Goal: Transaction & Acquisition: Purchase product/service

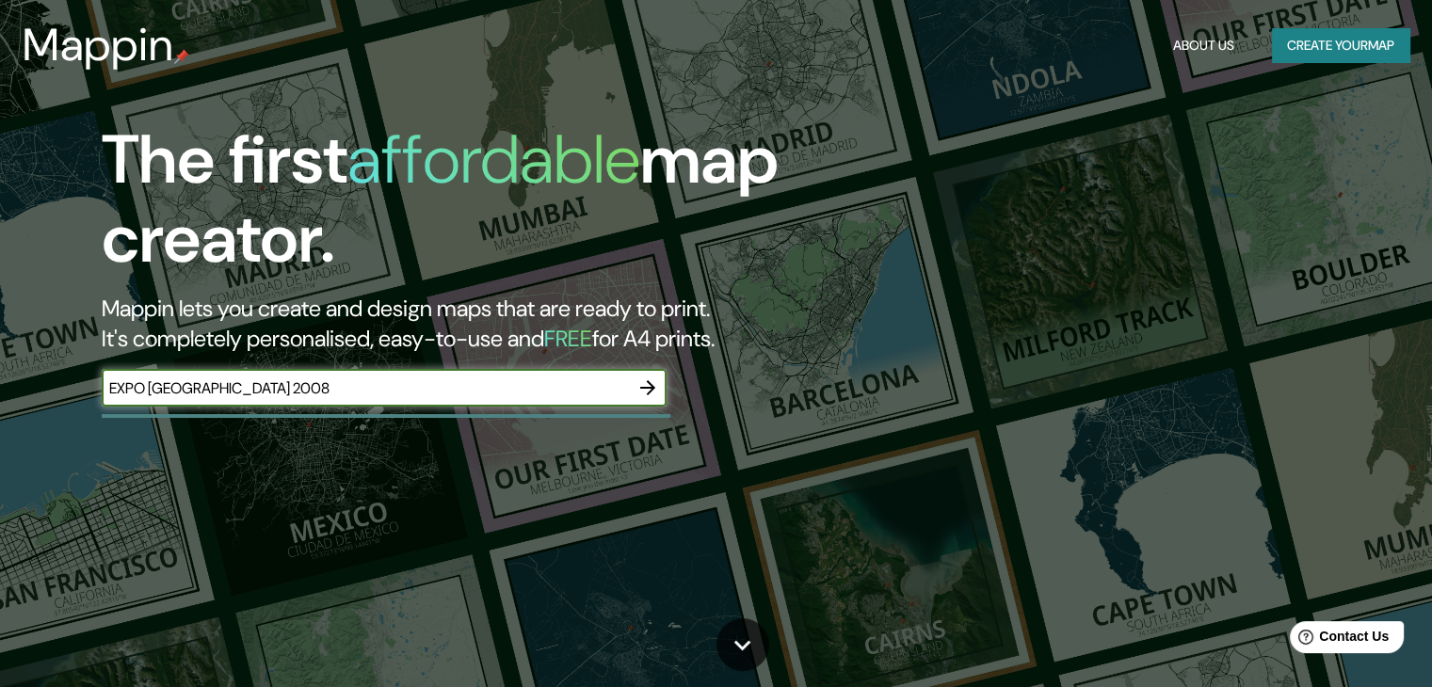
type input "EXPO ZARAGOZA 2008"
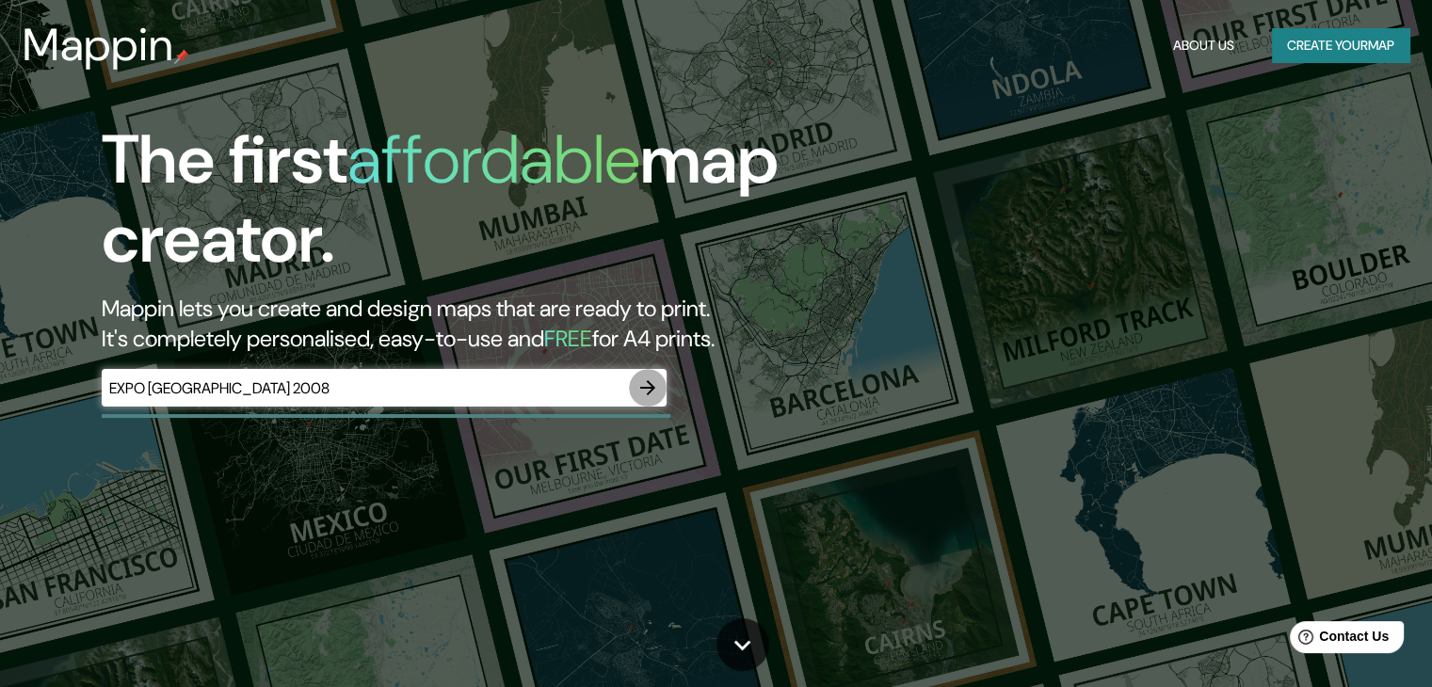
click at [649, 387] on icon "button" at bounding box center [647, 387] width 15 height 15
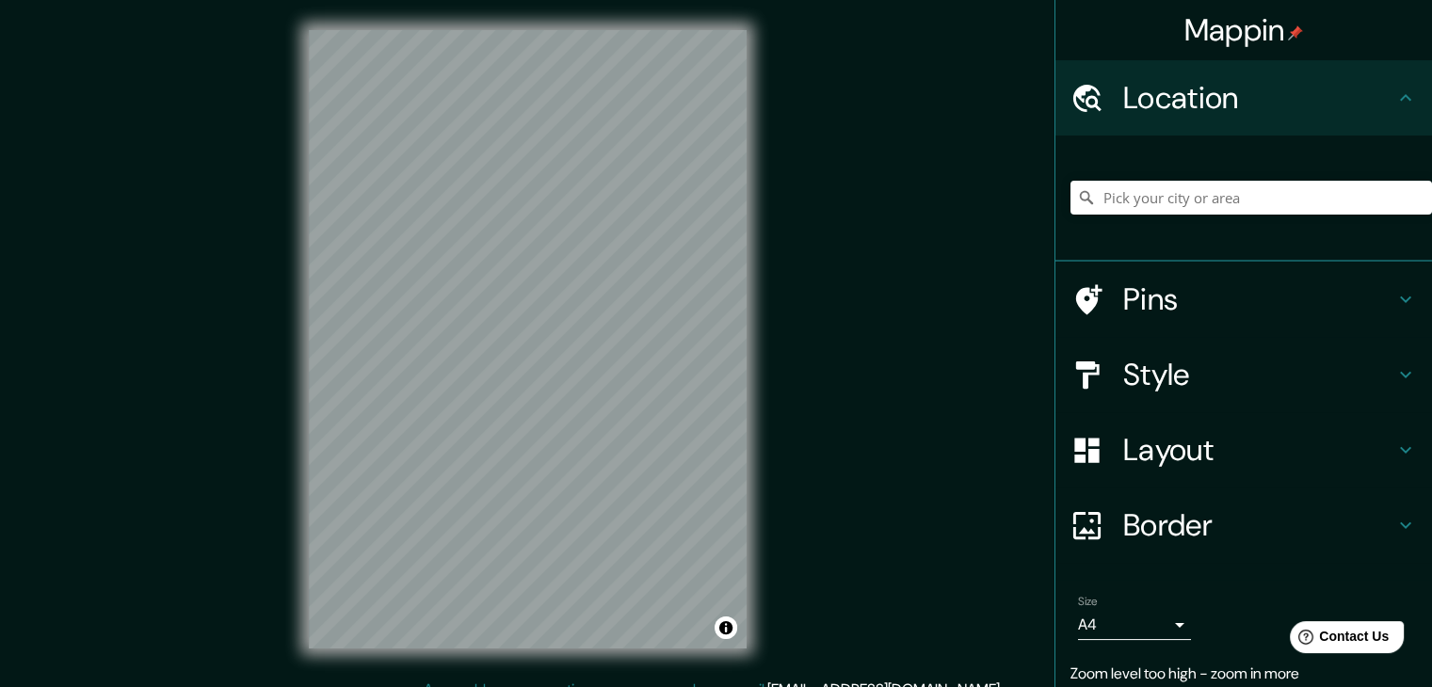
drag, startPoint x: 1205, startPoint y: 172, endPoint x: 1205, endPoint y: 190, distance: 17.9
click at [1205, 175] on div at bounding box center [1250, 198] width 361 height 94
click at [1201, 198] on input "Pick your city or area" at bounding box center [1250, 198] width 361 height 34
click at [1172, 206] on input "Zaragoza Street San Antonio, Bácolor, La Pampanga, Filipinas" at bounding box center [1250, 198] width 361 height 34
drag, startPoint x: 1366, startPoint y: 193, endPoint x: 1085, endPoint y: 188, distance: 280.5
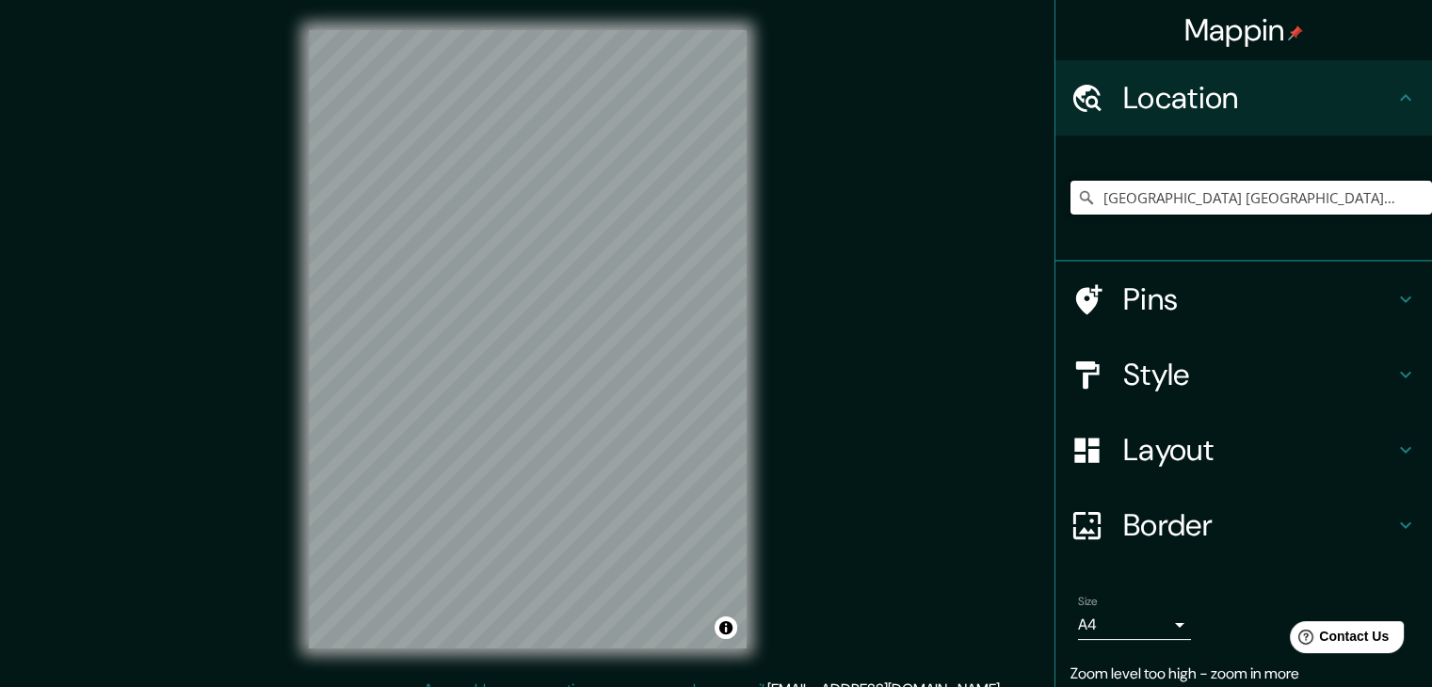
click at [1085, 188] on input "Zaragoza Street San Antonio, Bácolor, La Pampanga, Filipinas" at bounding box center [1250, 198] width 361 height 34
type input "Zaragoza Street San Antonio, Bácolor, La Pampanga, Filipinas"
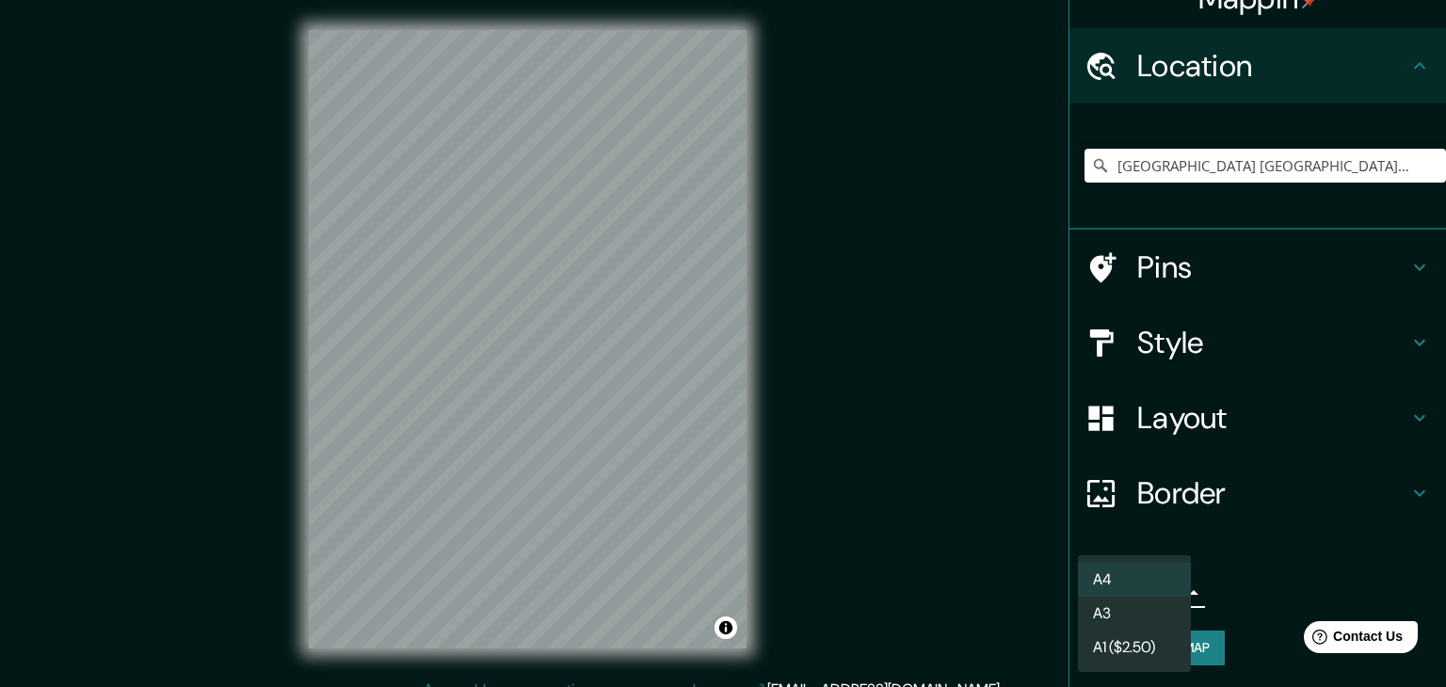
click at [1158, 589] on body "Mappin Location Zaragoza Street San Antonio, Bácolor, La Pampanga, Filipinas Za…" at bounding box center [723, 343] width 1446 height 687
click at [1156, 608] on li "A3" at bounding box center [1134, 614] width 113 height 34
type input "a4"
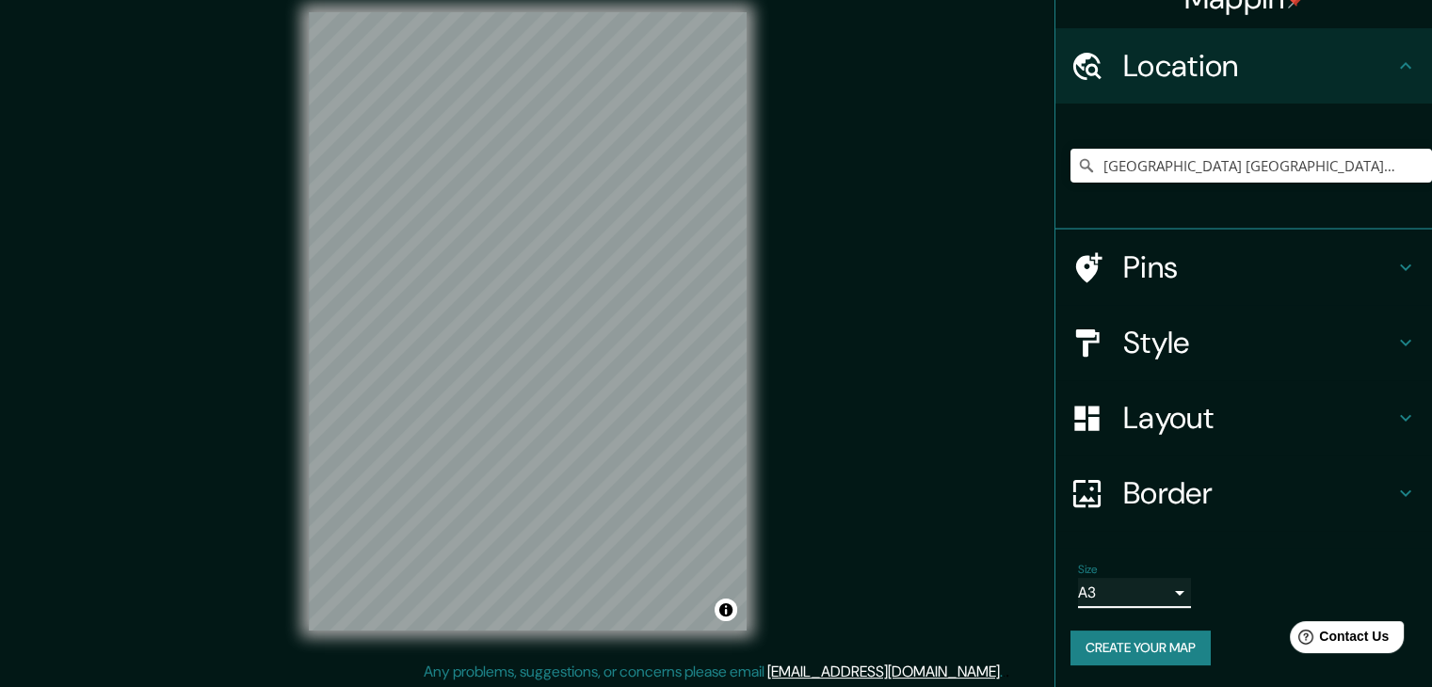
scroll to position [22, 0]
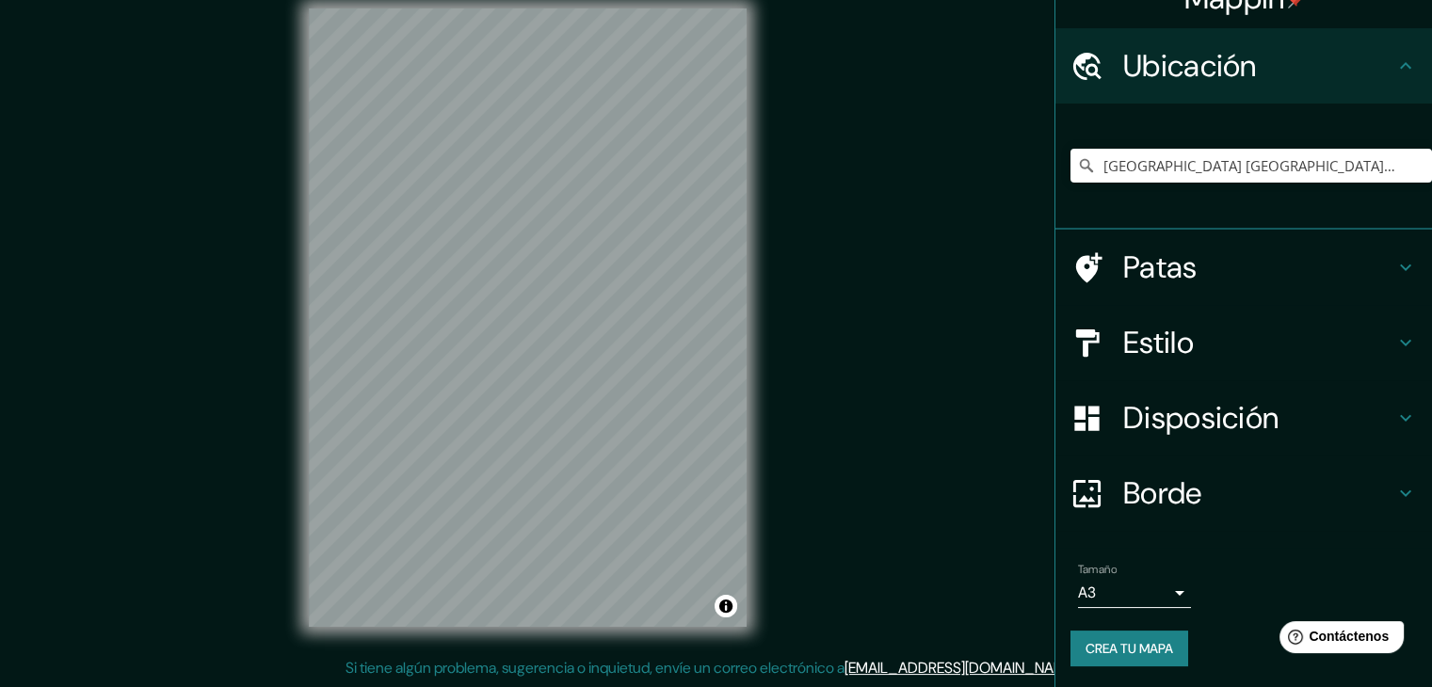
click at [1354, 419] on h4 "Disposición" at bounding box center [1258, 418] width 271 height 38
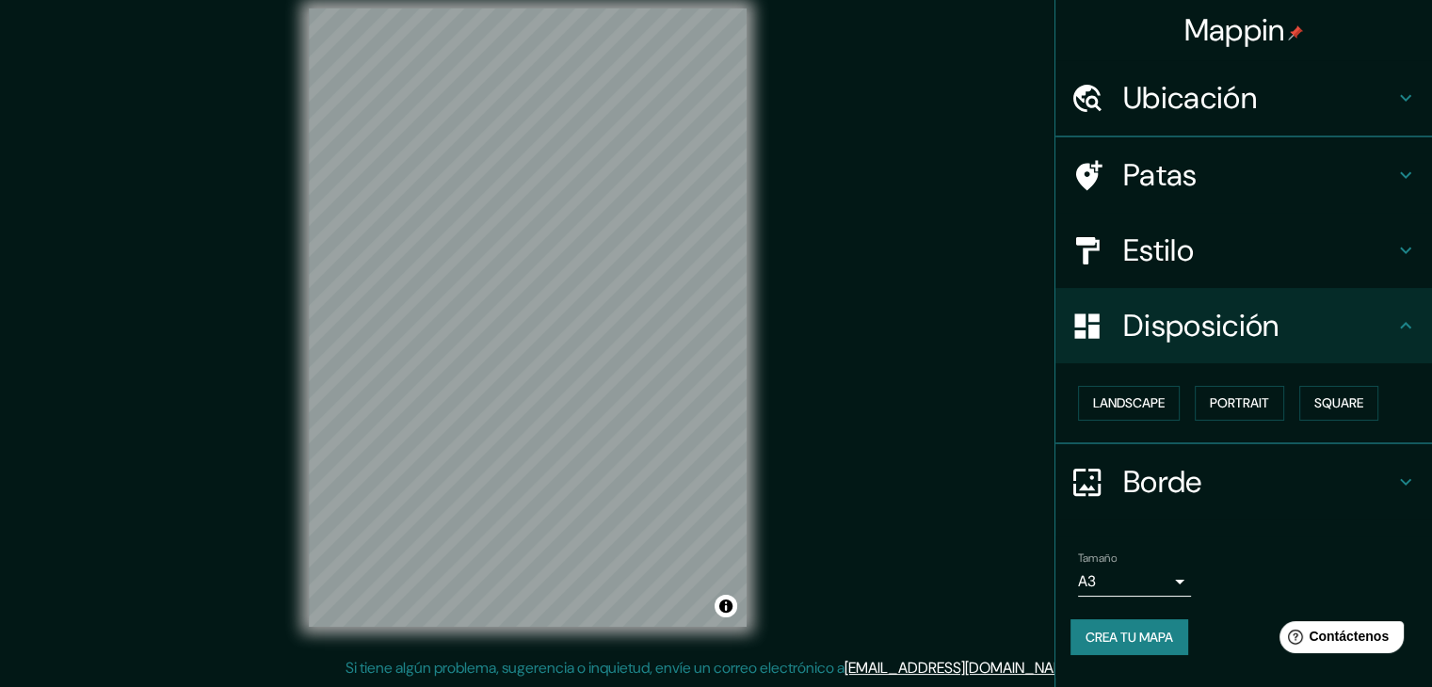
scroll to position [0, 0]
click at [1125, 405] on font "Paisaje" at bounding box center [1116, 403] width 47 height 17
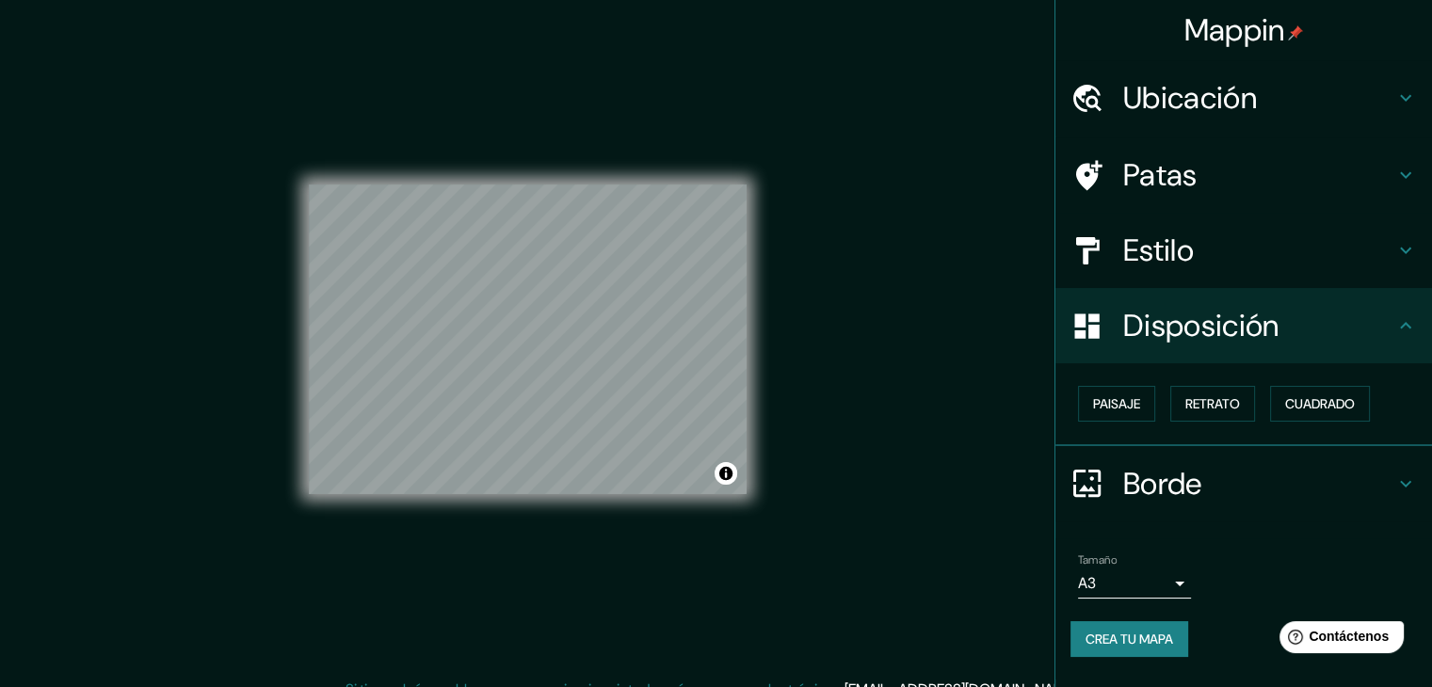
click at [1163, 569] on body "Mappin Ubicación Zaragoza Street San Antonio, Bácolor, La Pampanga, Filipinas C…" at bounding box center [716, 343] width 1432 height 687
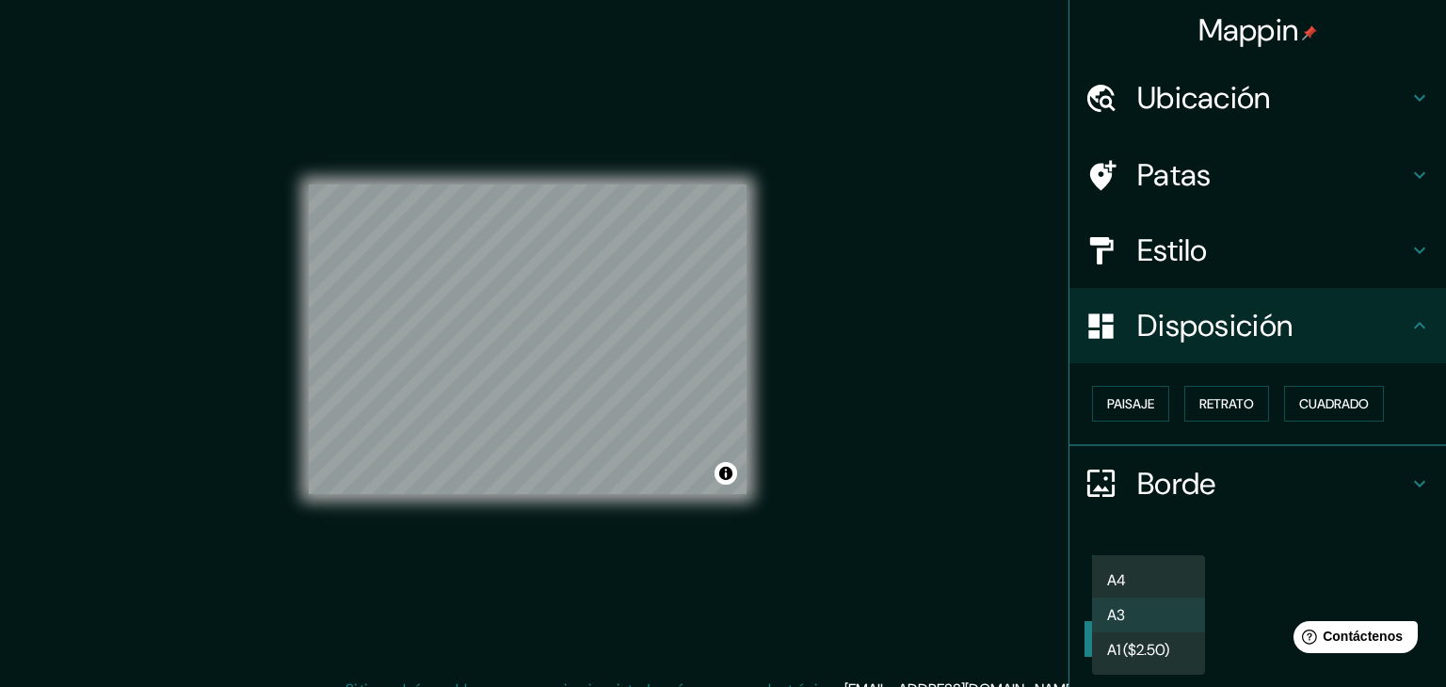
click at [1161, 609] on li "A3" at bounding box center [1148, 615] width 113 height 35
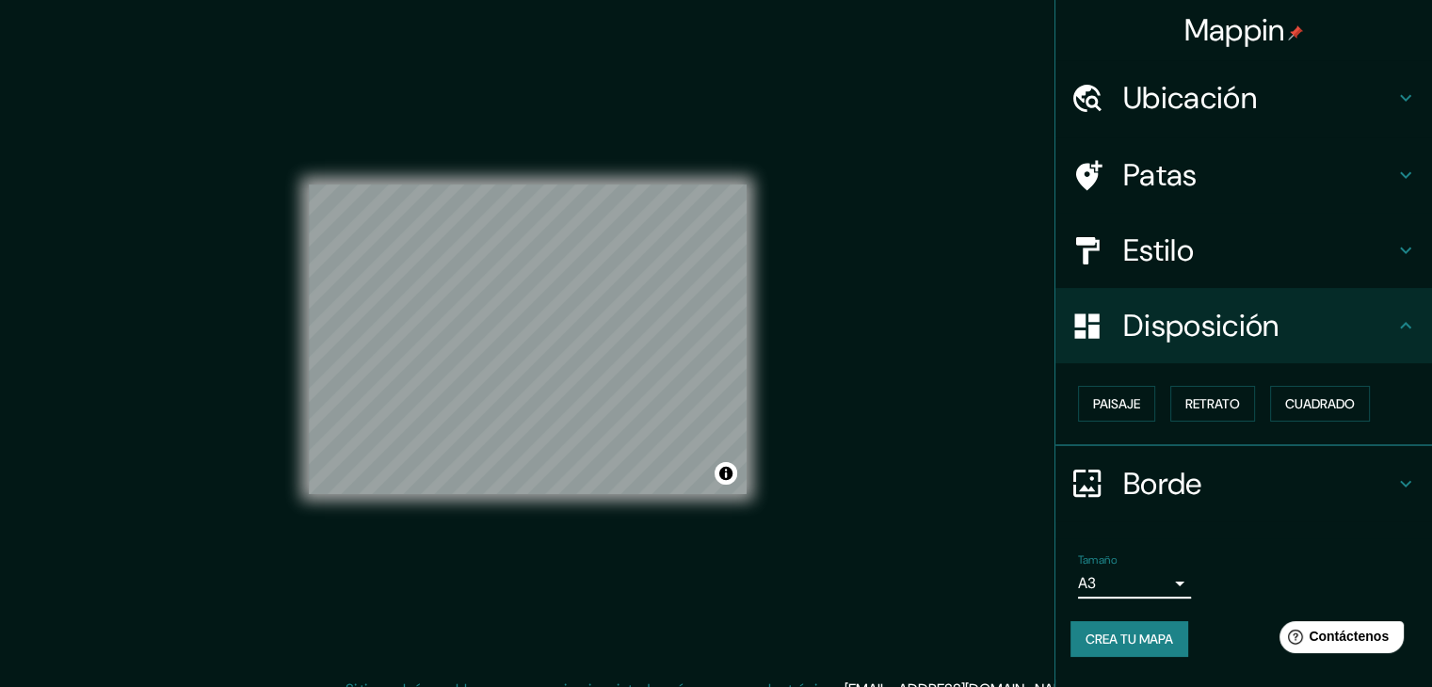
click at [1286, 102] on h4 "Ubicación" at bounding box center [1258, 98] width 271 height 38
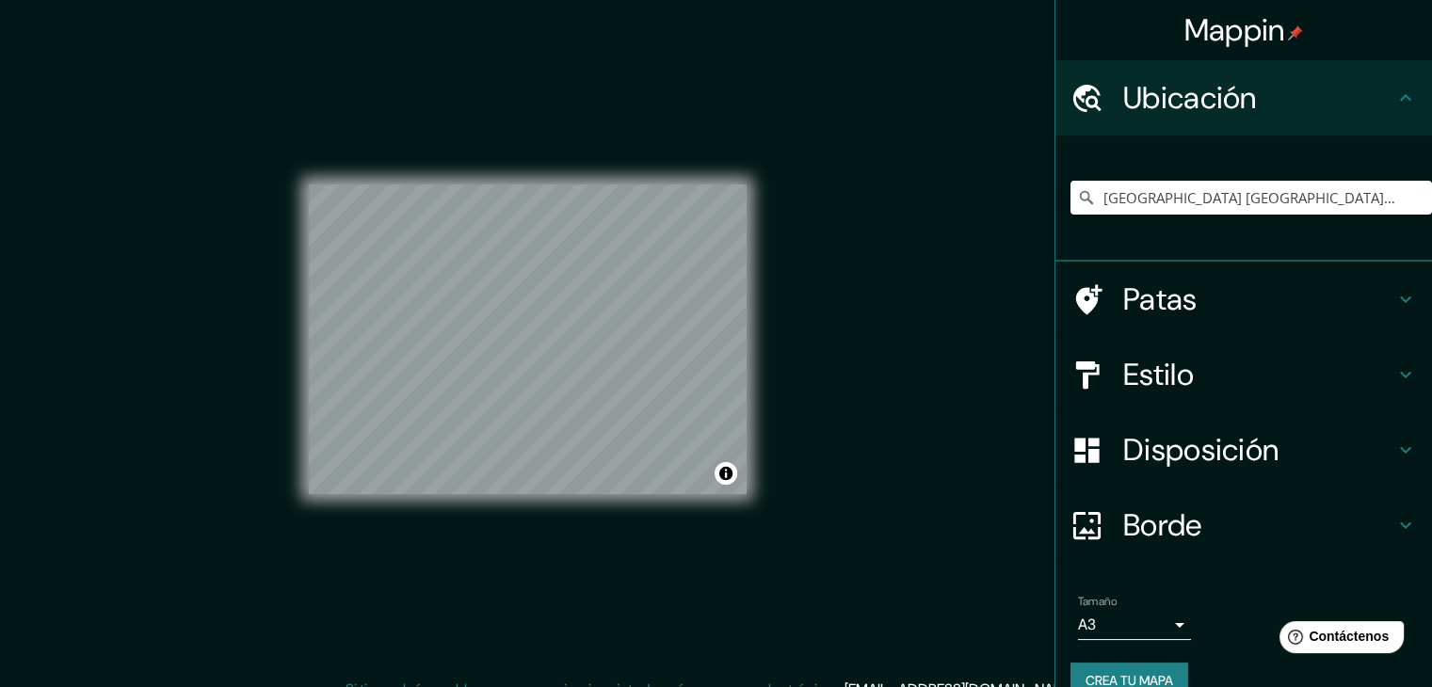
click at [1286, 102] on h4 "Ubicación" at bounding box center [1258, 98] width 271 height 38
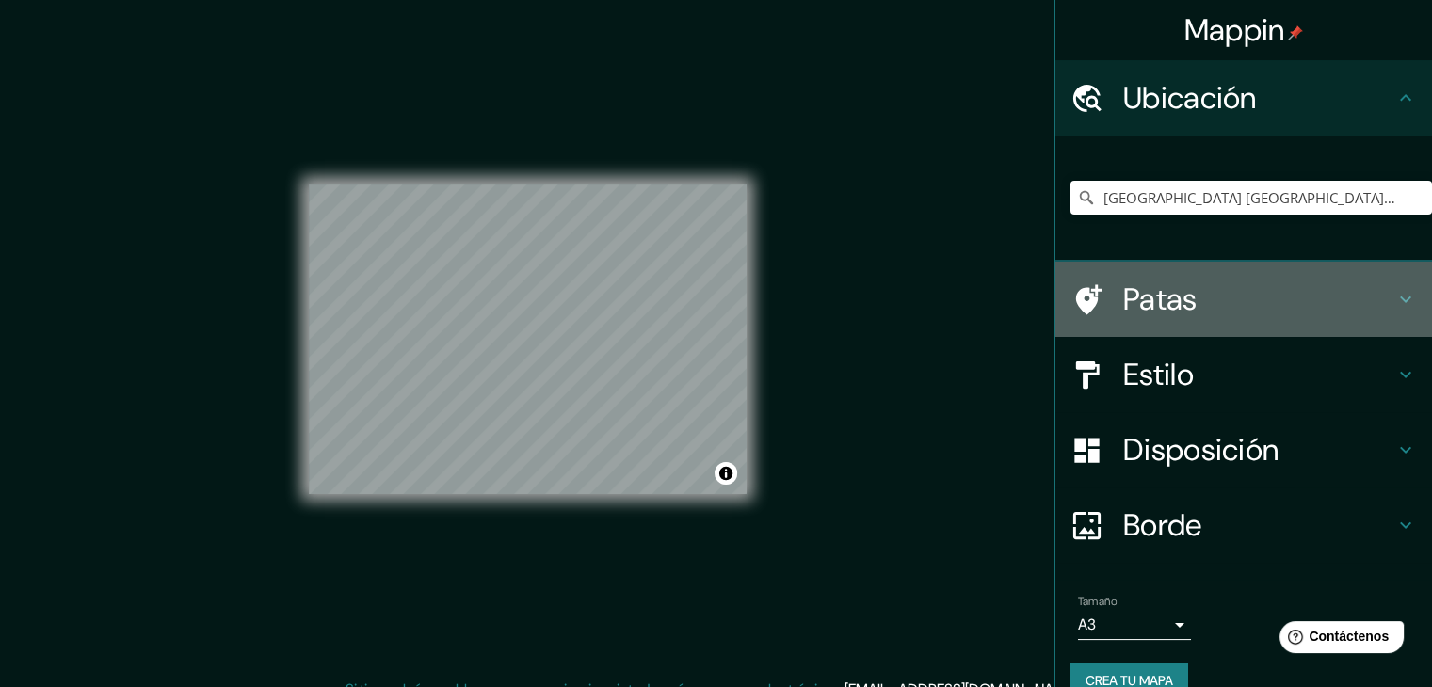
click at [1362, 300] on h4 "Patas" at bounding box center [1258, 300] width 271 height 38
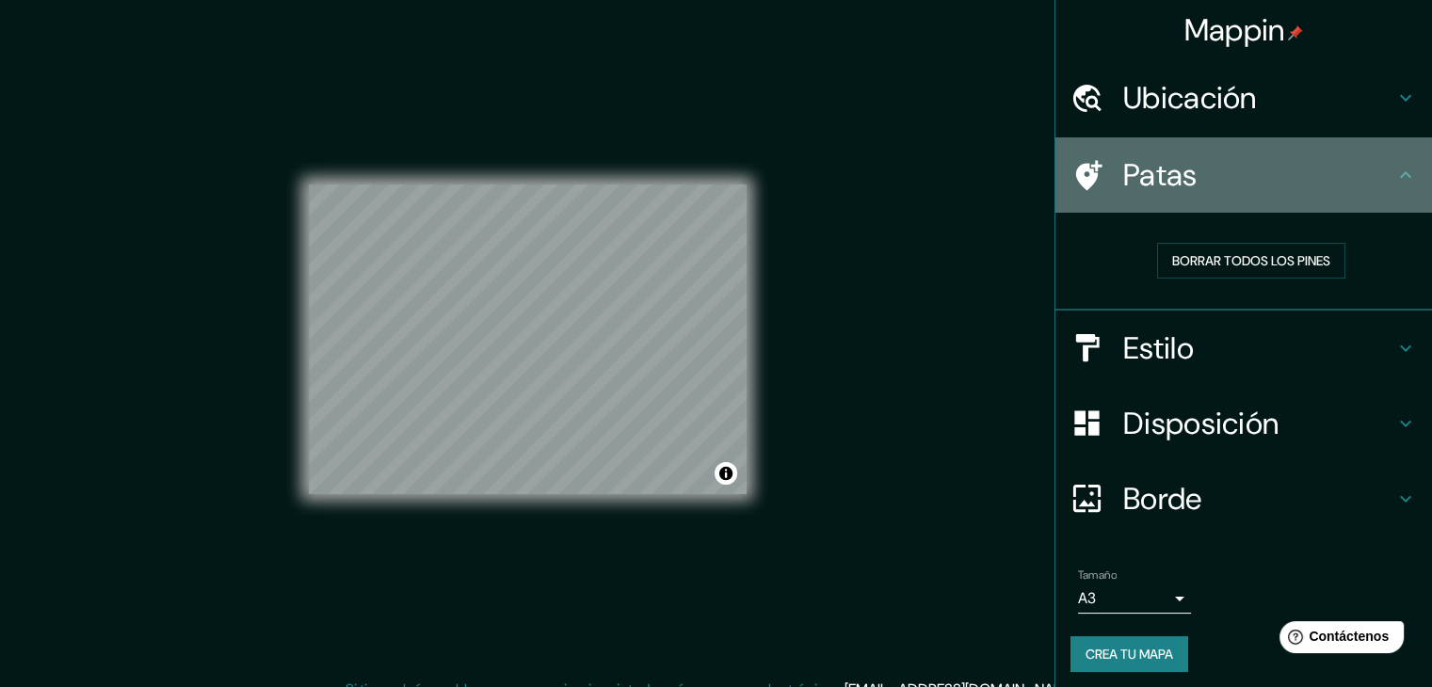
click at [1369, 188] on h4 "Patas" at bounding box center [1258, 175] width 271 height 38
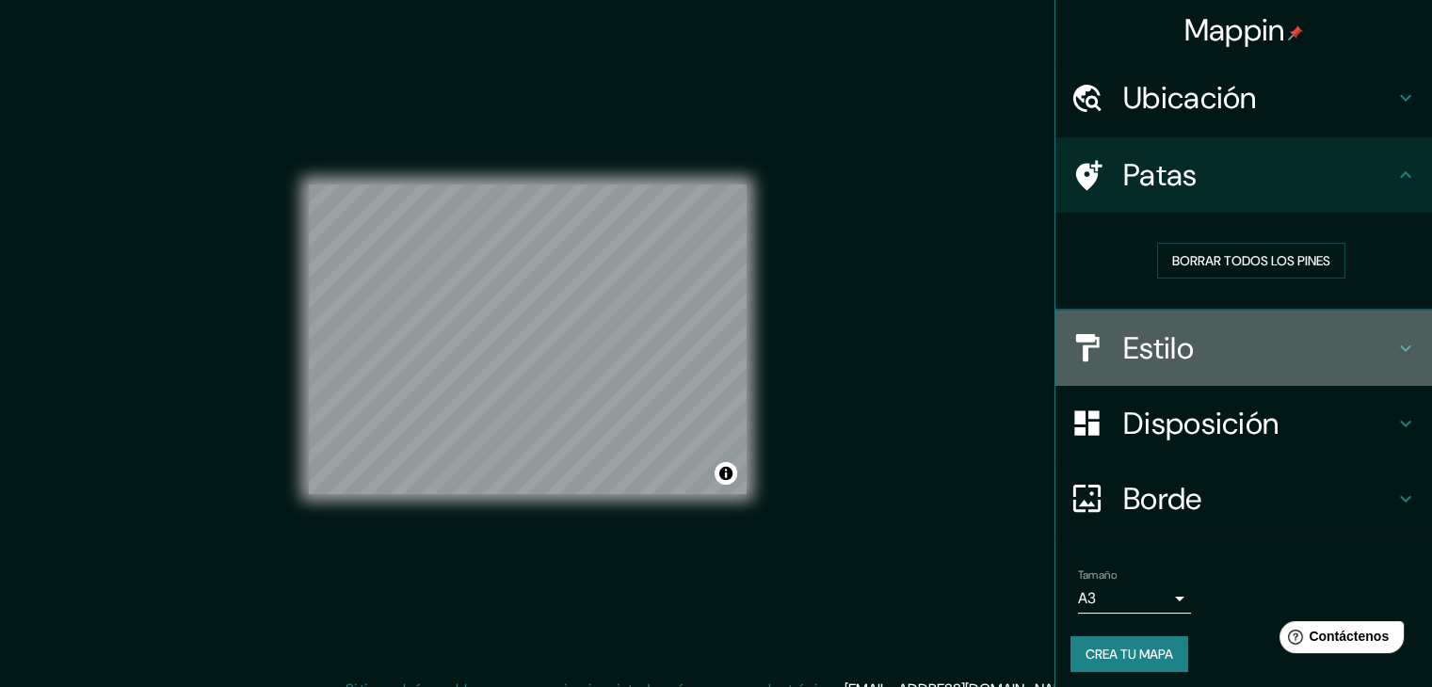
click at [1355, 331] on h4 "Estilo" at bounding box center [1258, 348] width 271 height 38
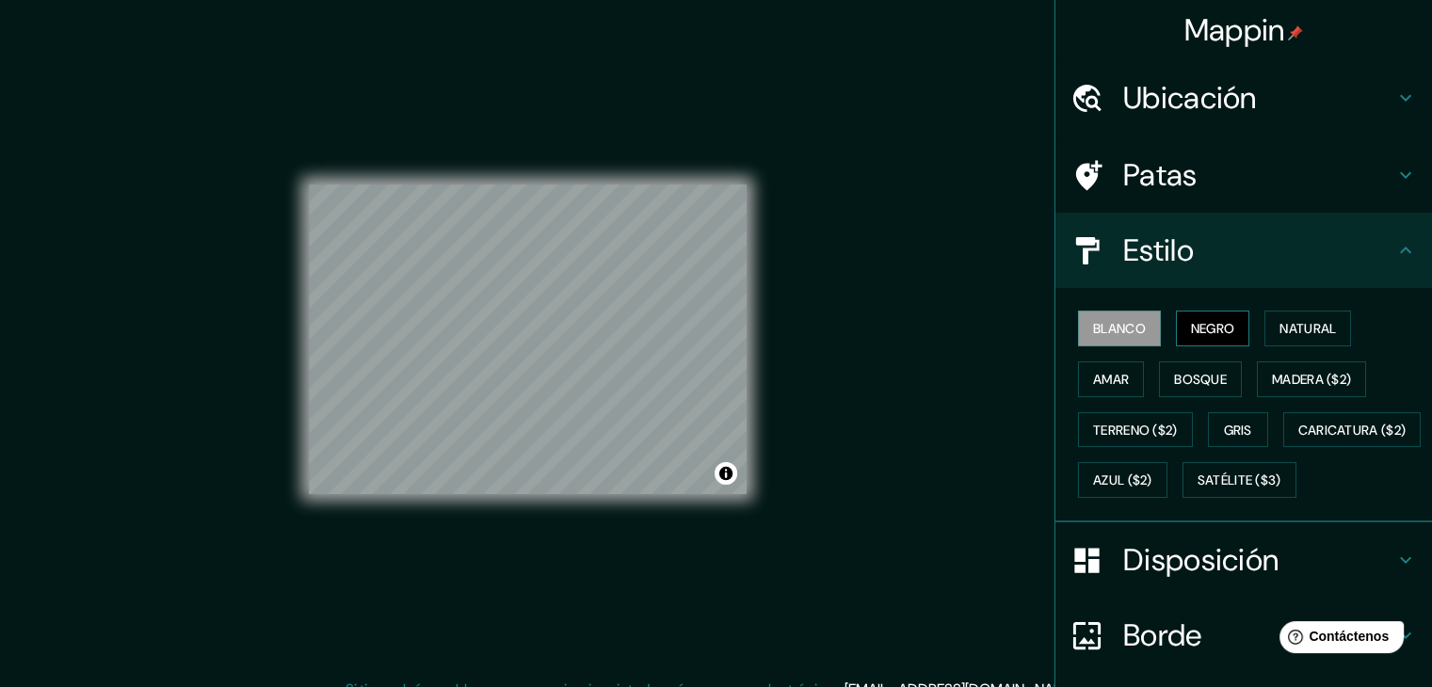
click at [1202, 325] on font "Negro" at bounding box center [1213, 328] width 44 height 17
click at [1297, 313] on button "Natural" at bounding box center [1307, 329] width 87 height 36
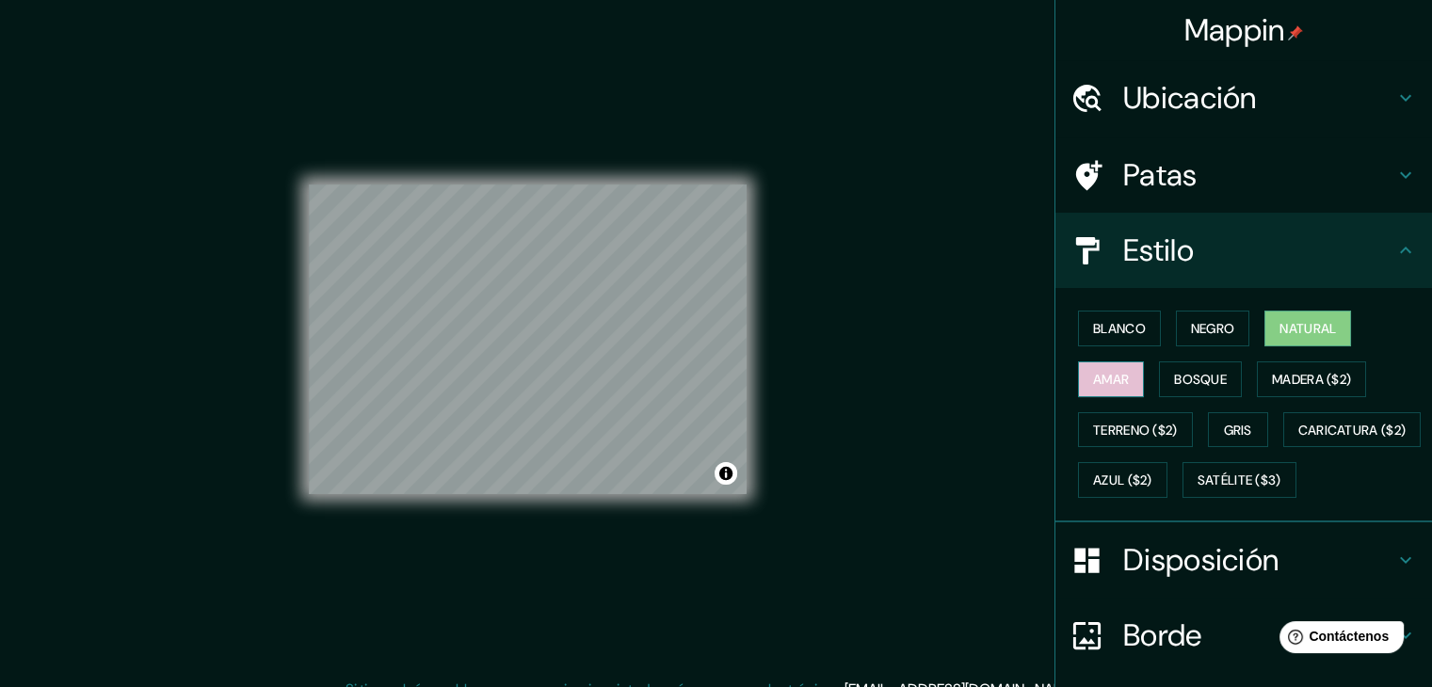
click at [1104, 374] on font "Amar" at bounding box center [1111, 379] width 36 height 17
click at [1174, 377] on font "Bosque" at bounding box center [1200, 379] width 53 height 17
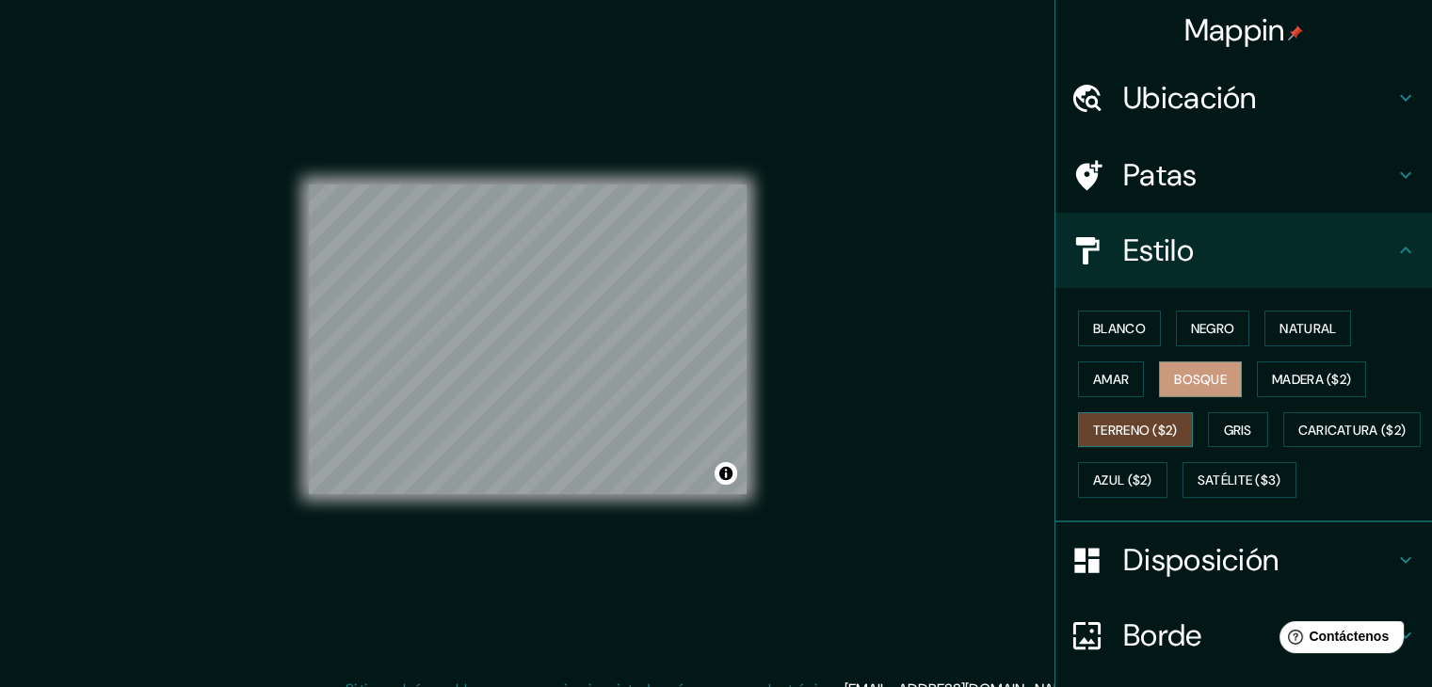
click at [1115, 424] on font "Terreno ($2)" at bounding box center [1135, 430] width 85 height 17
click at [1212, 420] on button "Gris" at bounding box center [1238, 430] width 60 height 36
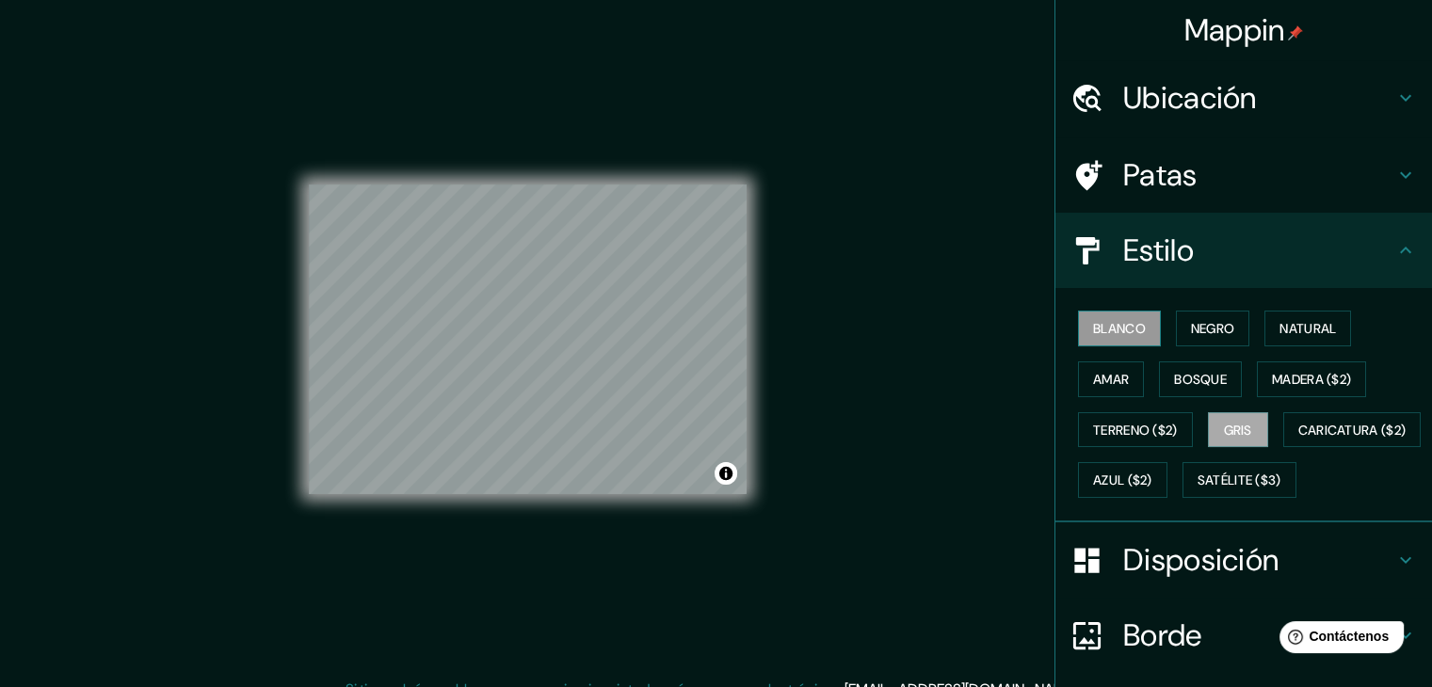
click at [1093, 331] on font "Blanco" at bounding box center [1119, 328] width 53 height 17
click at [1211, 329] on font "Negro" at bounding box center [1213, 328] width 44 height 17
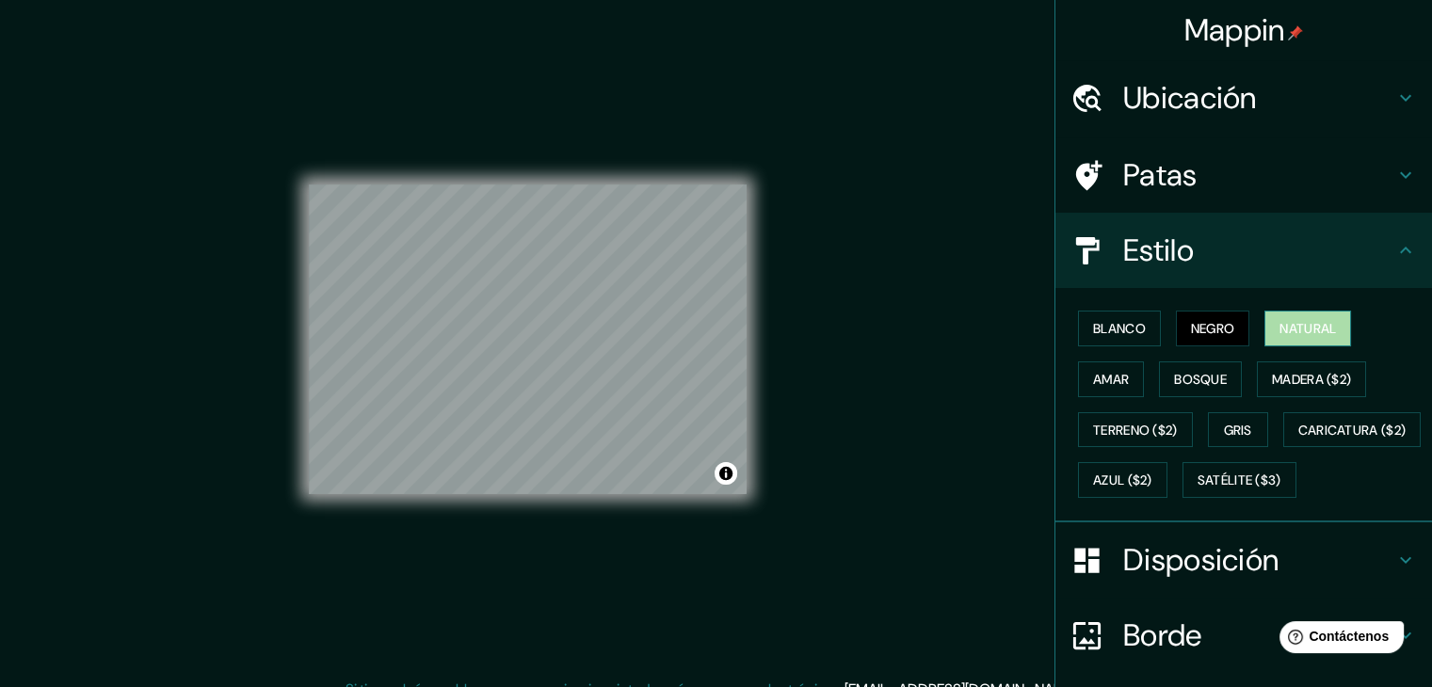
click at [1267, 329] on button "Natural" at bounding box center [1307, 329] width 87 height 36
click at [1189, 371] on font "Bosque" at bounding box center [1200, 379] width 53 height 17
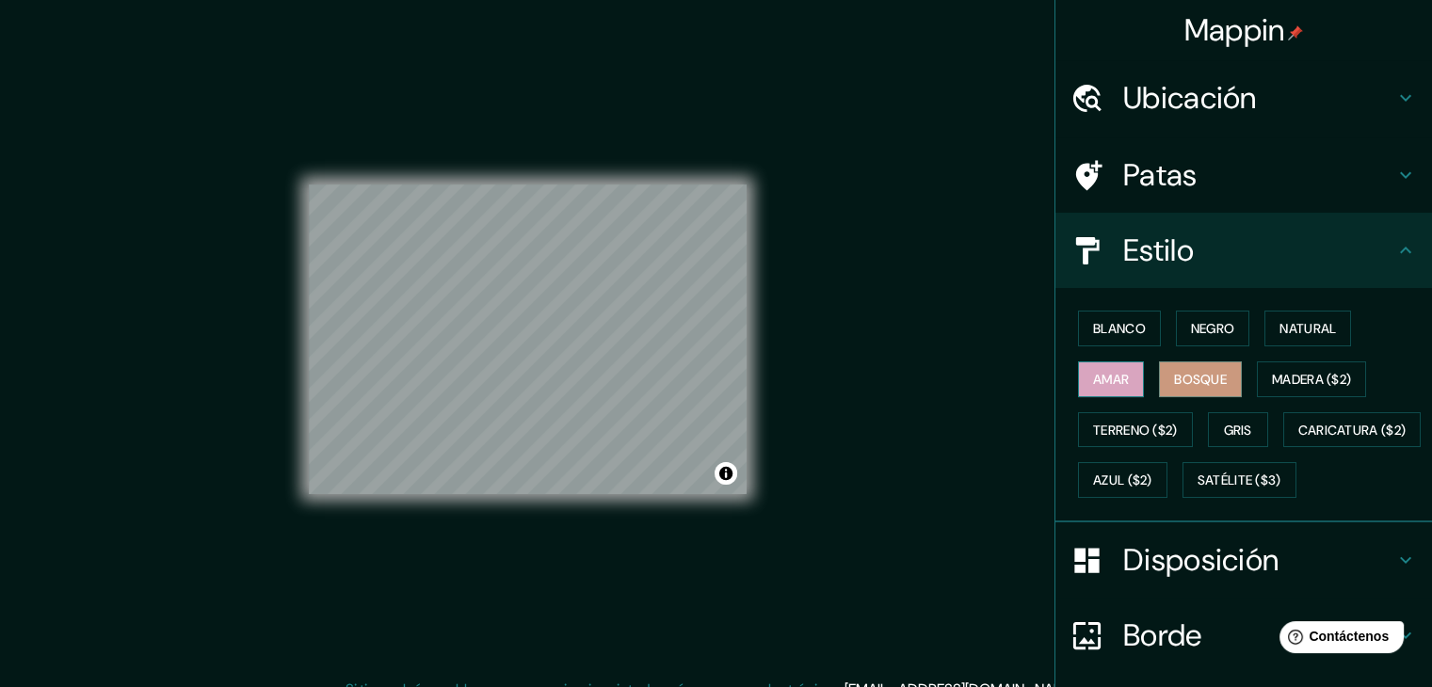
click at [1093, 377] on font "Amar" at bounding box center [1111, 379] width 36 height 17
click at [1093, 335] on font "Blanco" at bounding box center [1119, 328] width 53 height 17
click at [1131, 377] on div "Blanco Negro Natural Amar Bosque Madera ($2) Terreno ($2) Gris Caricatura ($2) …" at bounding box center [1250, 404] width 361 height 202
click at [1101, 373] on font "Amar" at bounding box center [1111, 379] width 36 height 17
click at [1096, 332] on font "Blanco" at bounding box center [1119, 328] width 53 height 17
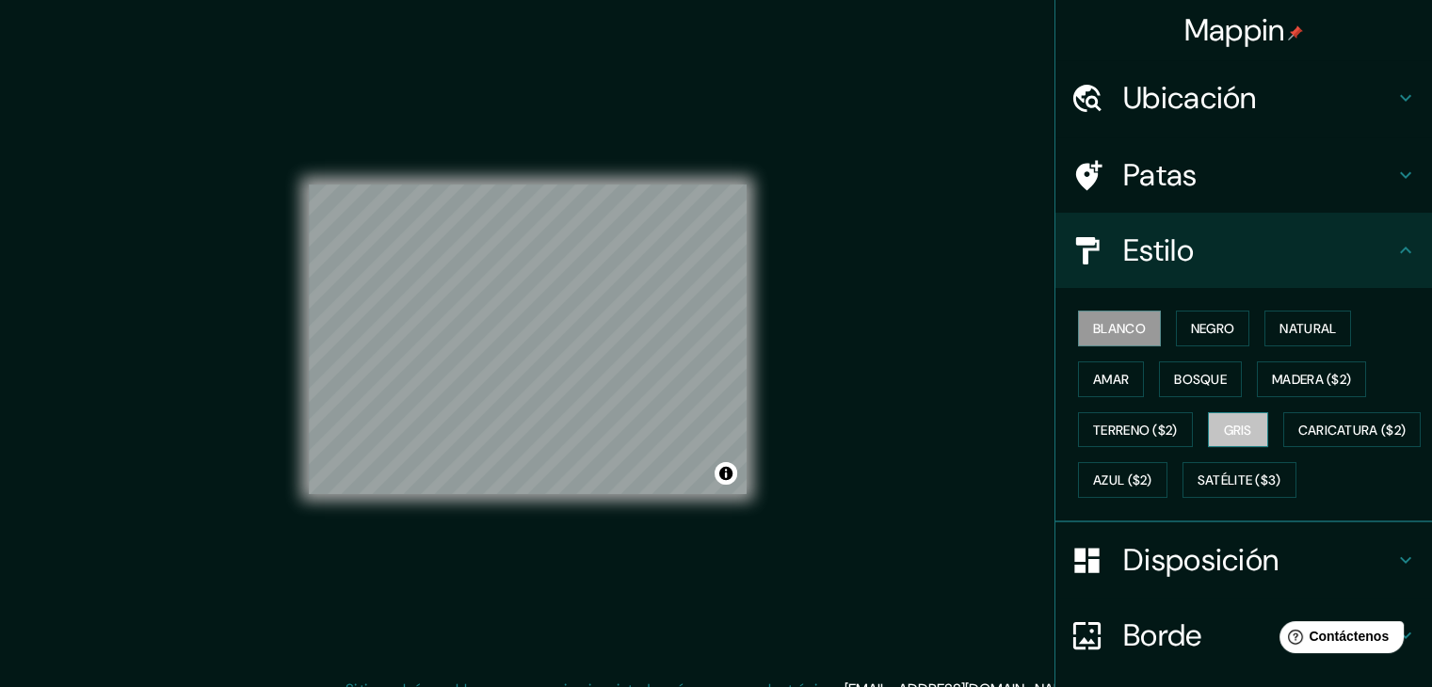
click at [1208, 417] on button "Gris" at bounding box center [1238, 430] width 60 height 36
click at [1095, 326] on font "Blanco" at bounding box center [1119, 328] width 53 height 17
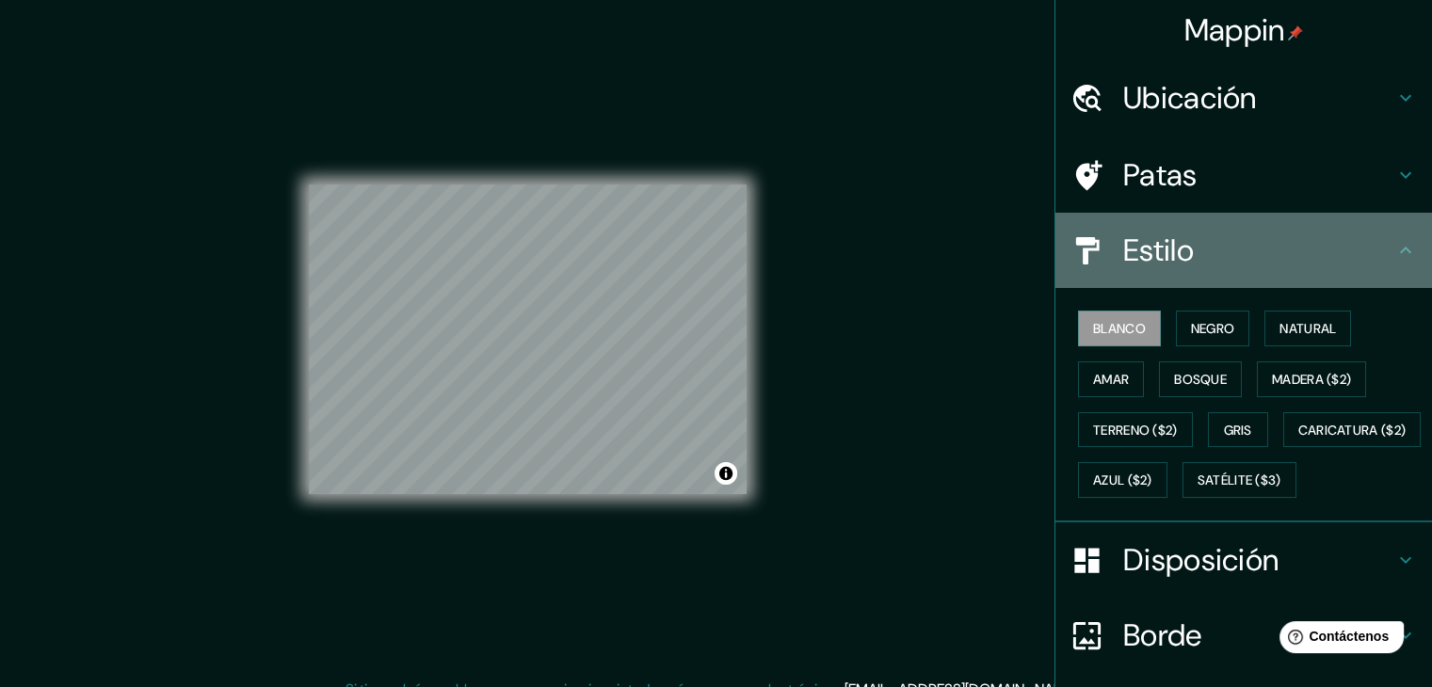
click at [1315, 261] on h4 "Estilo" at bounding box center [1258, 251] width 271 height 38
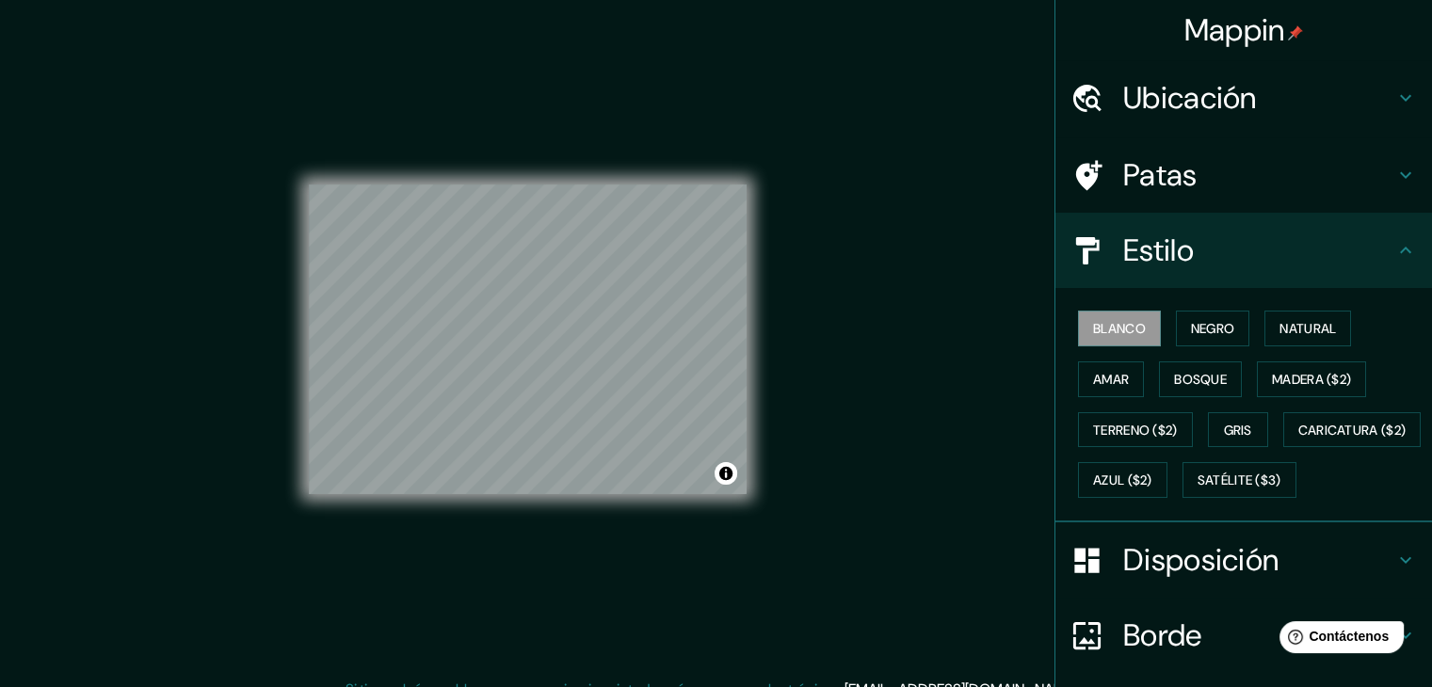
click at [1374, 249] on h4 "Estilo" at bounding box center [1258, 251] width 271 height 38
drag, startPoint x: 1406, startPoint y: 249, endPoint x: 1391, endPoint y: 250, distance: 15.2
click at [1402, 249] on div "Estilo" at bounding box center [1243, 250] width 377 height 75
click at [1394, 250] on icon at bounding box center [1405, 250] width 23 height 23
click at [1404, 408] on div "Blanco Negro Natural Amar Bosque Madera ($2) Terreno ($2) Gris Caricatura ($2) …" at bounding box center [1250, 404] width 361 height 202
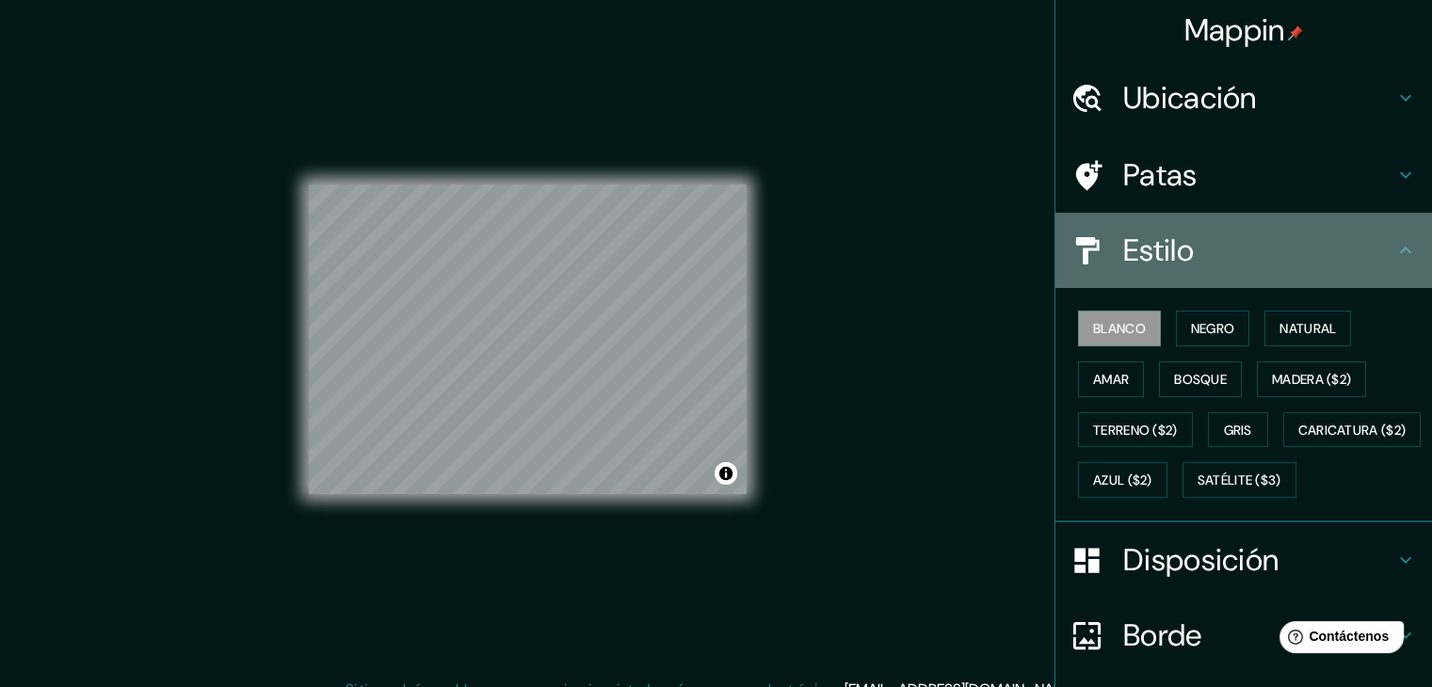
click at [1394, 252] on icon at bounding box center [1405, 250] width 23 height 23
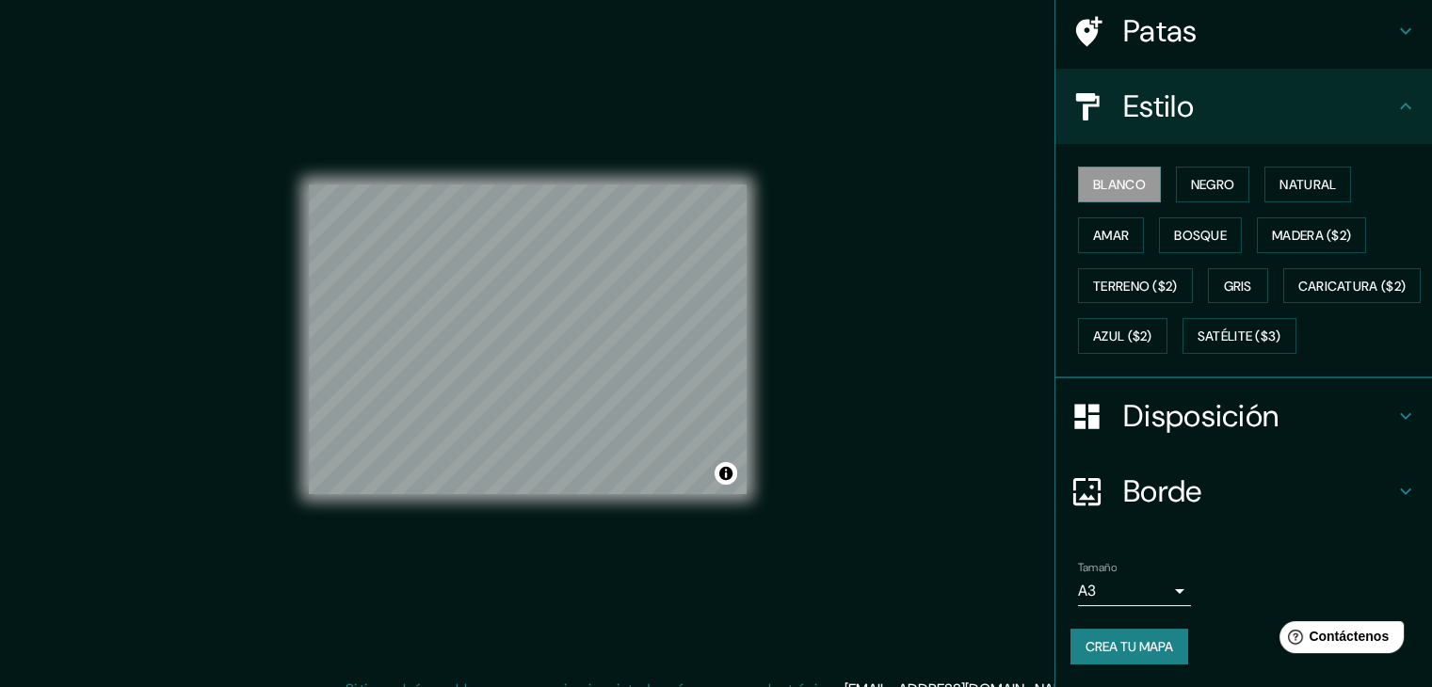
scroll to position [190, 0]
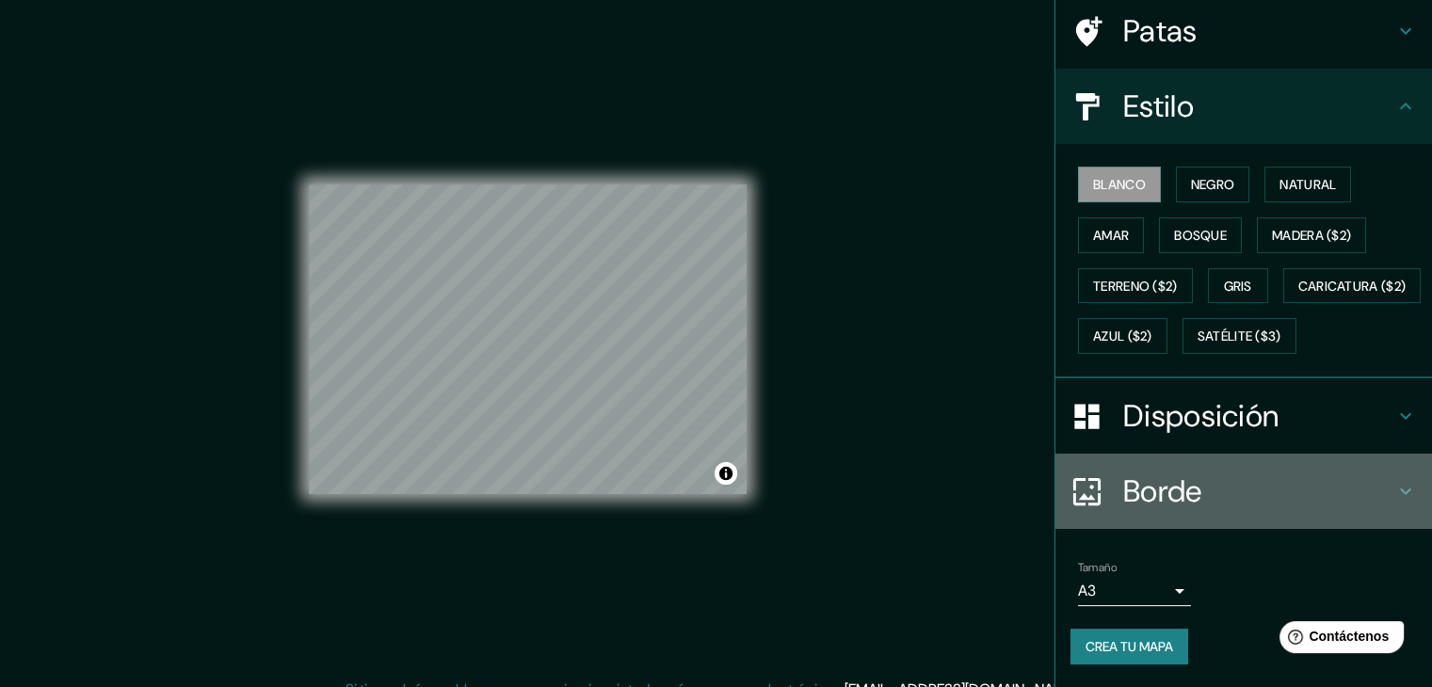
click at [1394, 487] on icon at bounding box center [1405, 491] width 23 height 23
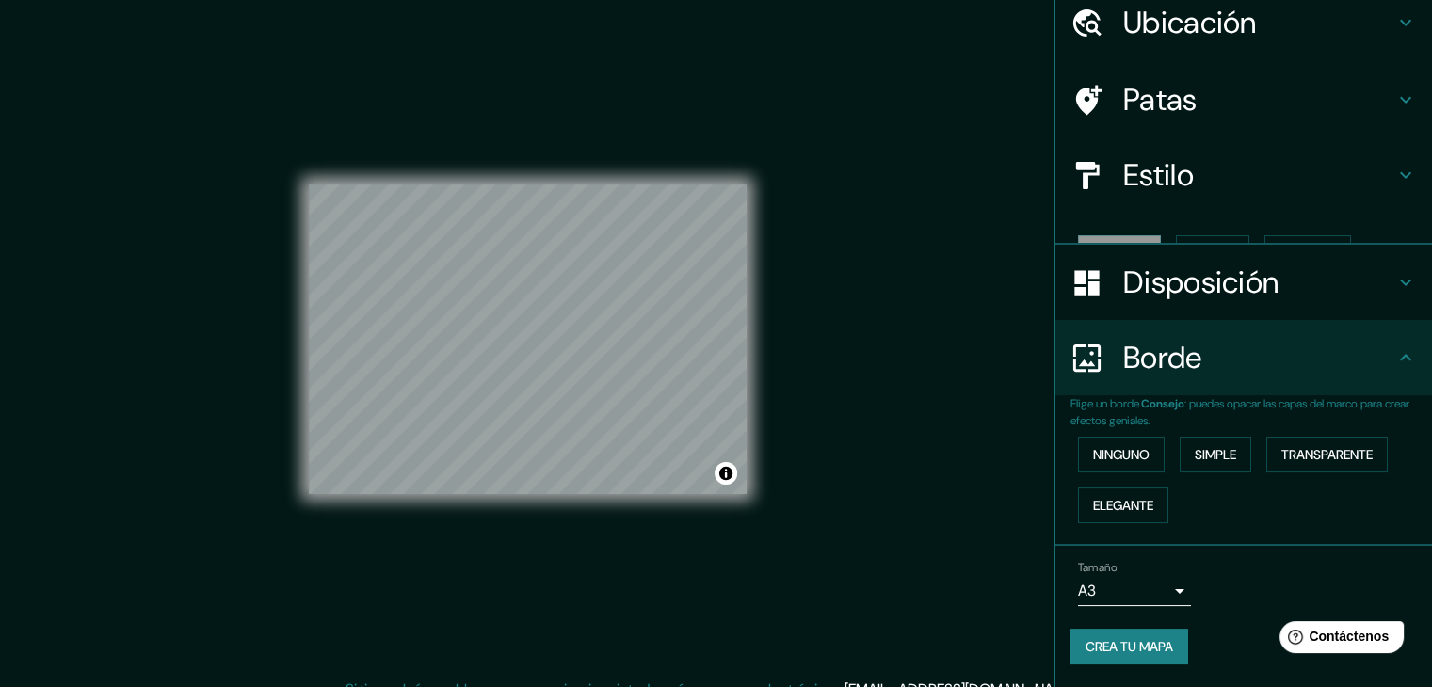
scroll to position [42, 0]
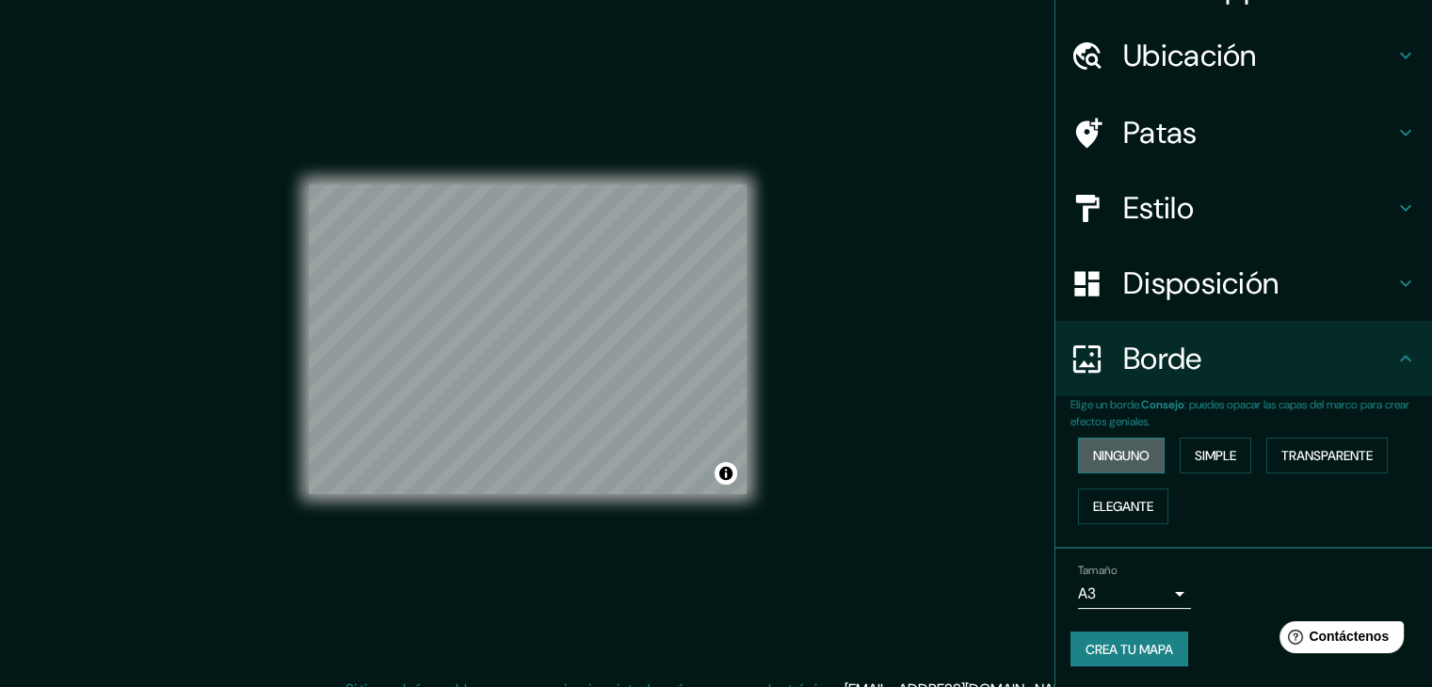
click at [1127, 451] on font "Ninguno" at bounding box center [1121, 455] width 56 height 17
click at [1195, 451] on font "Simple" at bounding box center [1215, 455] width 41 height 17
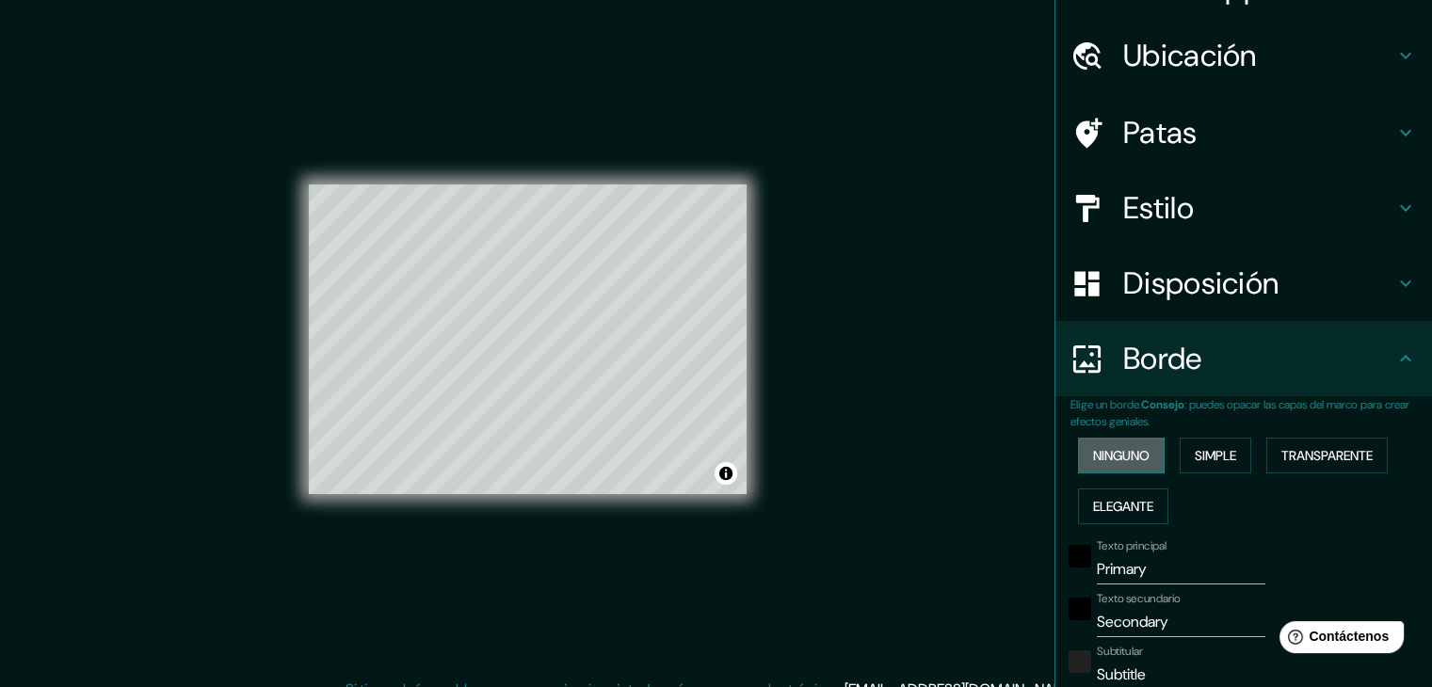
click at [1117, 451] on font "Ninguno" at bounding box center [1121, 455] width 56 height 17
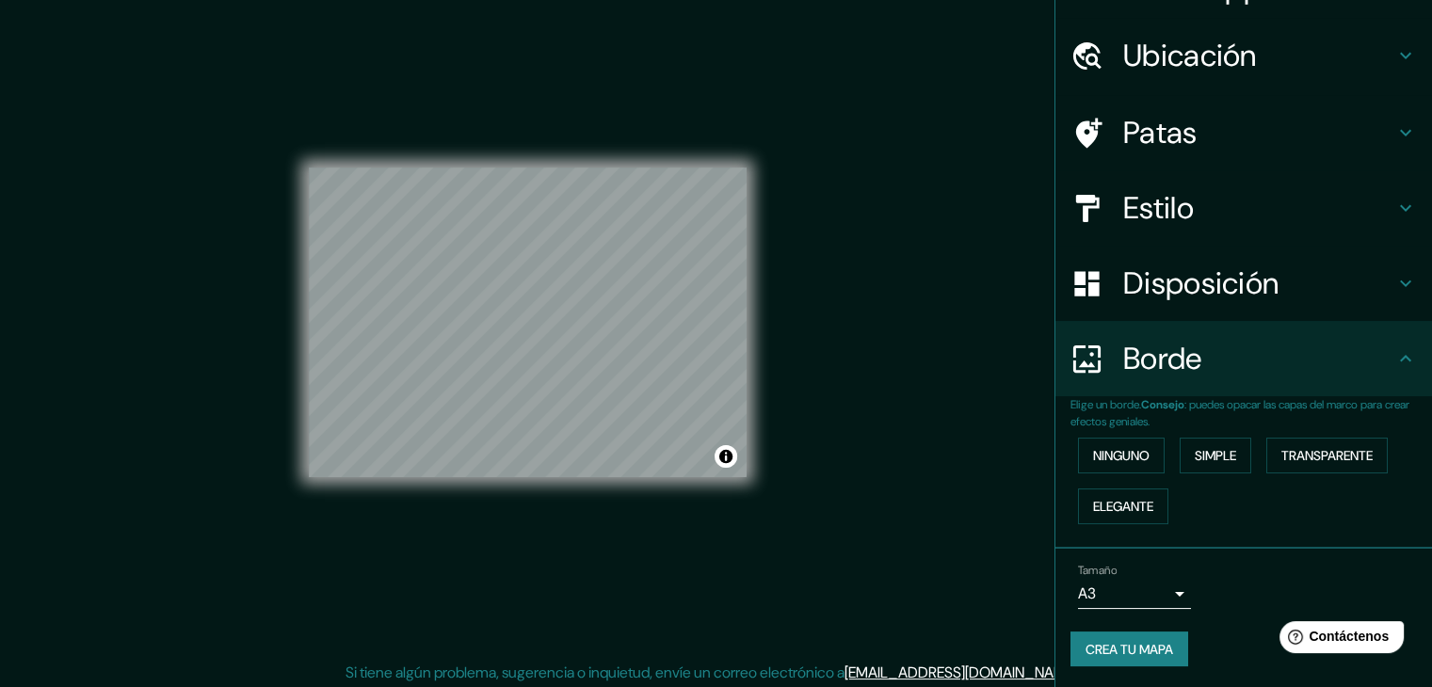
scroll to position [22, 0]
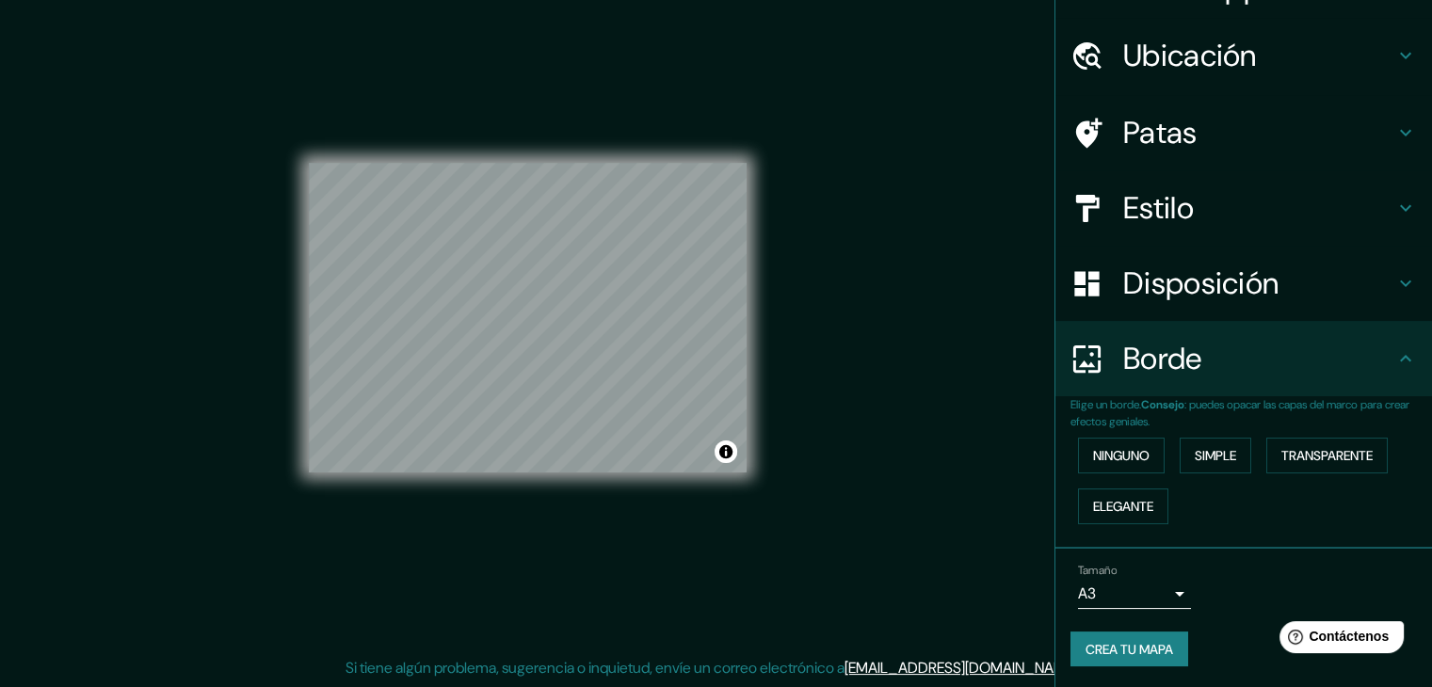
click at [1394, 347] on icon at bounding box center [1405, 358] width 23 height 23
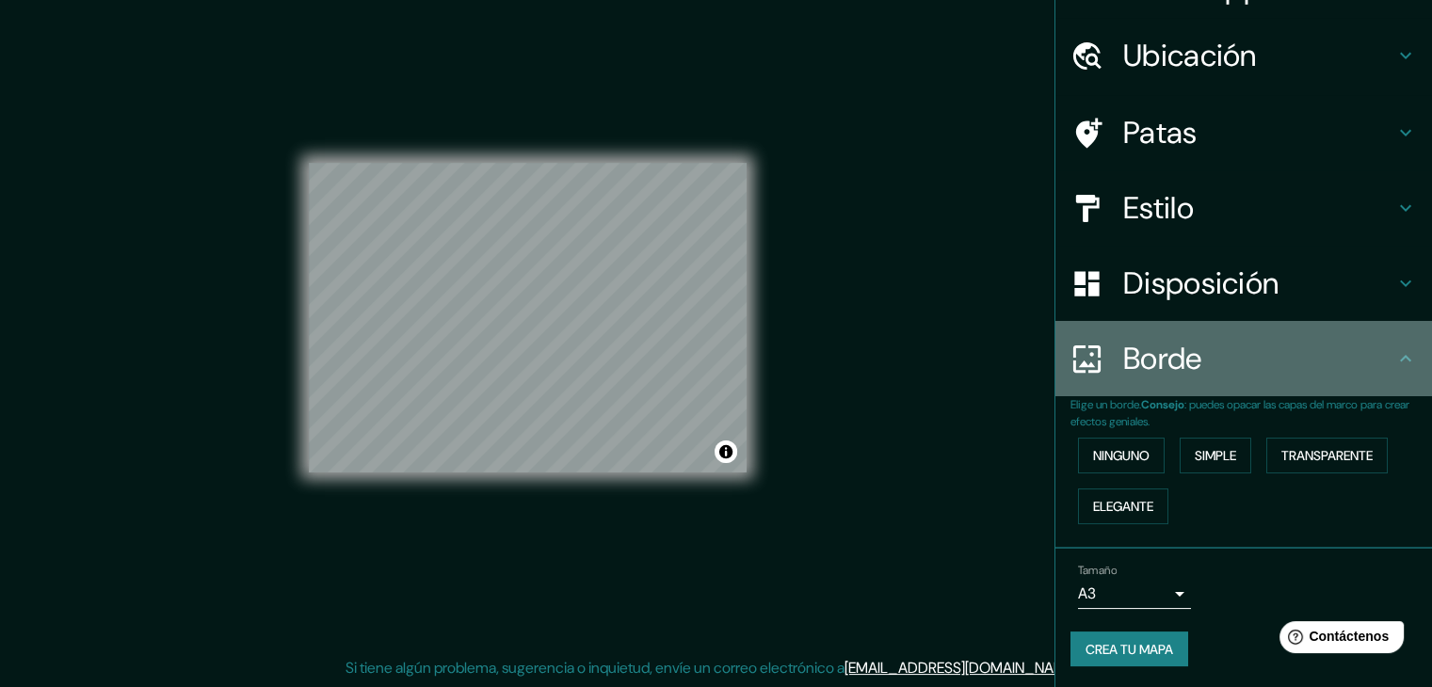
click at [1394, 366] on icon at bounding box center [1405, 358] width 23 height 23
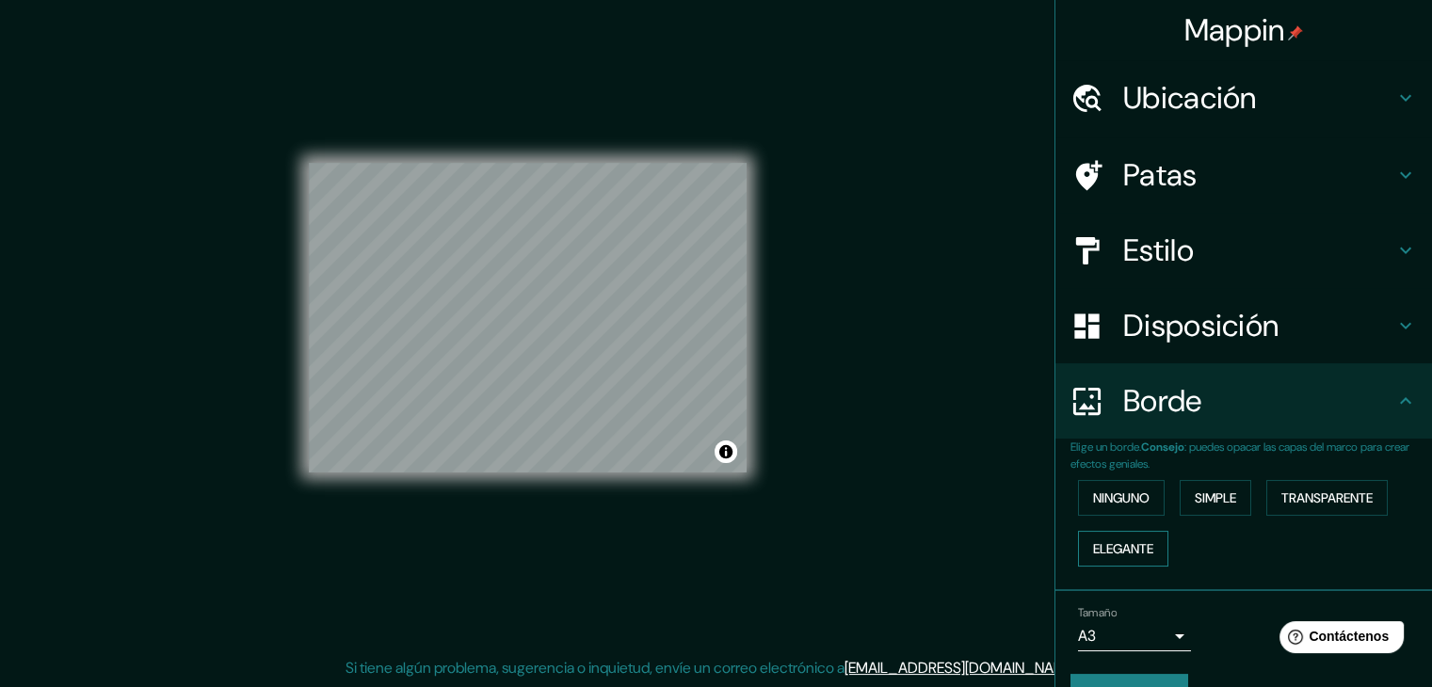
scroll to position [42, 0]
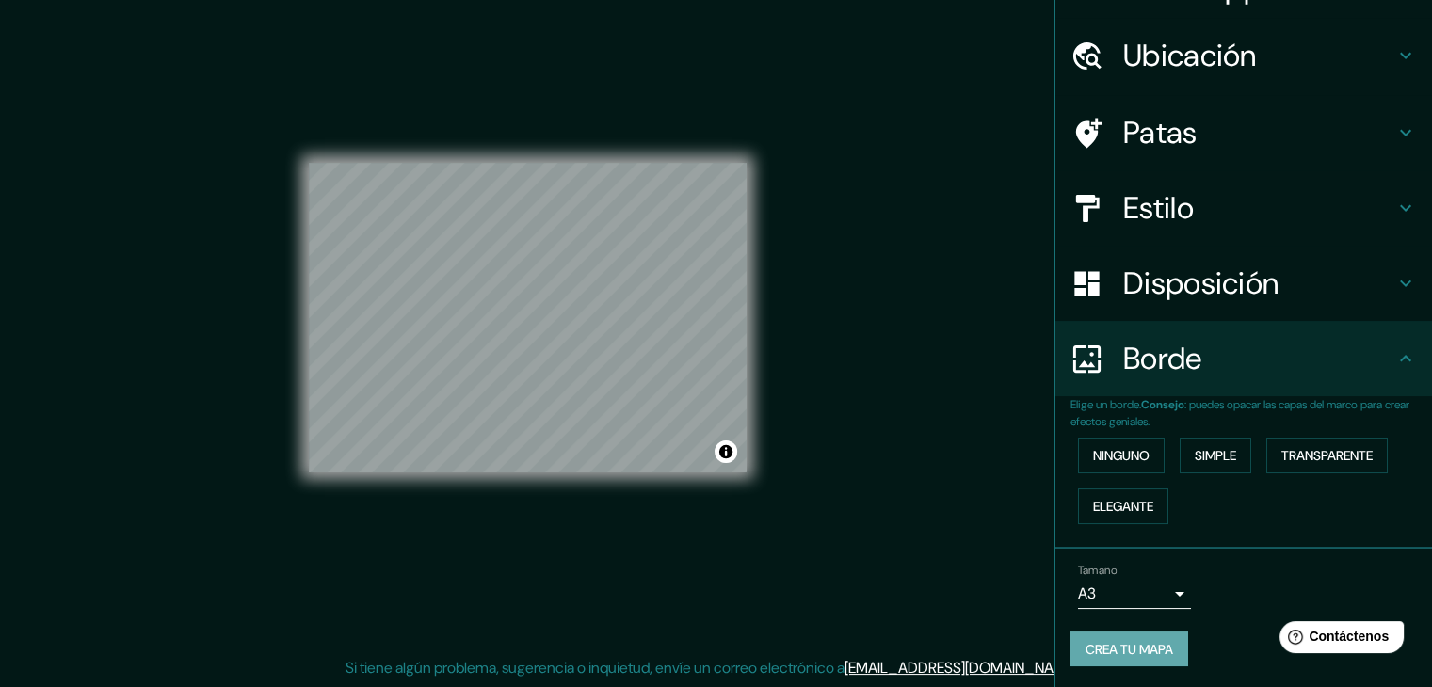
click at [1110, 637] on font "Crea tu mapa" at bounding box center [1129, 649] width 88 height 24
click at [1289, 449] on font "Transparente" at bounding box center [1326, 455] width 91 height 17
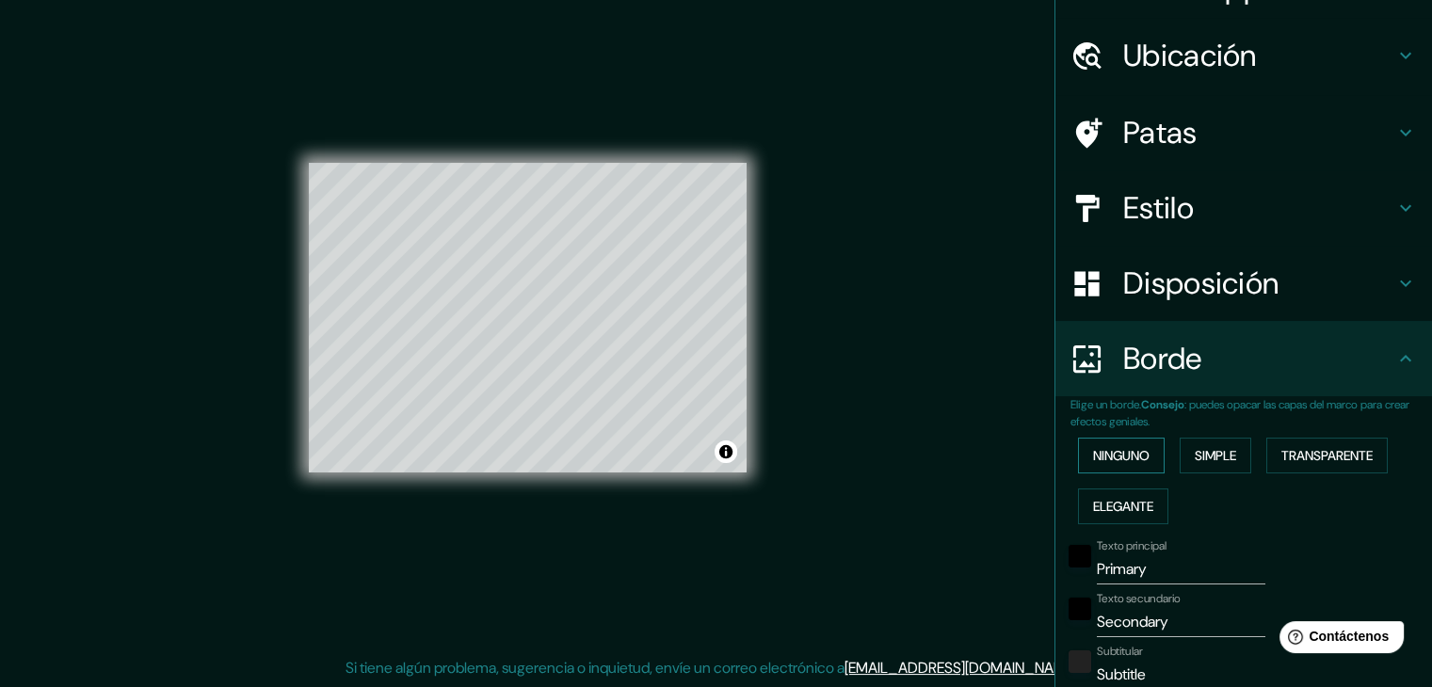
click at [1099, 441] on button "Ninguno" at bounding box center [1121, 456] width 87 height 36
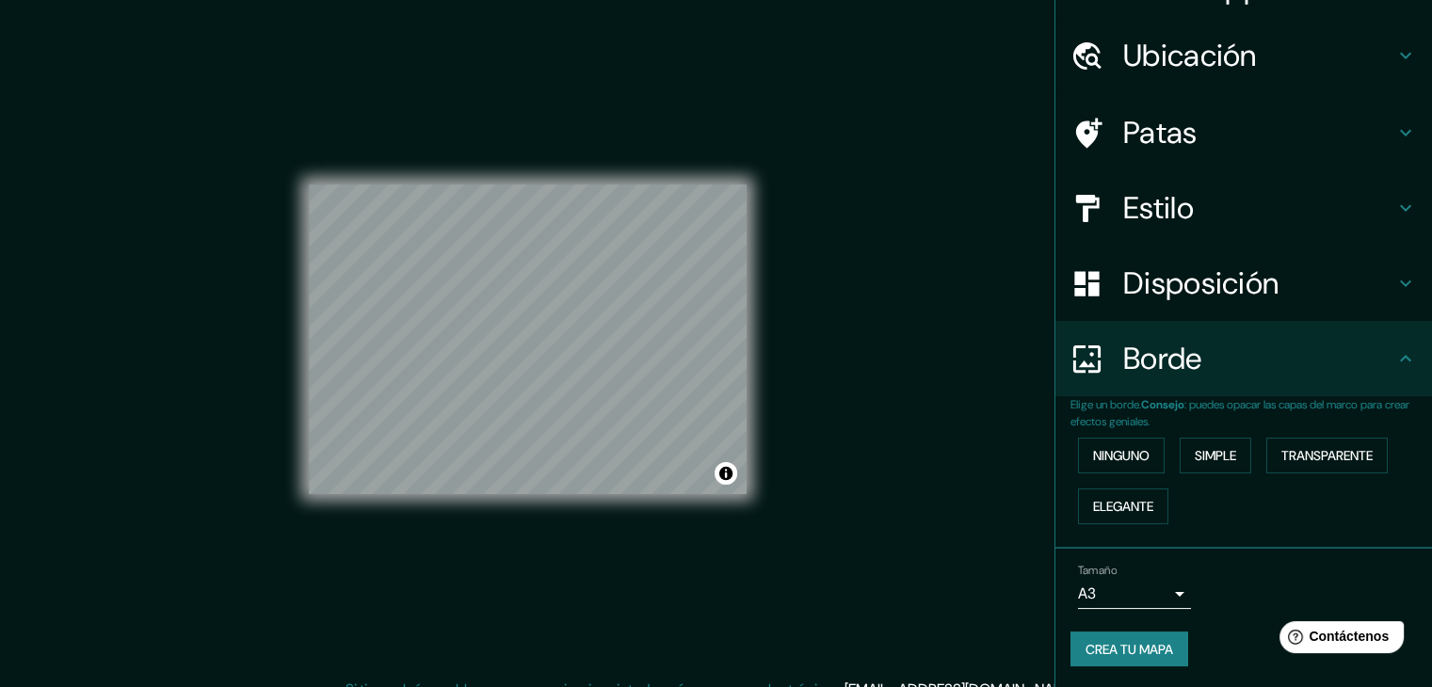
click at [1130, 651] on font "Crea tu mapa" at bounding box center [1129, 649] width 88 height 17
click at [1130, 651] on div "Crea tu mapa" at bounding box center [1243, 650] width 346 height 36
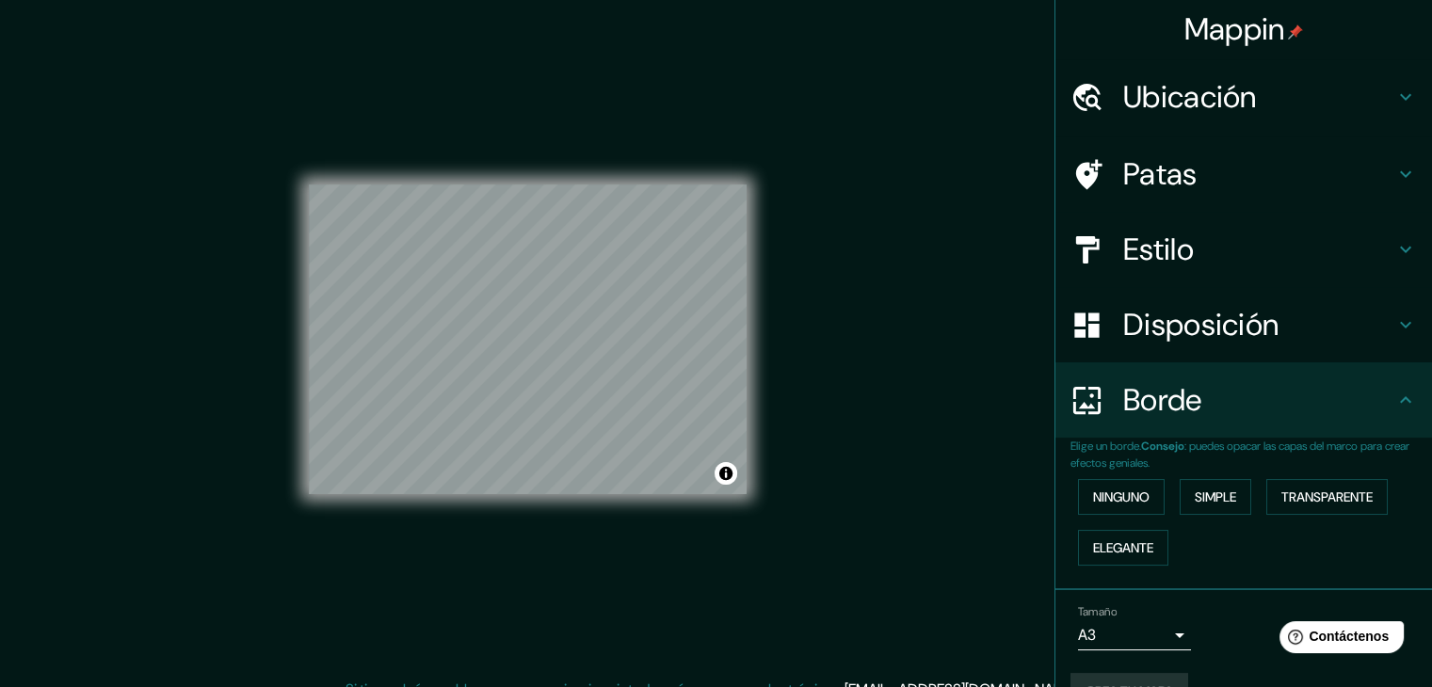
scroll to position [0, 0]
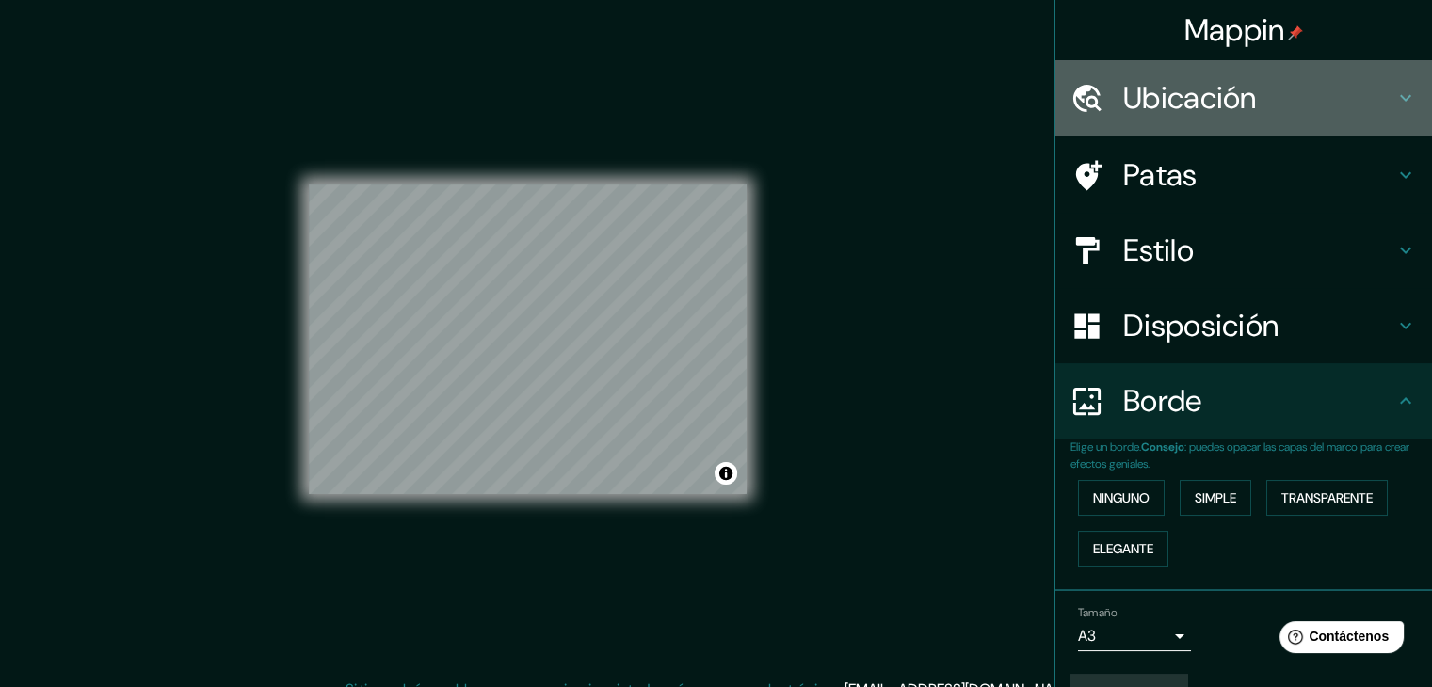
click at [1190, 95] on font "Ubicación" at bounding box center [1190, 98] width 134 height 40
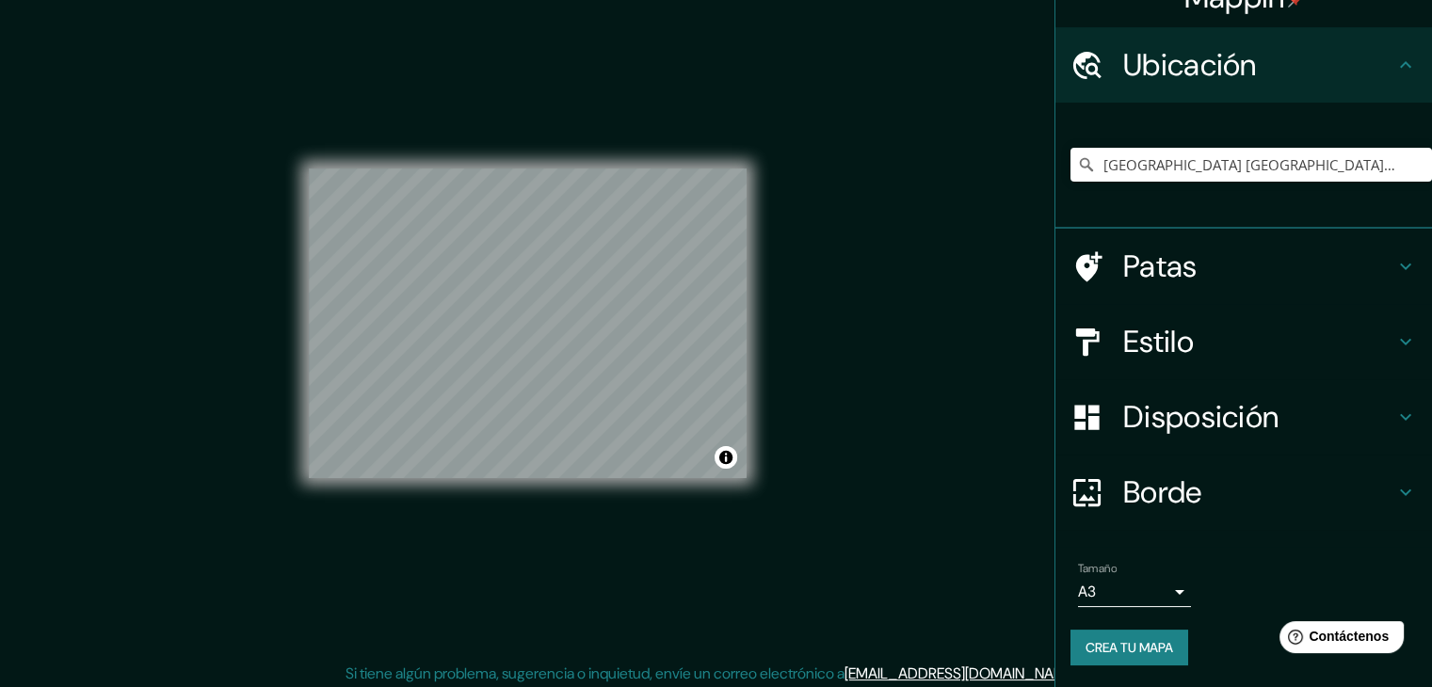
scroll to position [22, 0]
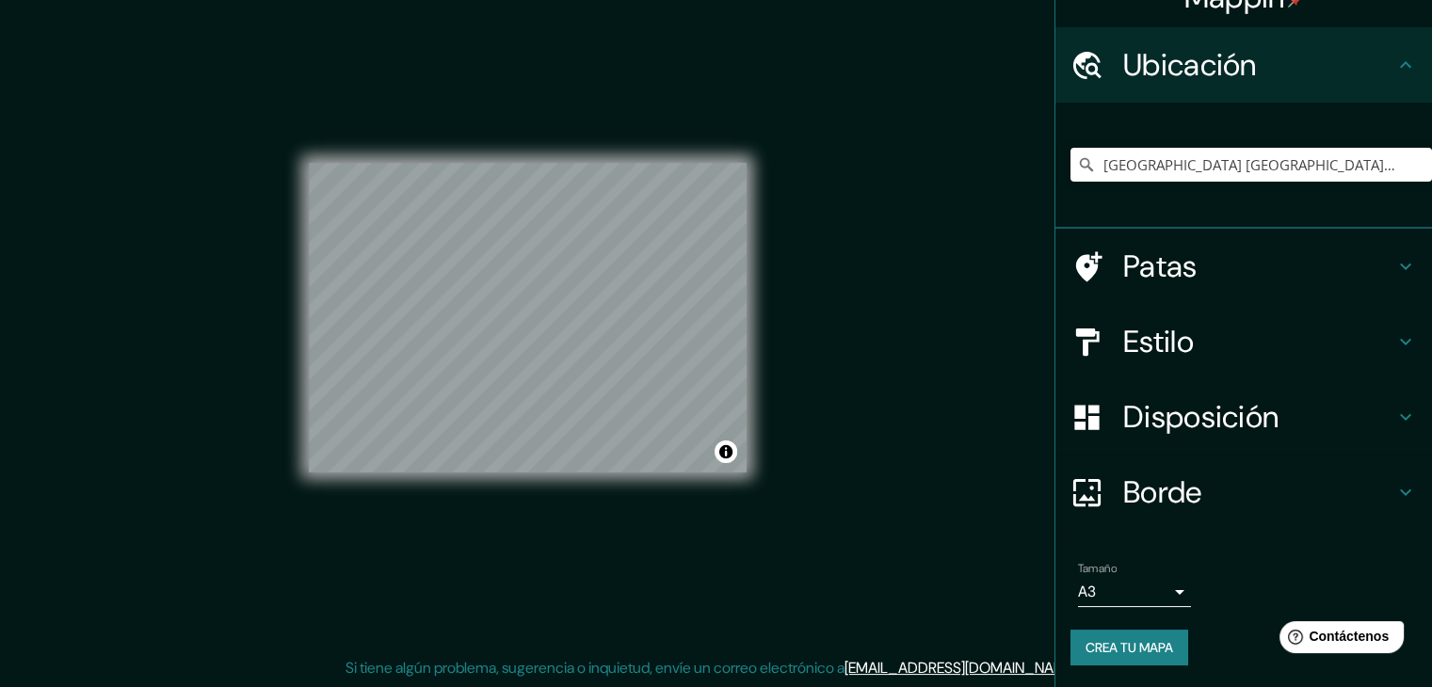
click at [826, 461] on div "Mappin Ubicación Zaragoza Street San Antonio, Bácolor, La Pampanga, Filipinas C…" at bounding box center [716, 332] width 1432 height 709
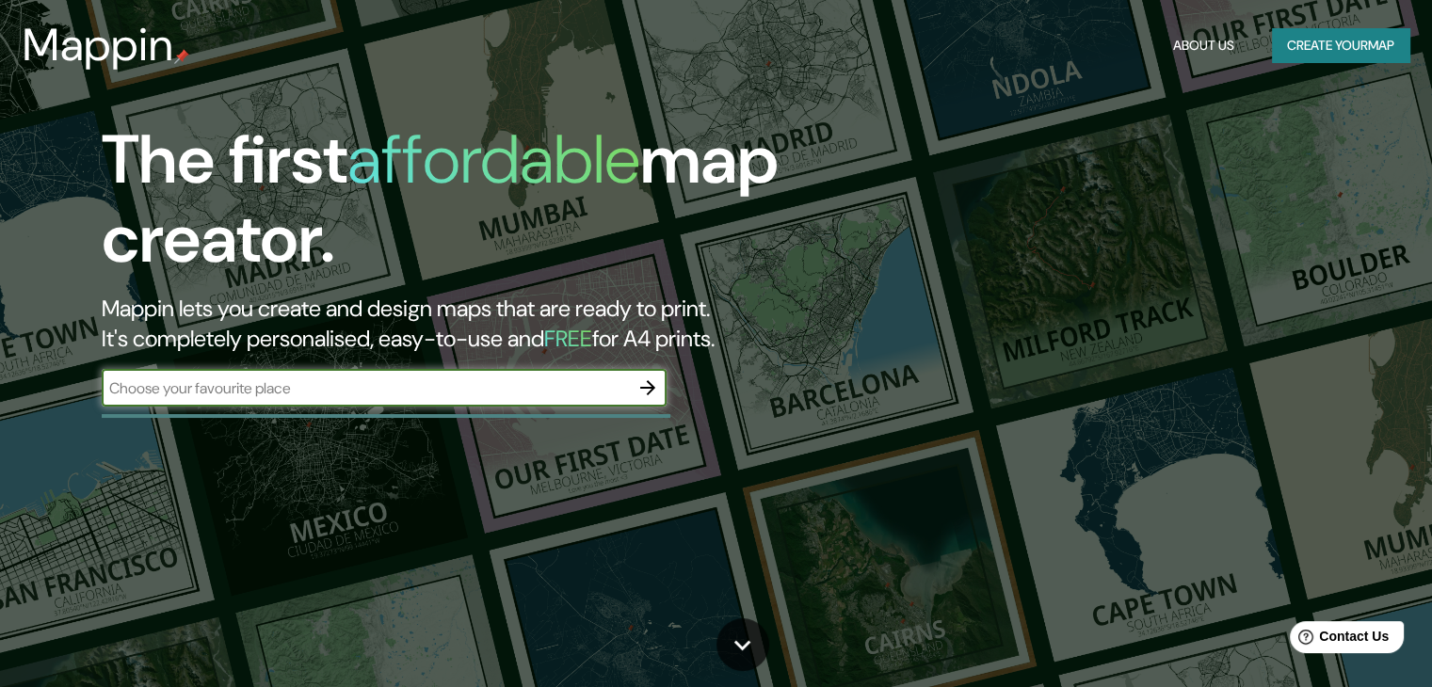
click at [648, 388] on icon "button" at bounding box center [647, 387] width 15 height 15
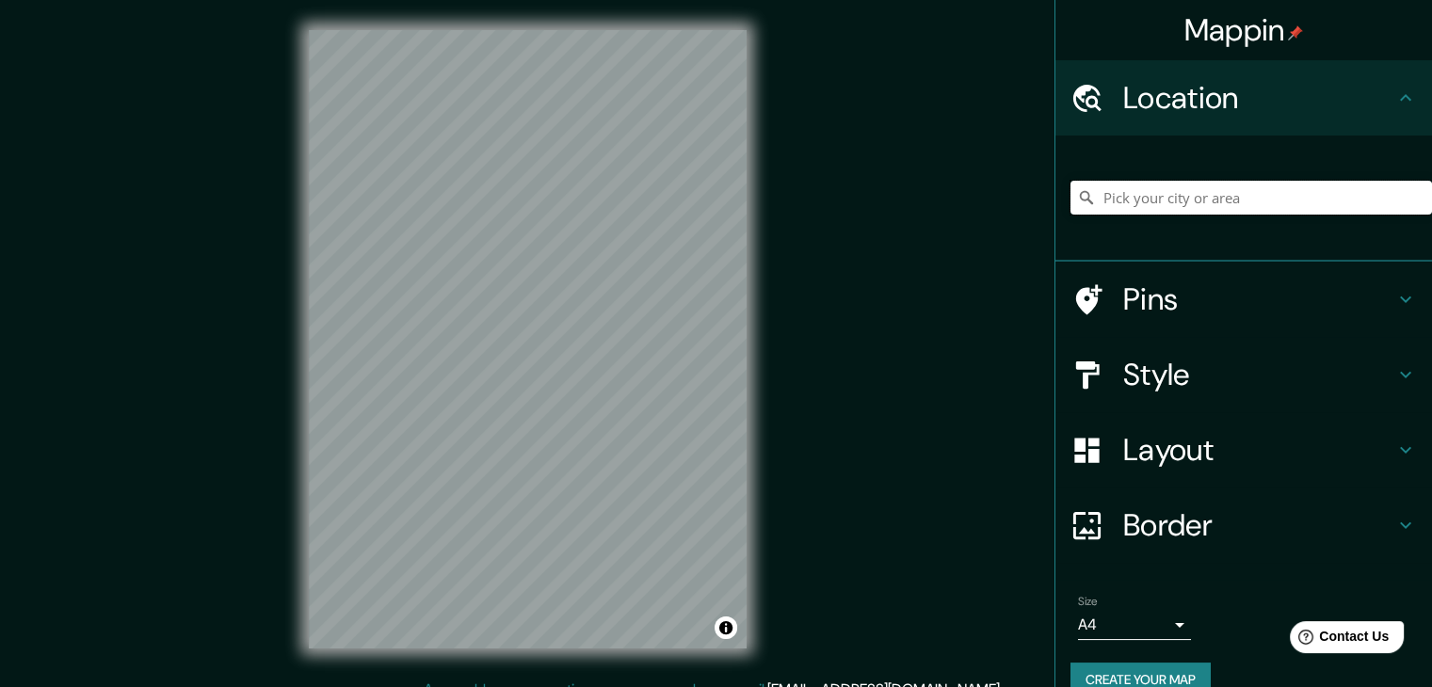
click at [1229, 200] on input "Pick your city or area" at bounding box center [1250, 198] width 361 height 34
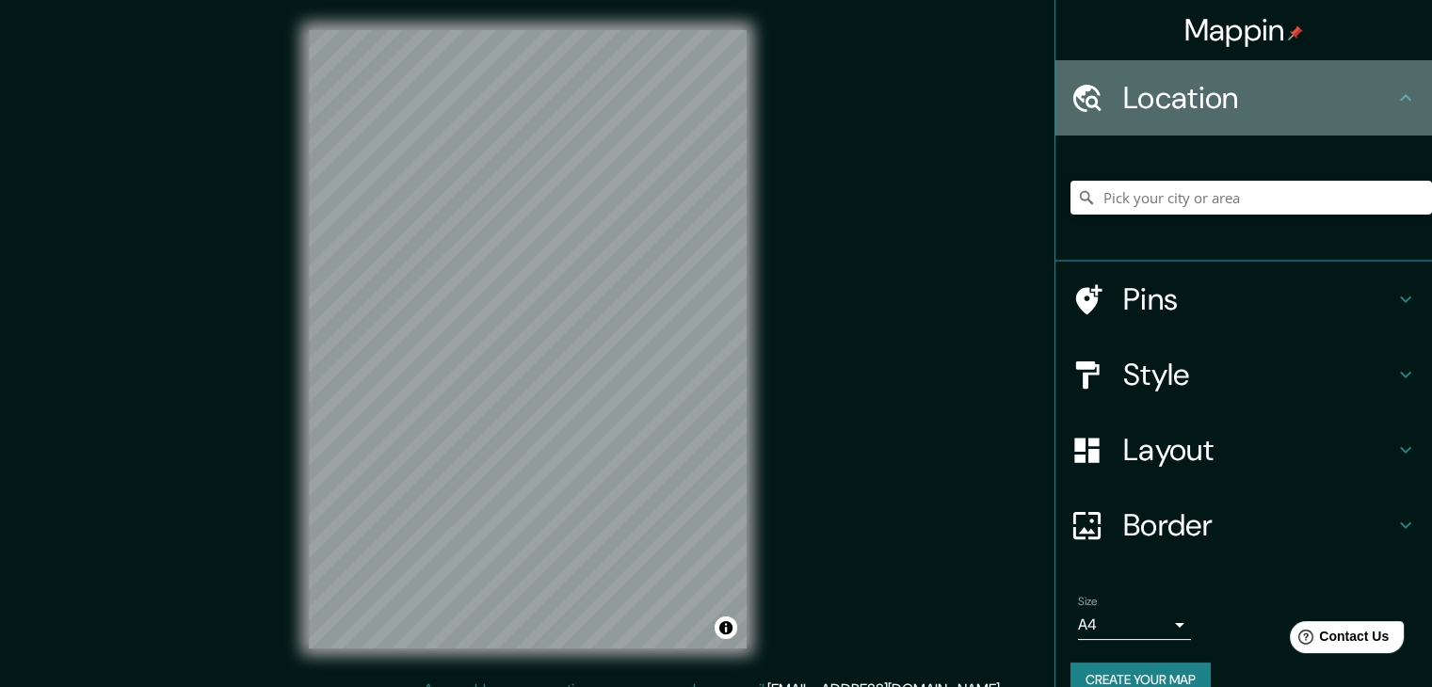
click at [1235, 110] on h4 "Location" at bounding box center [1258, 98] width 271 height 38
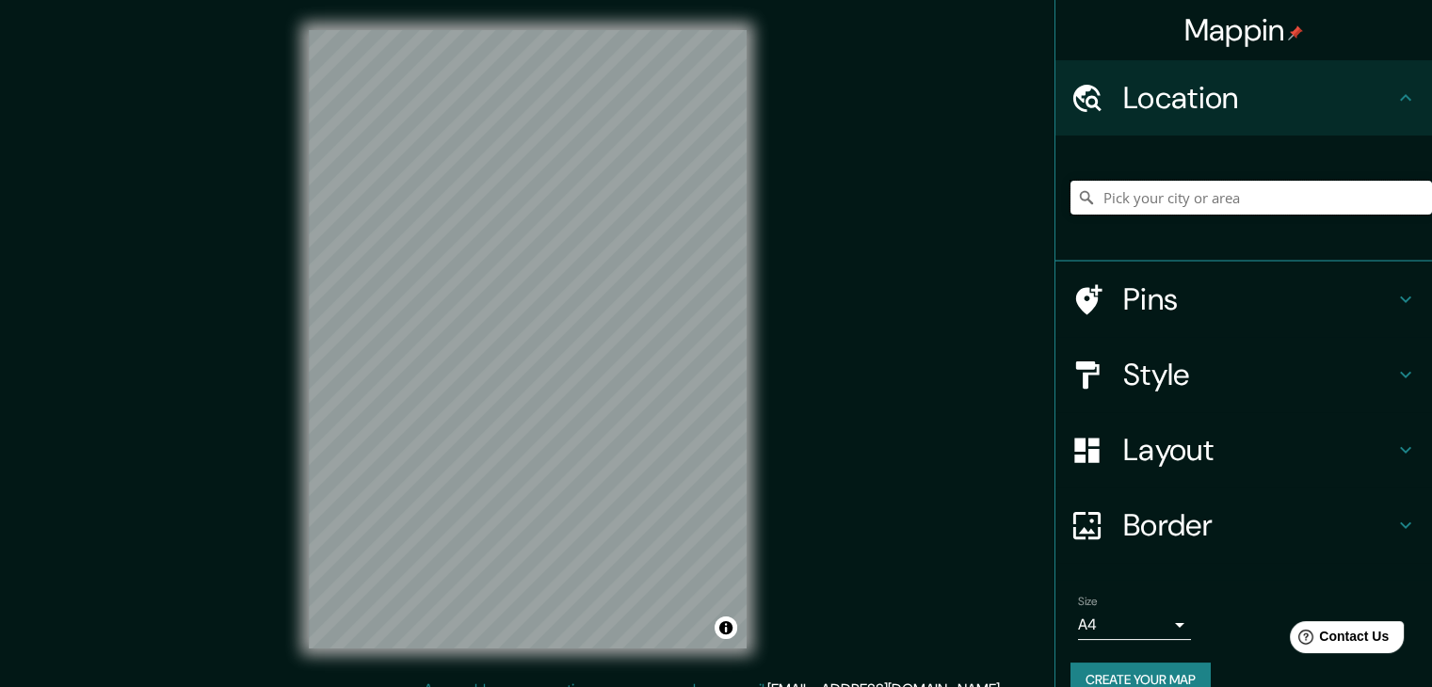
click at [1200, 194] on input "Pick your city or area" at bounding box center [1250, 198] width 361 height 34
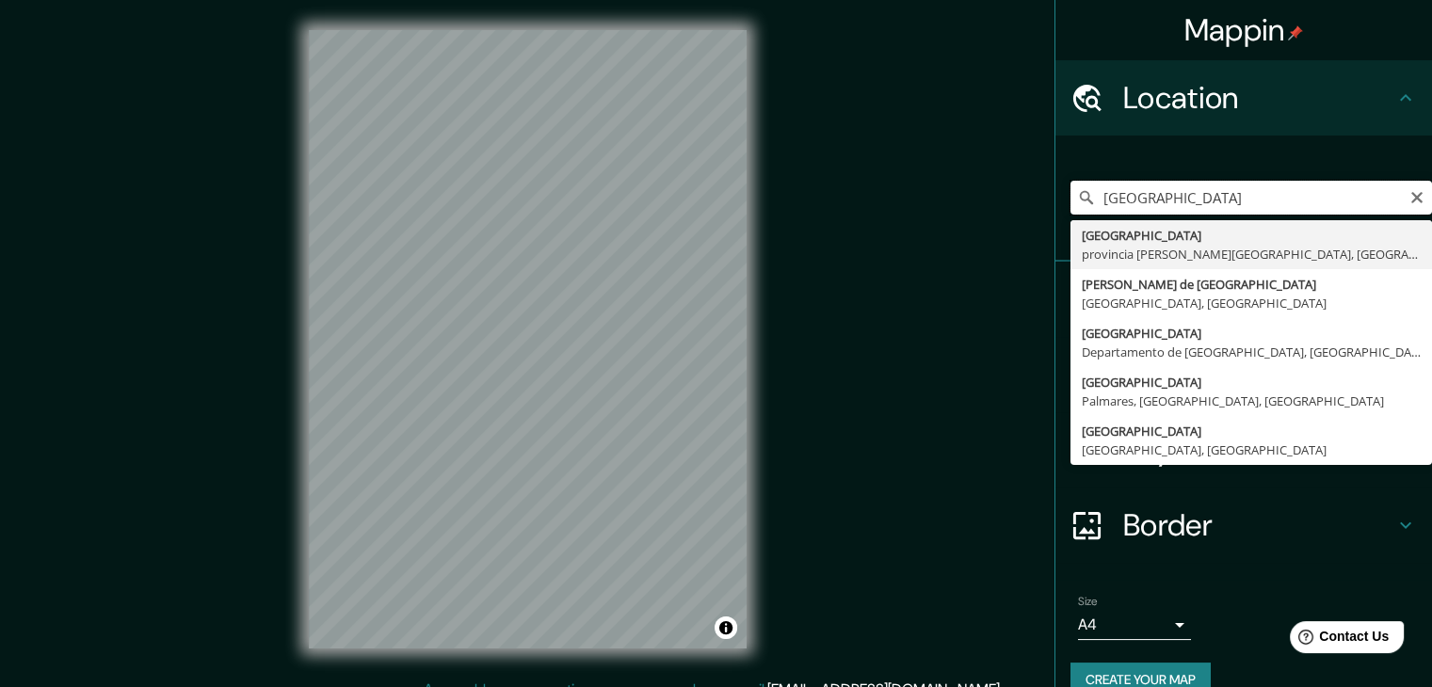
click at [1184, 184] on input "[GEOGRAPHIC_DATA]" at bounding box center [1250, 198] width 361 height 34
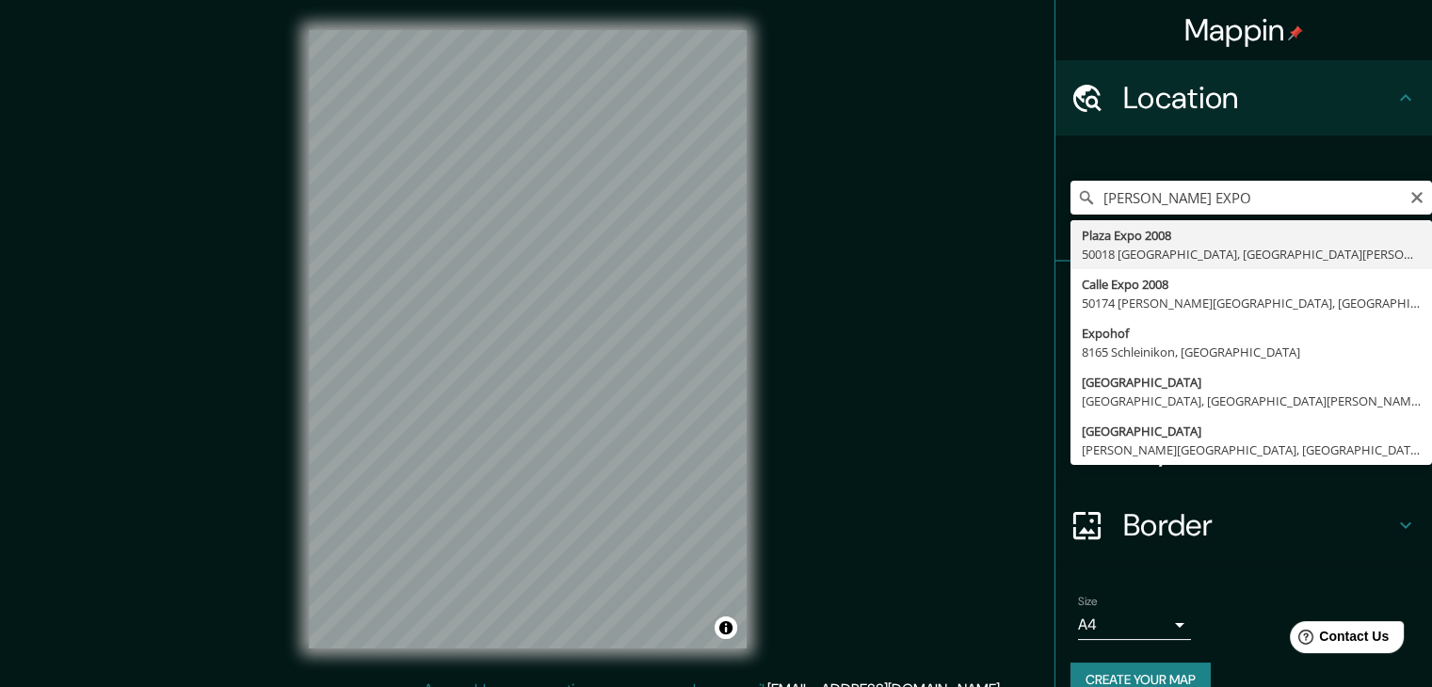
type input "Plaza Expo 2008, 50018 [GEOGRAPHIC_DATA], [GEOGRAPHIC_DATA][PERSON_NAME], [GEOG…"
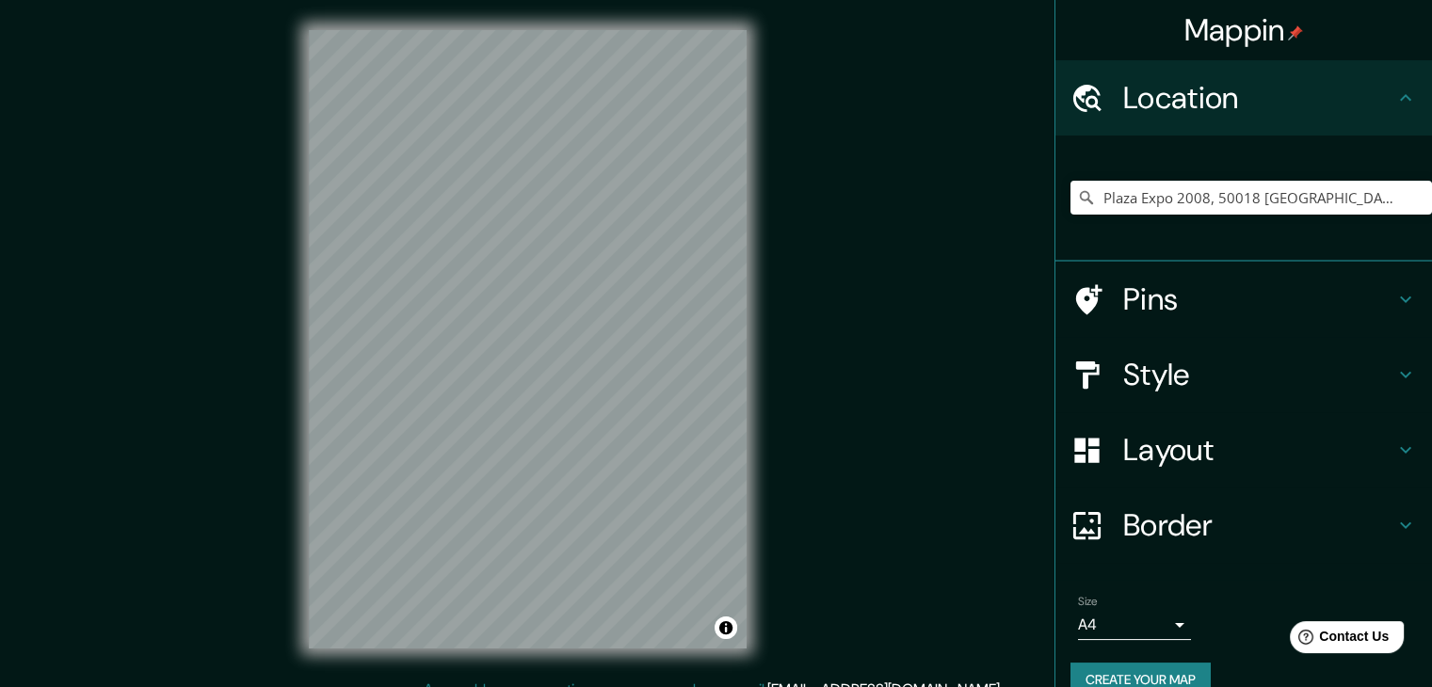
click at [1399, 113] on div "Location" at bounding box center [1243, 97] width 377 height 75
click at [1398, 96] on icon at bounding box center [1405, 98] width 23 height 23
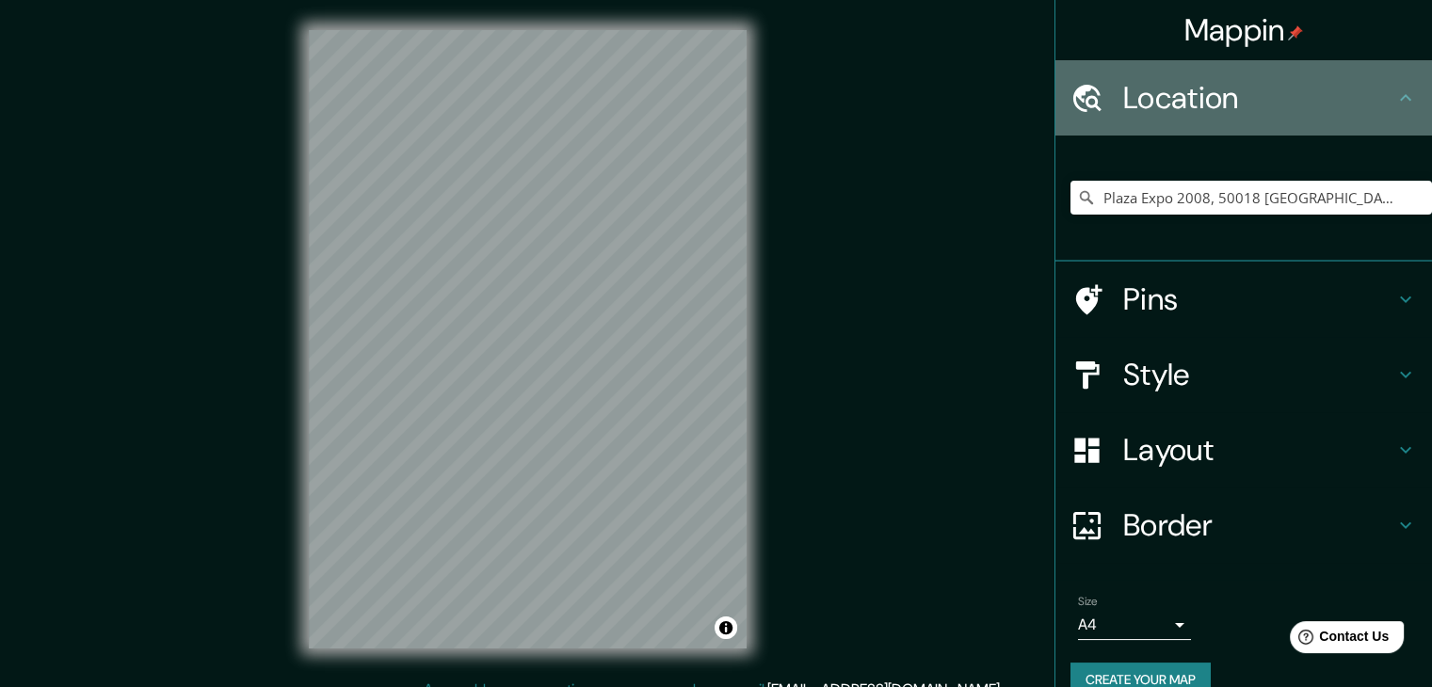
click at [1394, 91] on icon at bounding box center [1405, 98] width 23 height 23
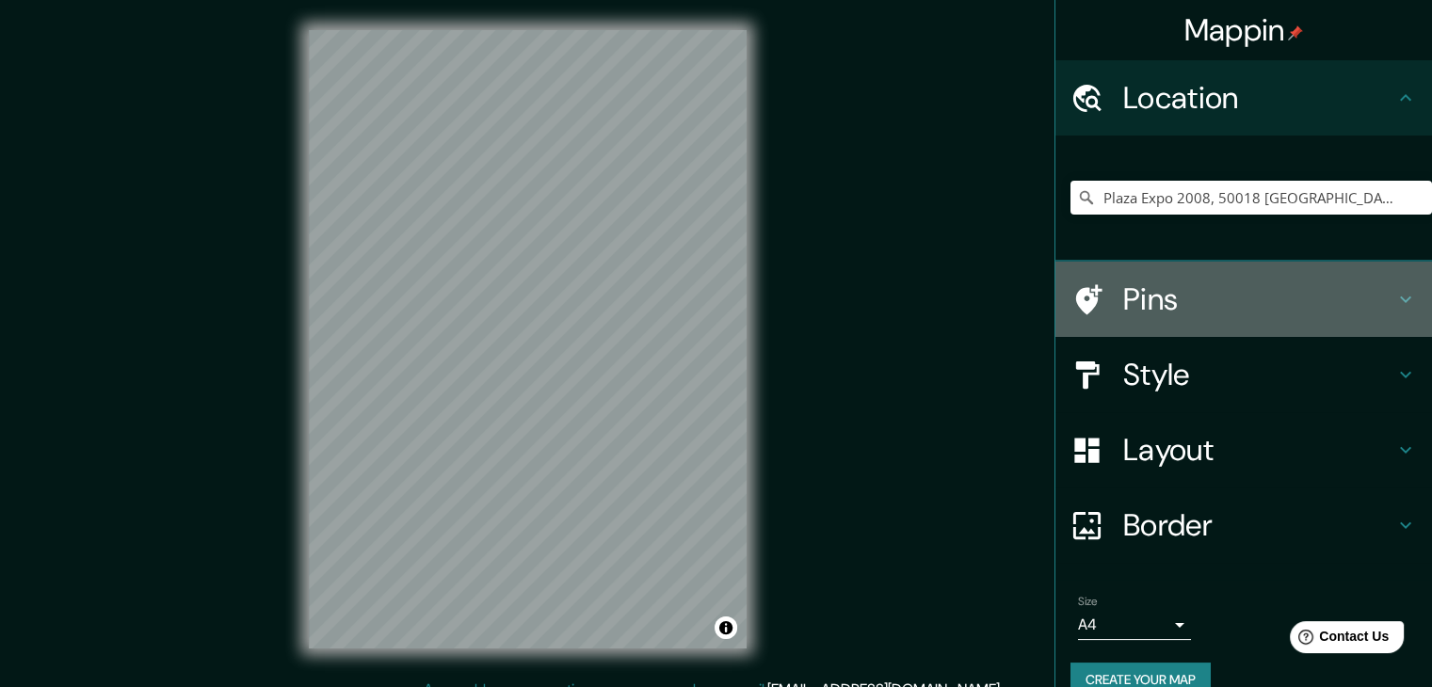
click at [1370, 287] on h4 "Pins" at bounding box center [1258, 300] width 271 height 38
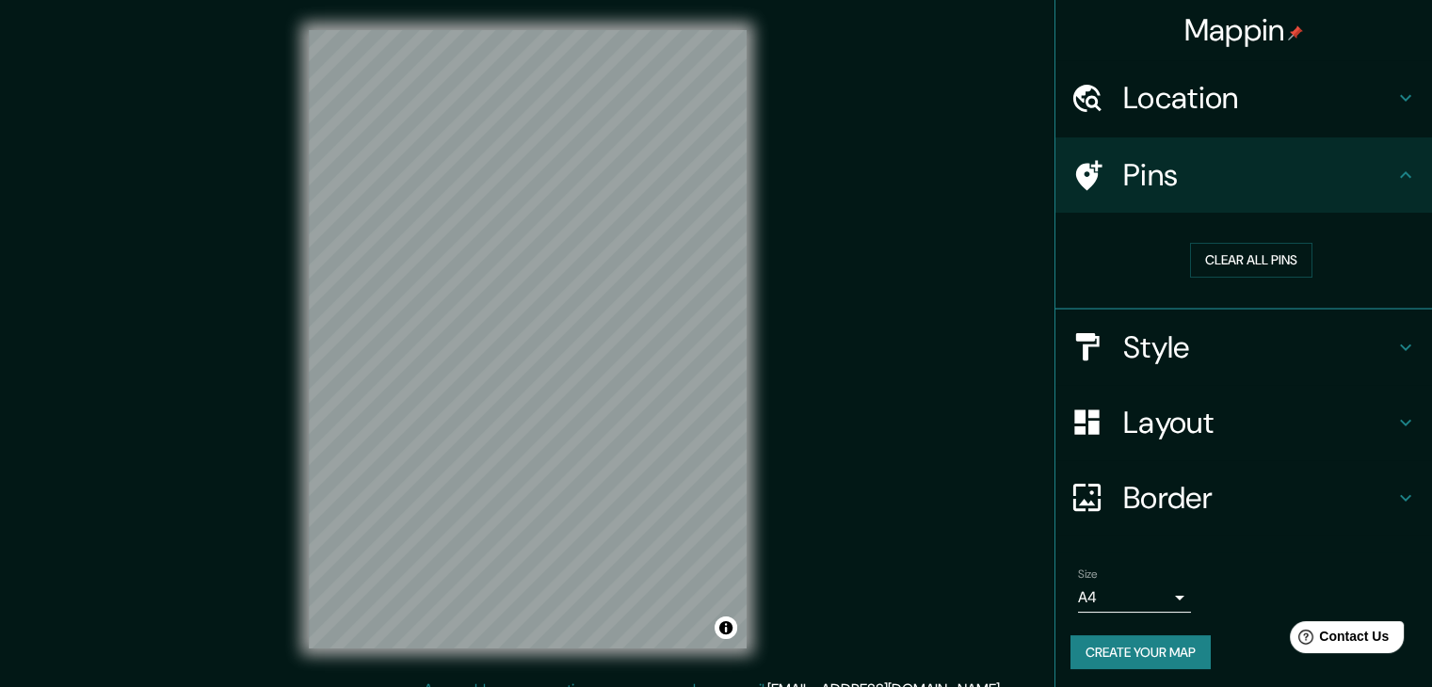
click at [1408, 174] on div "Pins" at bounding box center [1243, 174] width 377 height 75
click at [1386, 328] on div "Style" at bounding box center [1243, 347] width 377 height 75
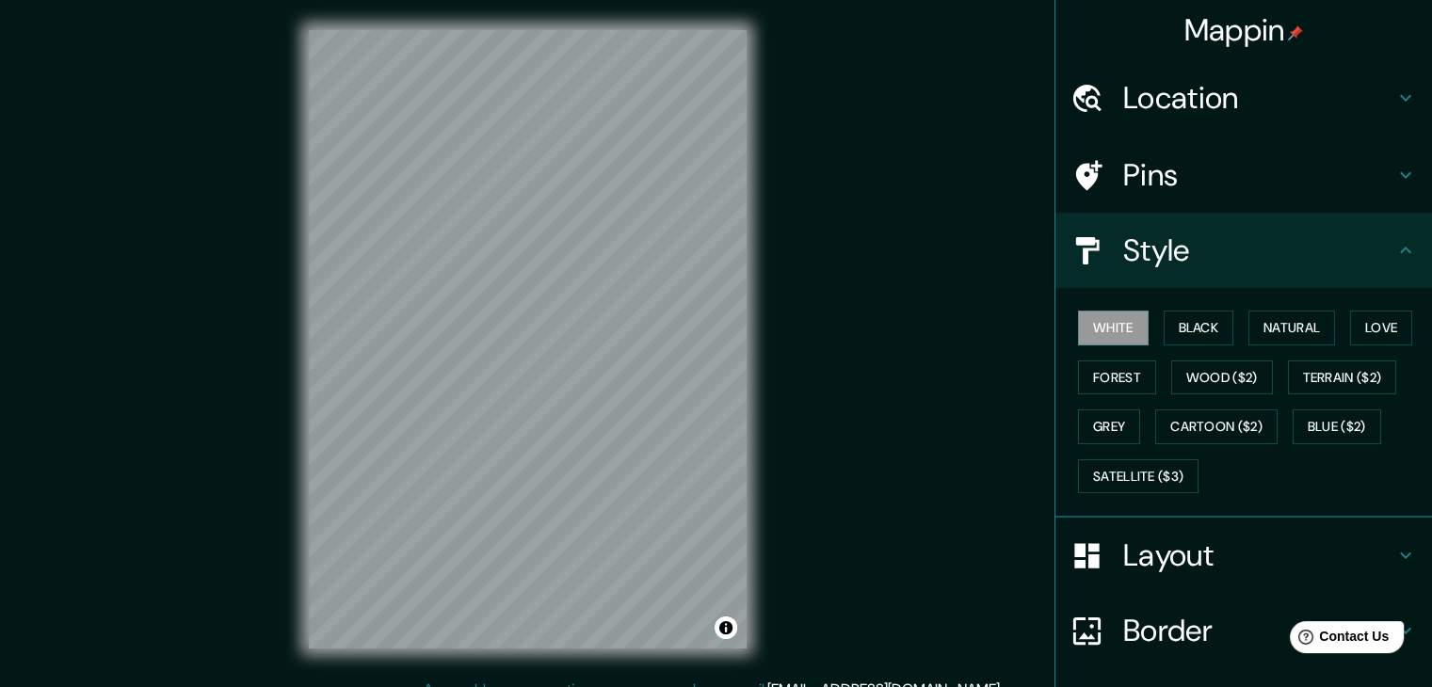
click at [1394, 254] on icon at bounding box center [1405, 250] width 23 height 23
click at [1325, 530] on div "Layout" at bounding box center [1243, 555] width 377 height 75
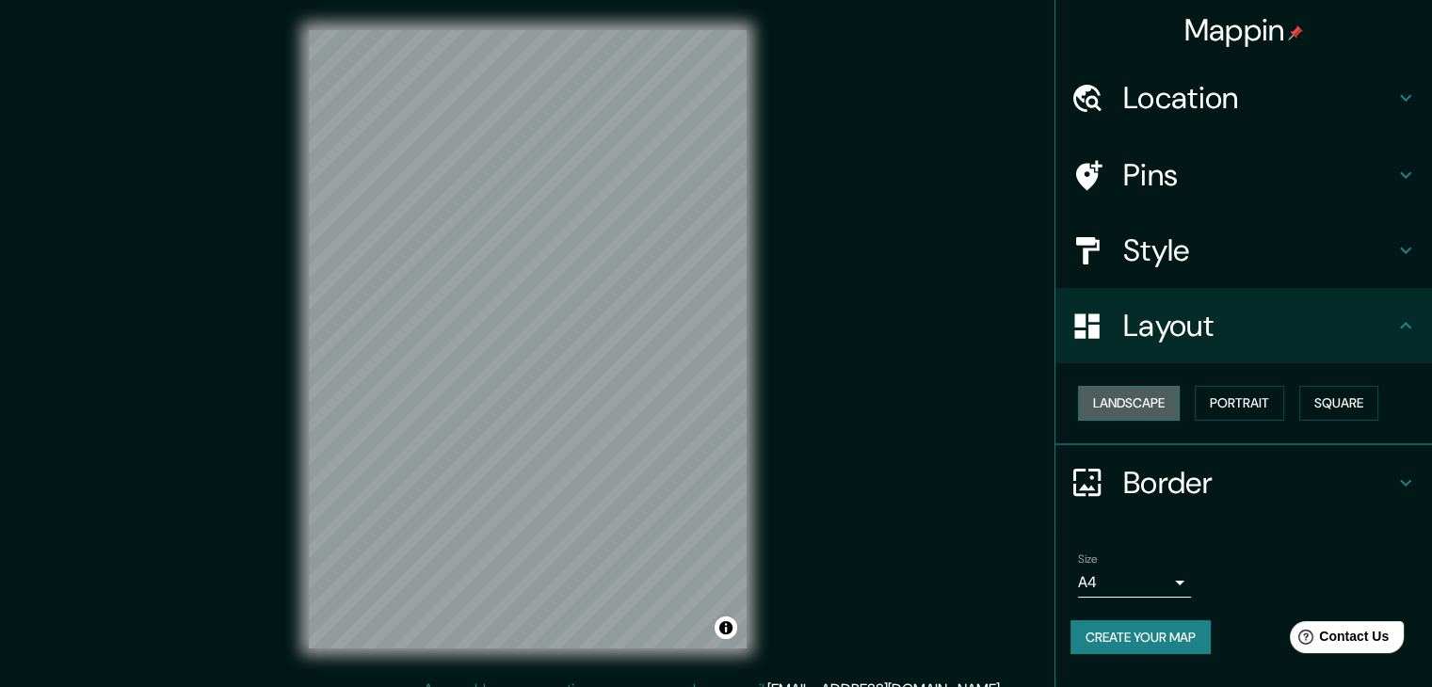
click at [1148, 400] on button "Landscape" at bounding box center [1129, 403] width 102 height 35
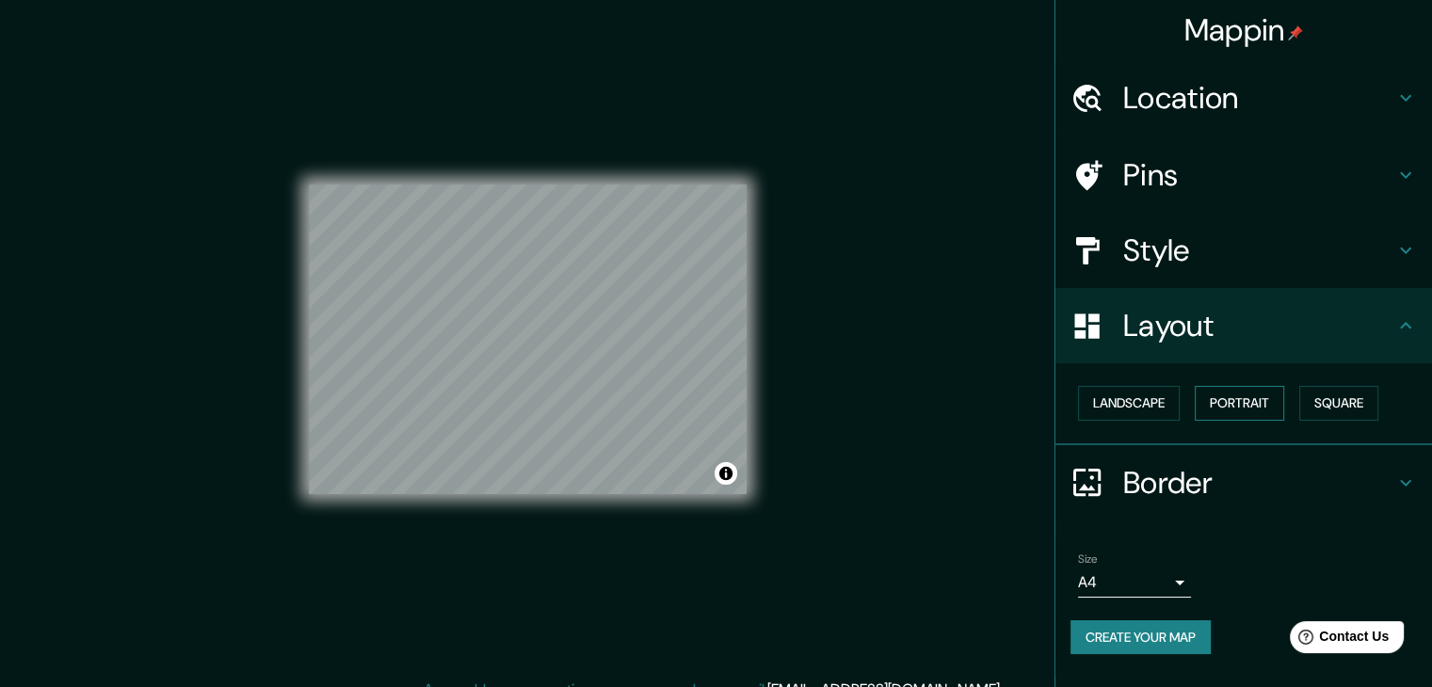
click at [1219, 401] on button "Portrait" at bounding box center [1239, 403] width 89 height 35
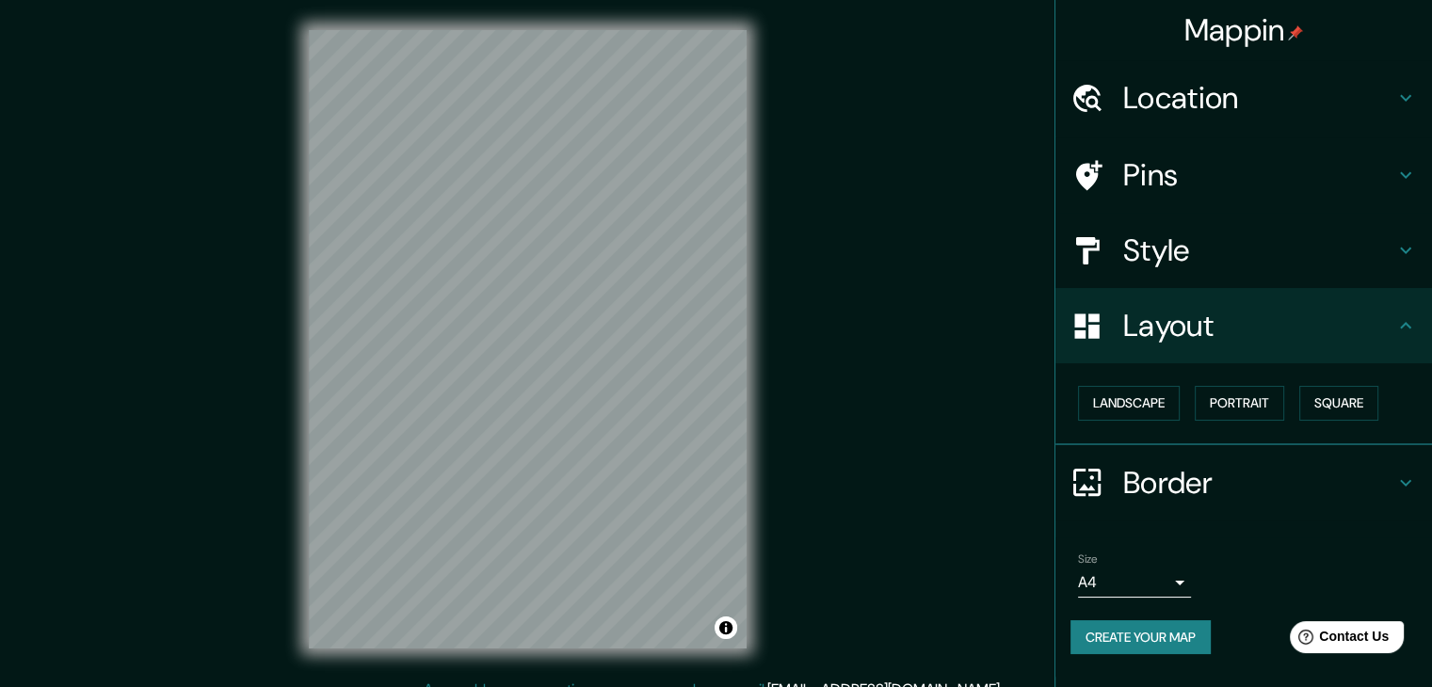
click at [1299, 395] on div "Landscape [GEOGRAPHIC_DATA]" at bounding box center [1250, 403] width 361 height 50
click at [1325, 396] on button "Square" at bounding box center [1338, 403] width 79 height 35
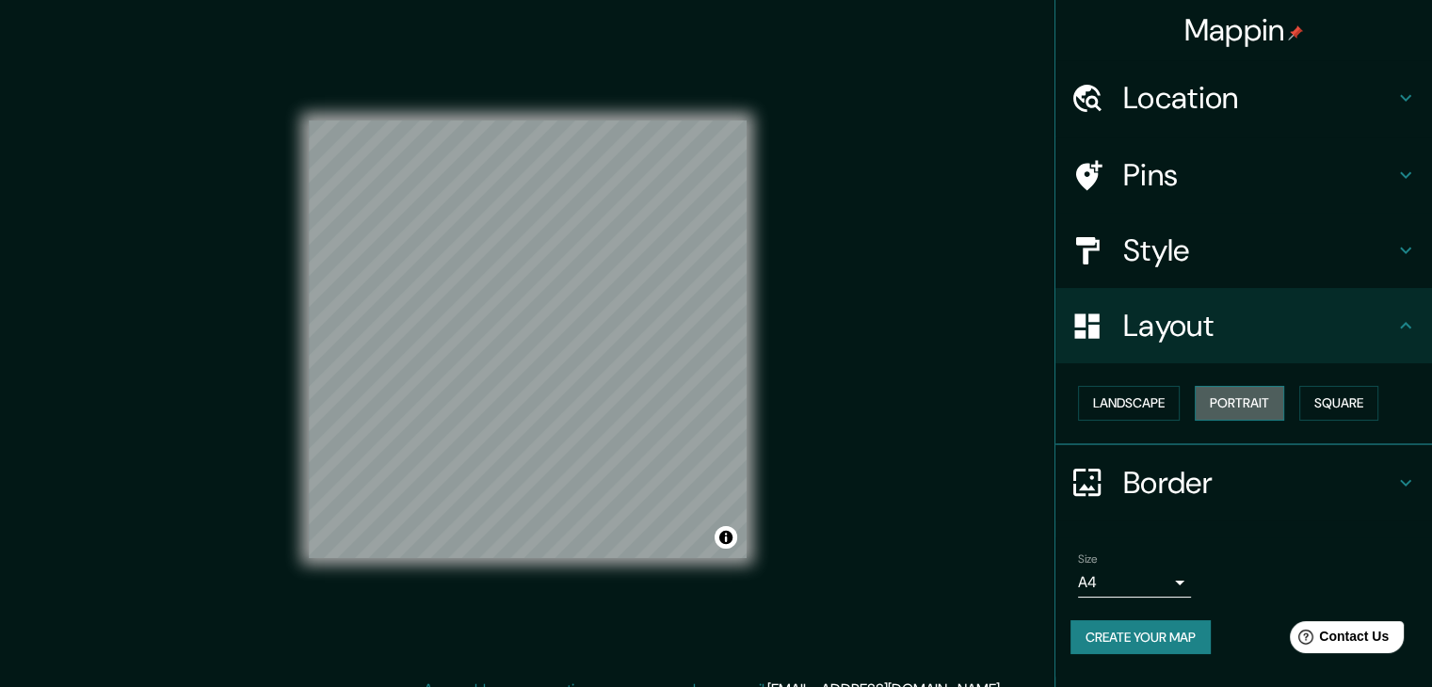
click at [1254, 404] on button "Portrait" at bounding box center [1239, 403] width 89 height 35
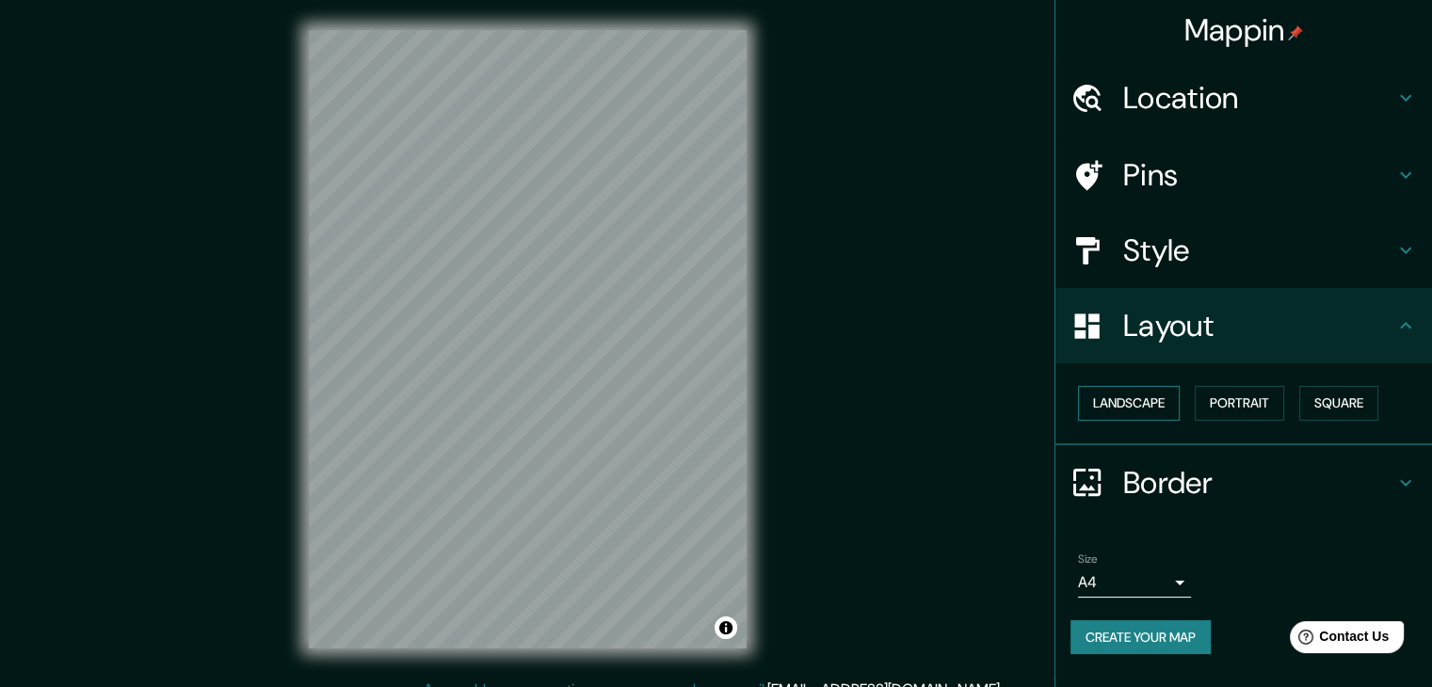
click at [1130, 408] on button "Landscape" at bounding box center [1129, 403] width 102 height 35
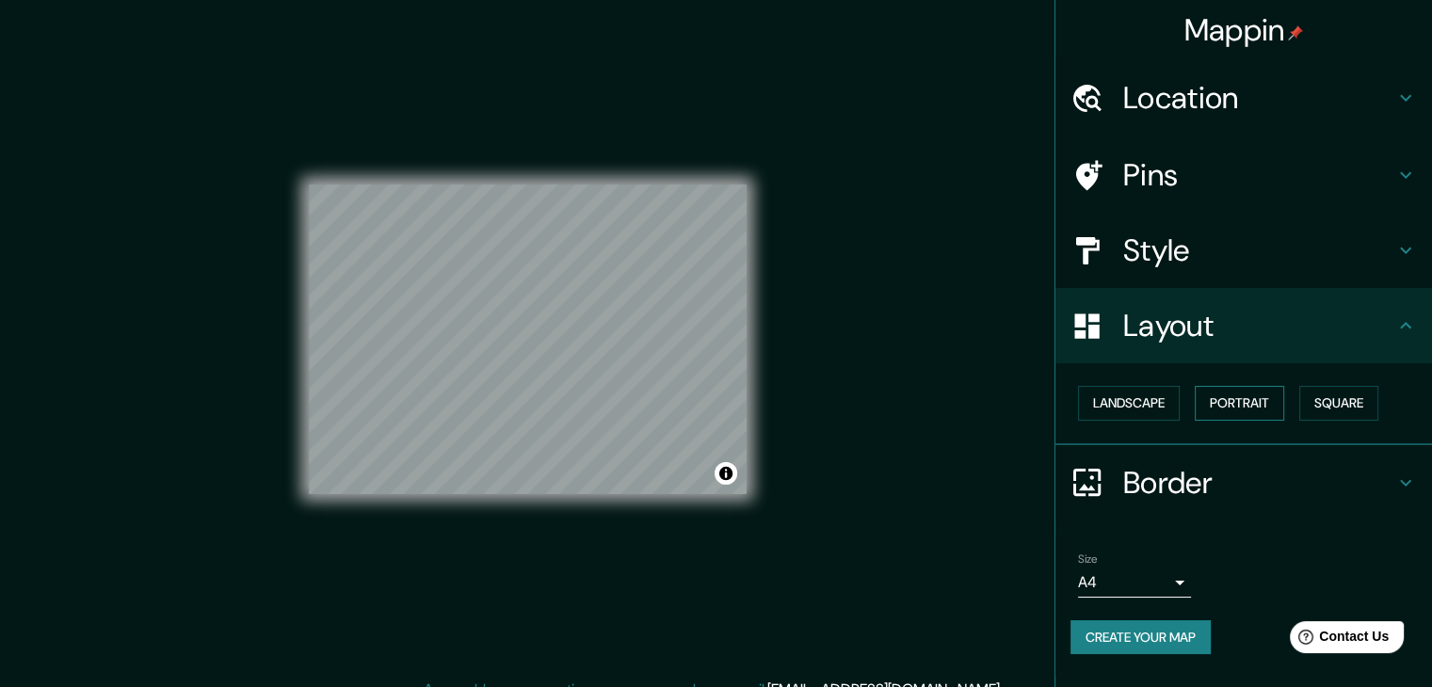
click at [1242, 393] on button "Portrait" at bounding box center [1239, 403] width 89 height 35
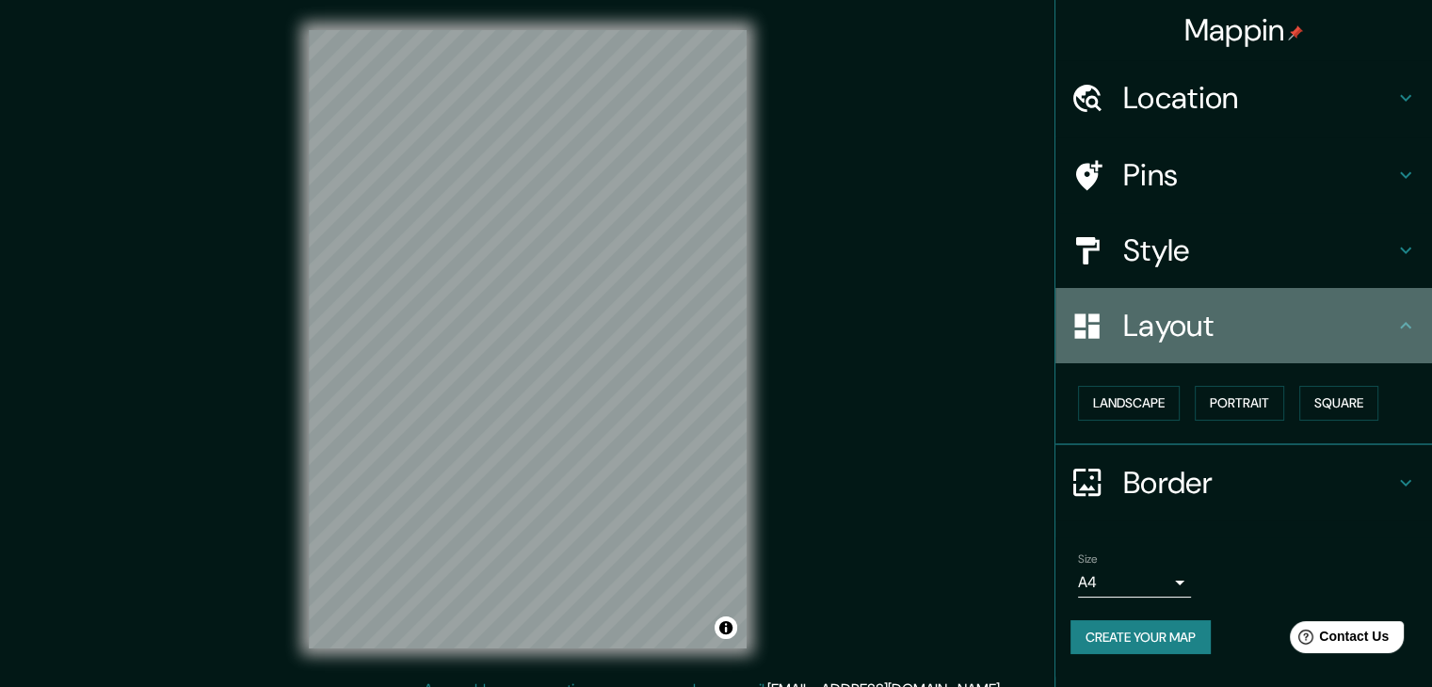
click at [1396, 330] on icon at bounding box center [1405, 325] width 23 height 23
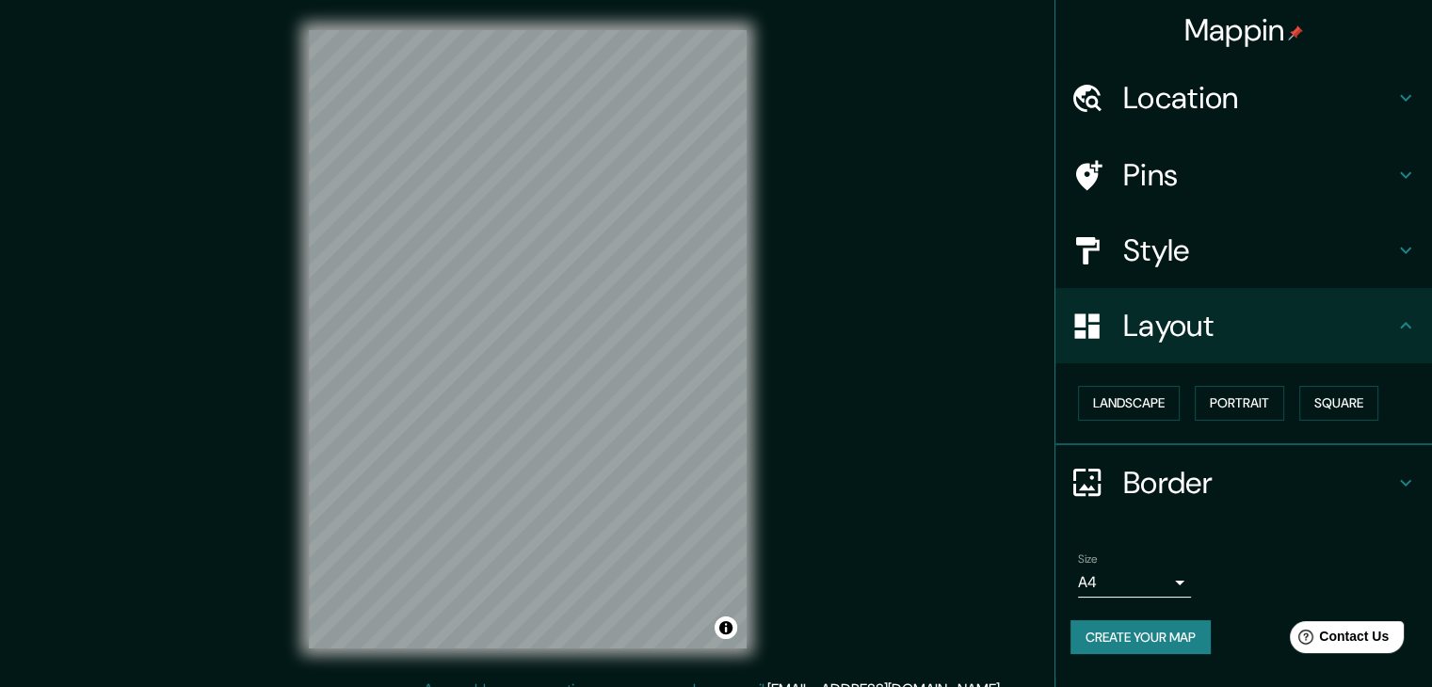
click at [1395, 487] on icon at bounding box center [1405, 483] width 23 height 23
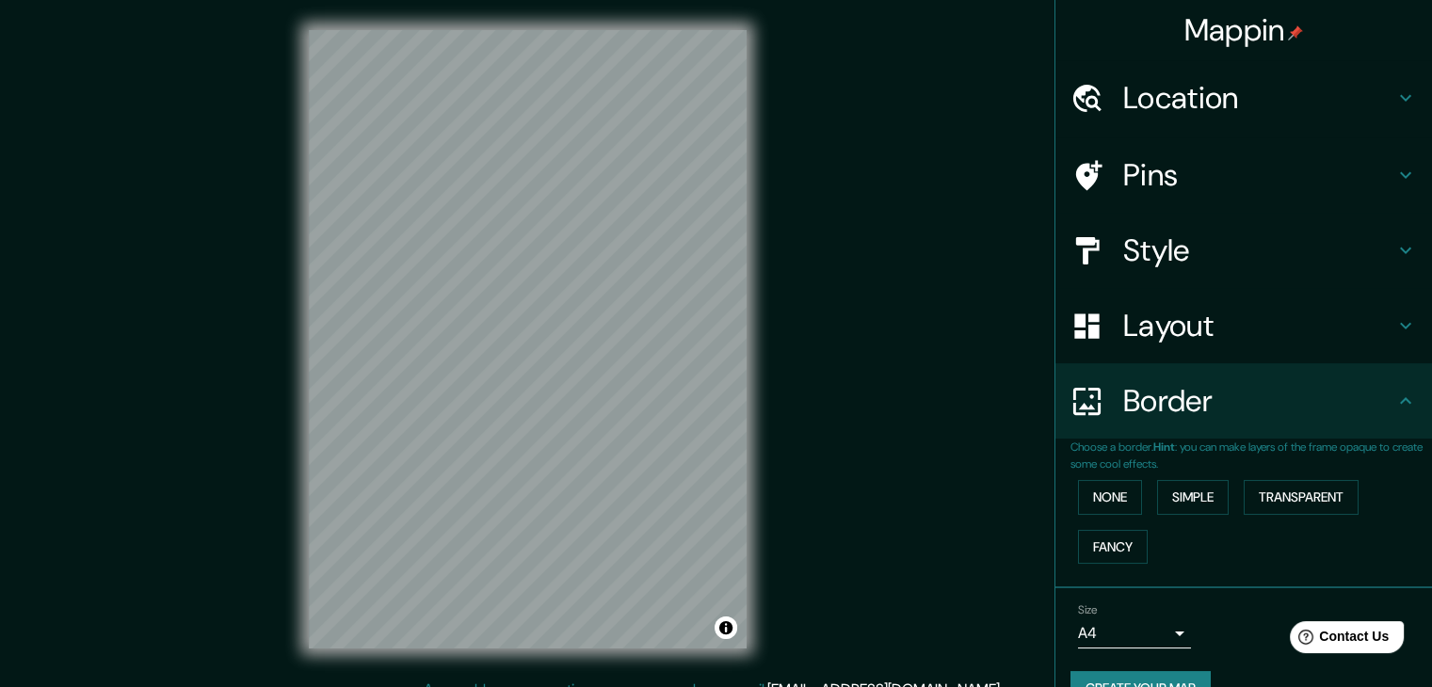
click at [1404, 440] on p "Choose a border. Hint : you can make layers of the frame opaque to create some …" at bounding box center [1250, 456] width 361 height 34
click at [1394, 331] on icon at bounding box center [1405, 325] width 23 height 23
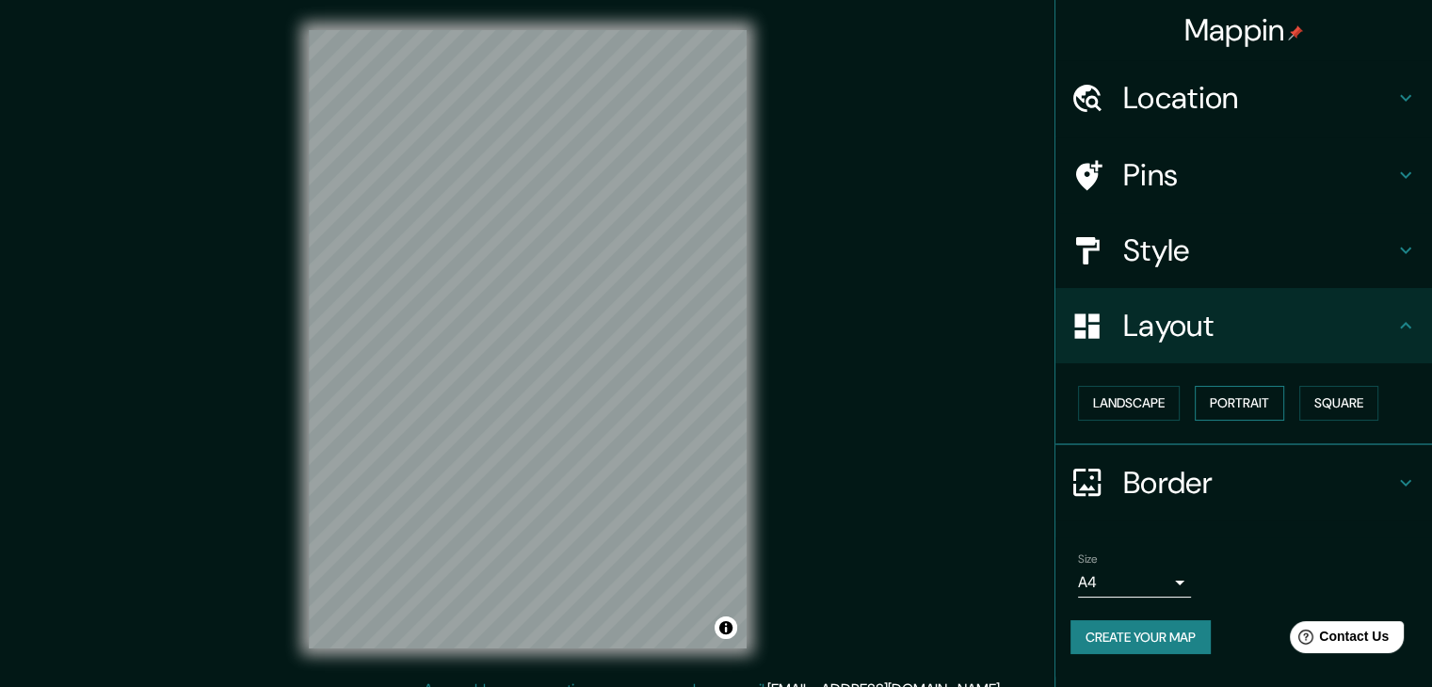
click at [1209, 397] on button "Portrait" at bounding box center [1239, 403] width 89 height 35
click at [1337, 397] on button "Square" at bounding box center [1338, 403] width 79 height 35
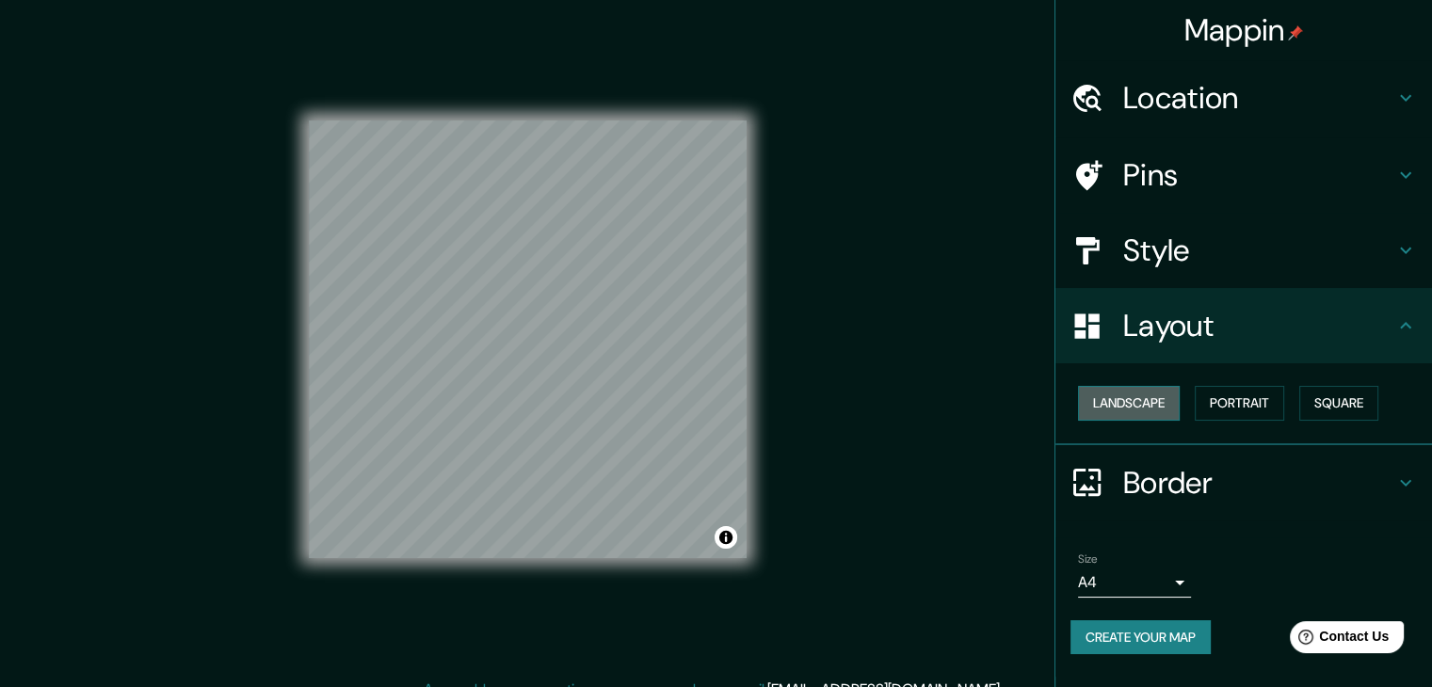
click at [1153, 407] on button "Landscape" at bounding box center [1129, 403] width 102 height 35
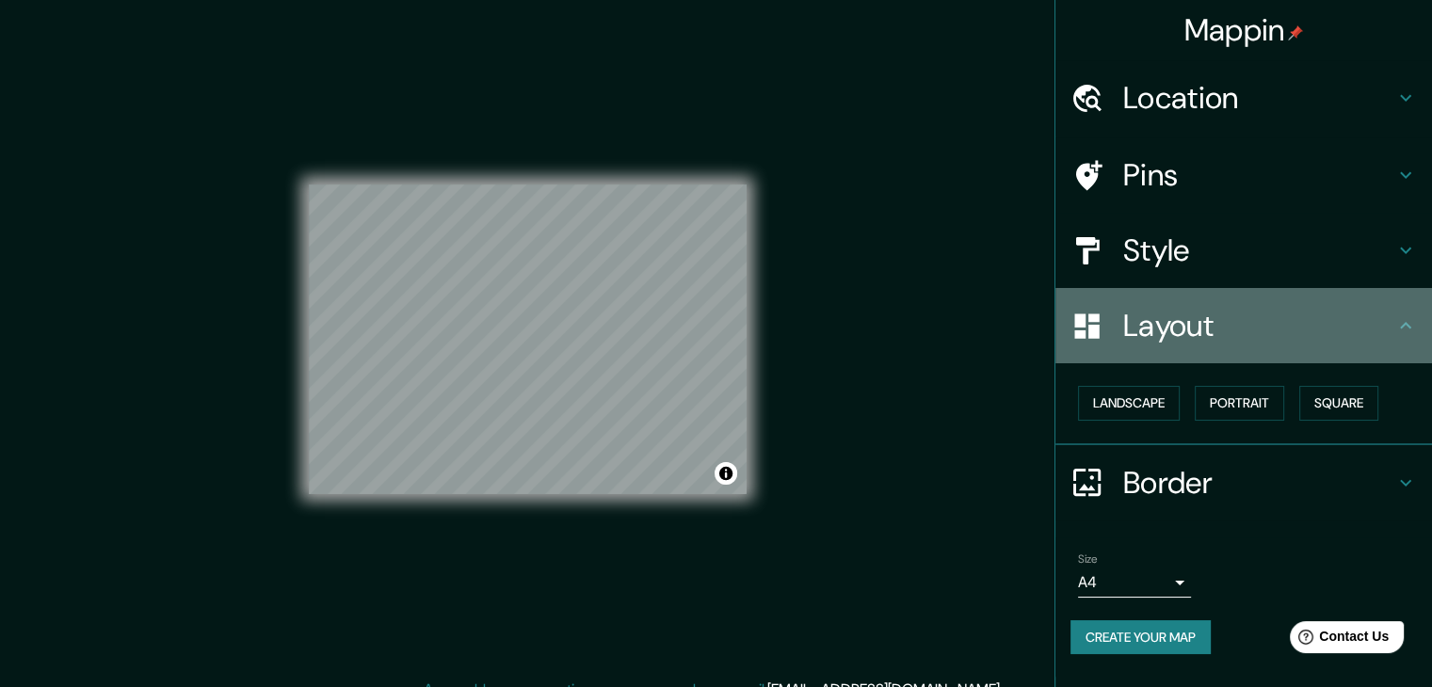
click at [1320, 327] on h4 "Layout" at bounding box center [1258, 326] width 271 height 38
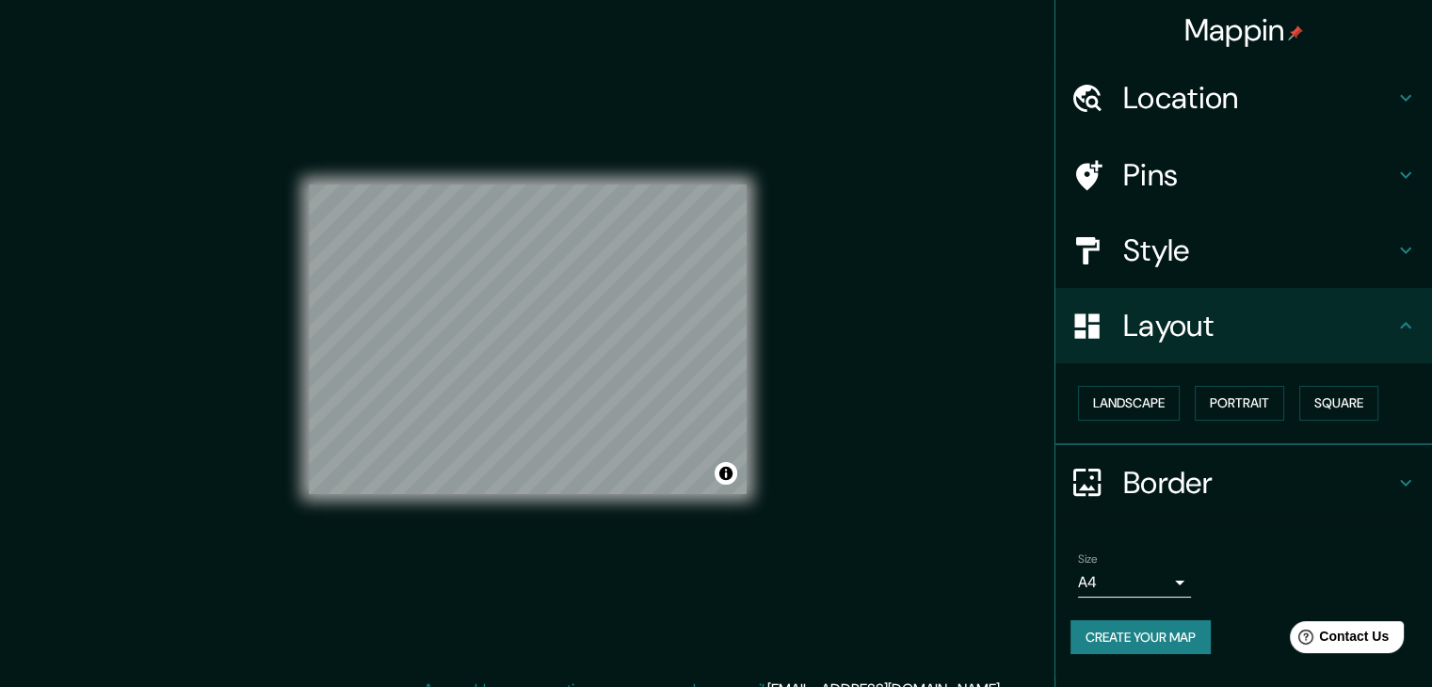
click at [1389, 331] on h4 "Layout" at bounding box center [1258, 326] width 271 height 38
click at [1166, 573] on body "Mappin Location Plaza Expo 2008, 50018 [GEOGRAPHIC_DATA], [GEOGRAPHIC_DATA][PER…" at bounding box center [716, 343] width 1432 height 687
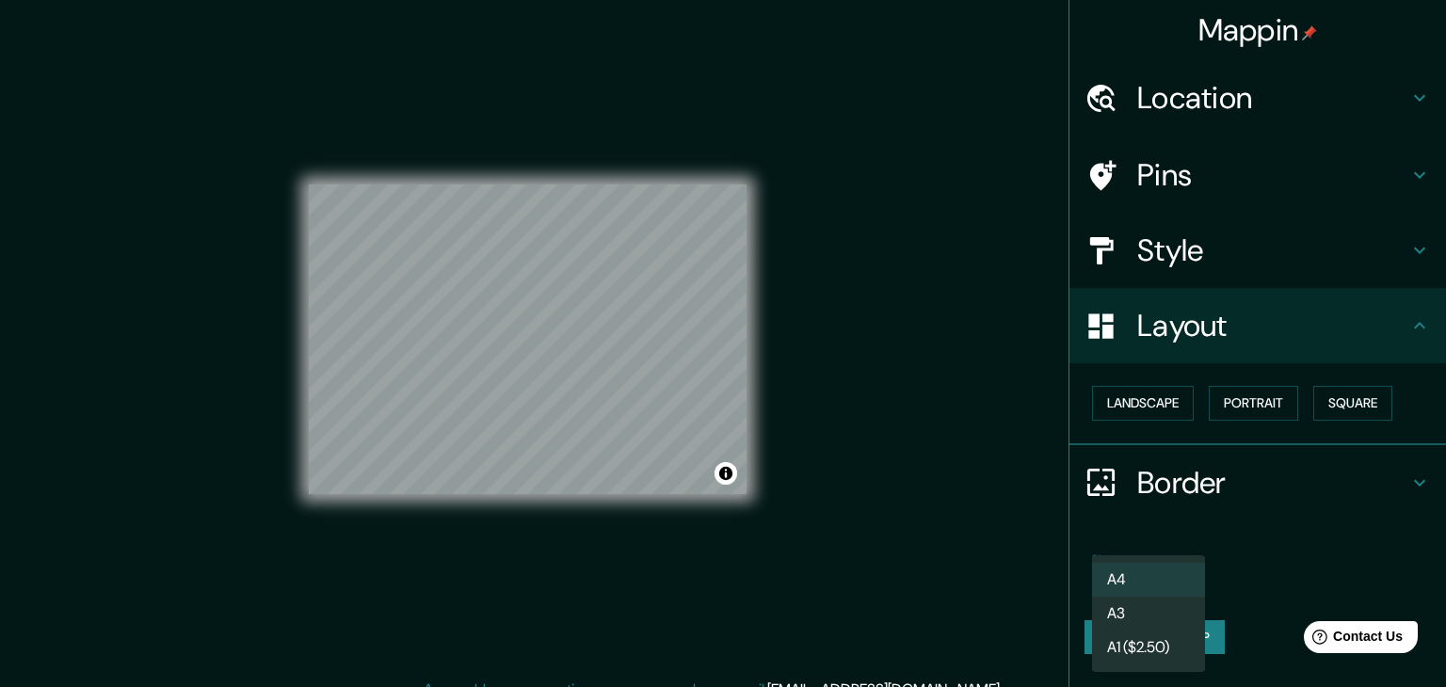
click at [1144, 612] on li "A3" at bounding box center [1148, 614] width 113 height 34
type input "a4"
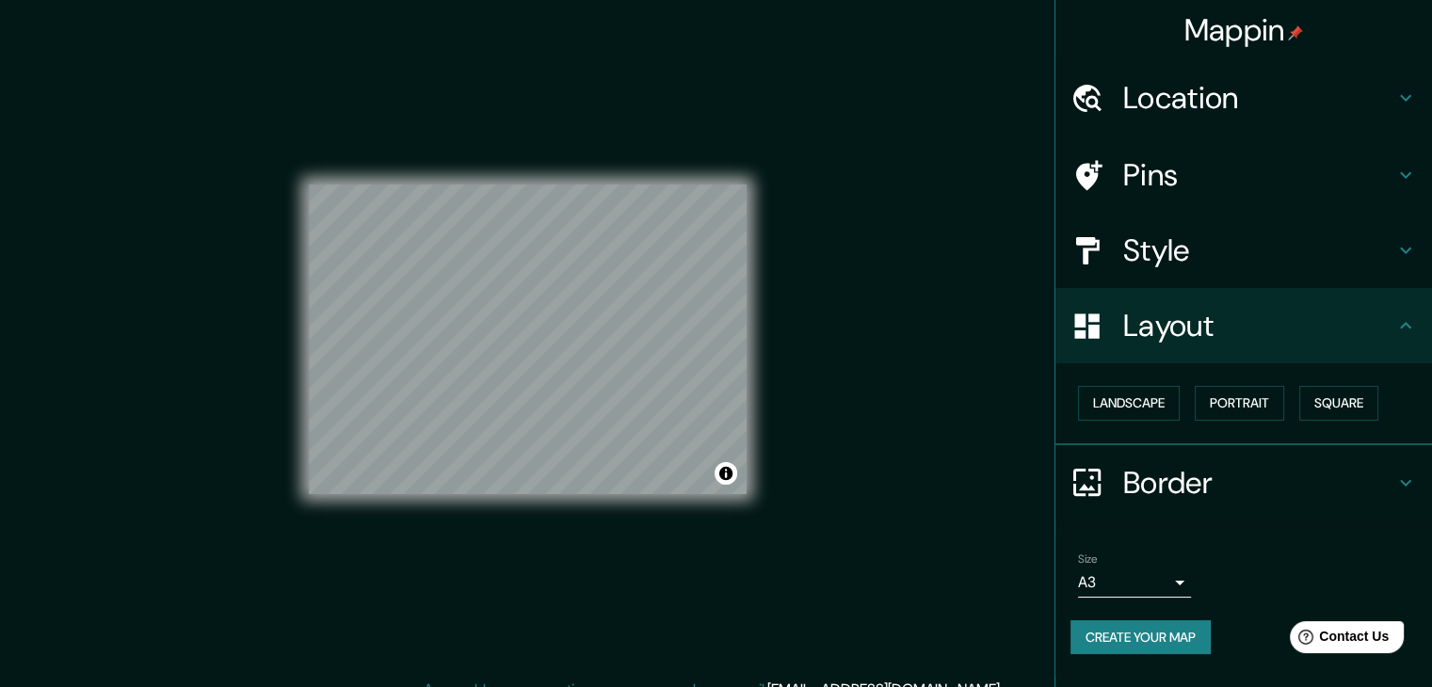
click at [1136, 626] on button "Create your map" at bounding box center [1140, 637] width 140 height 35
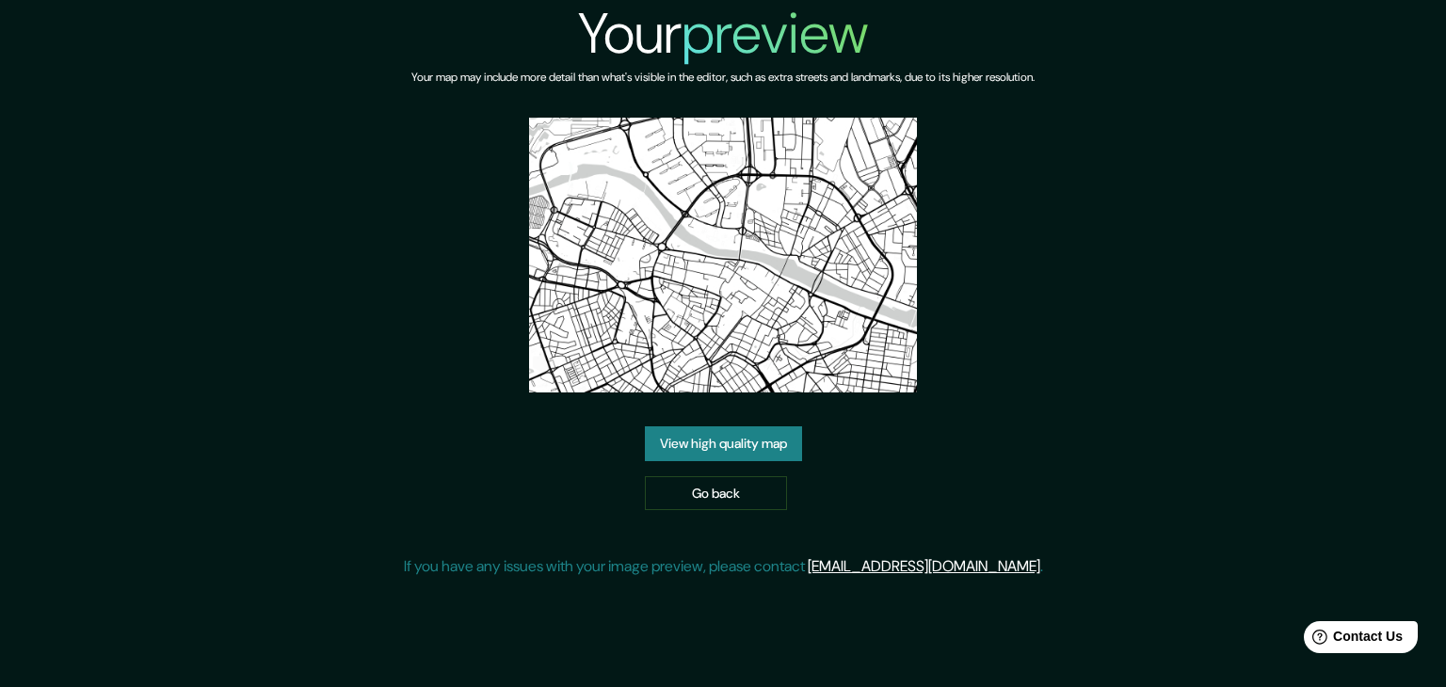
click at [746, 437] on link "View high quality map" at bounding box center [723, 443] width 157 height 35
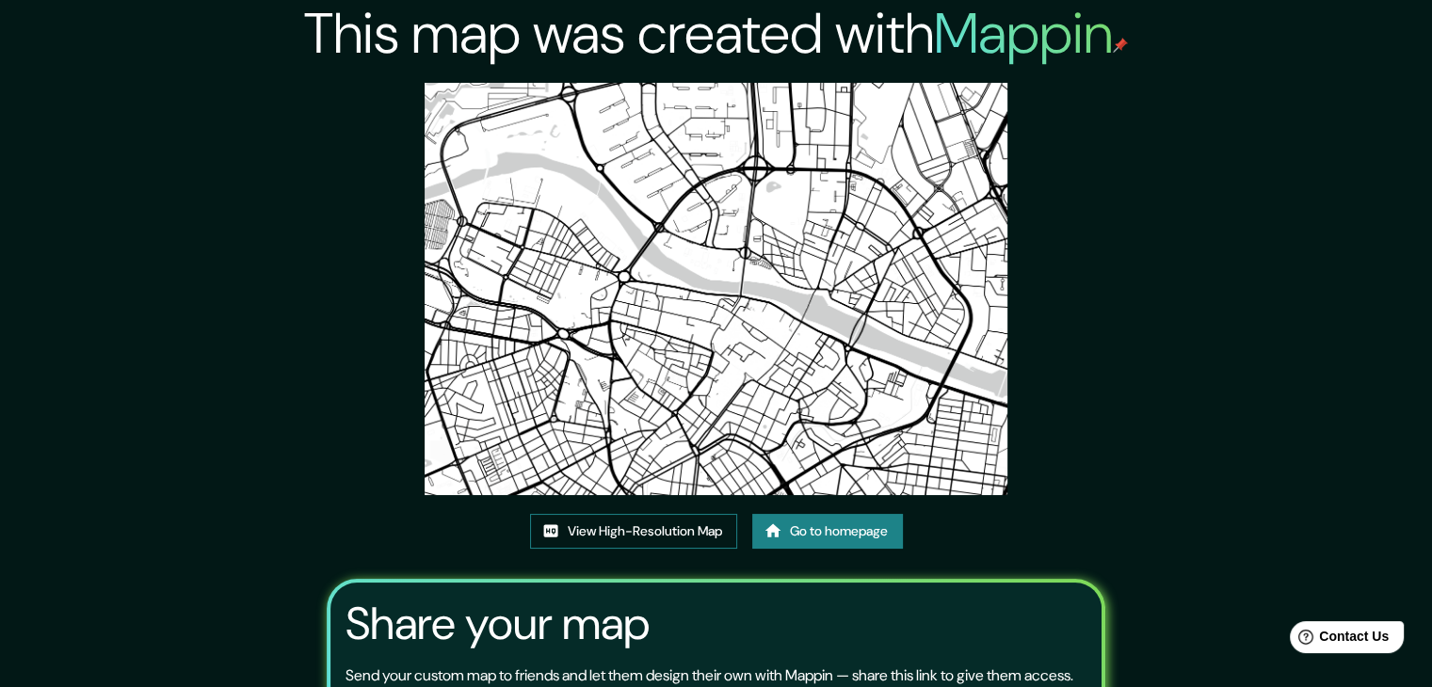
click at [683, 528] on link "View High-Resolution Map" at bounding box center [633, 531] width 207 height 35
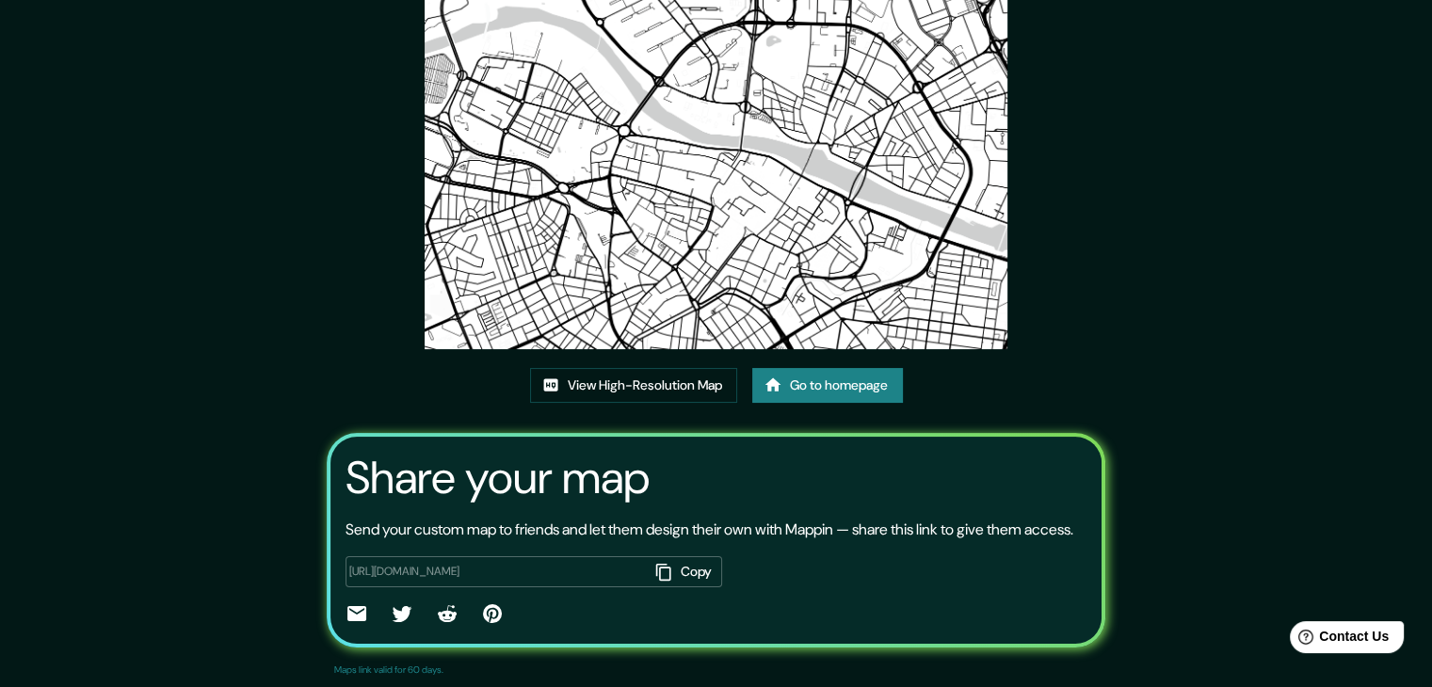
scroll to position [196, 0]
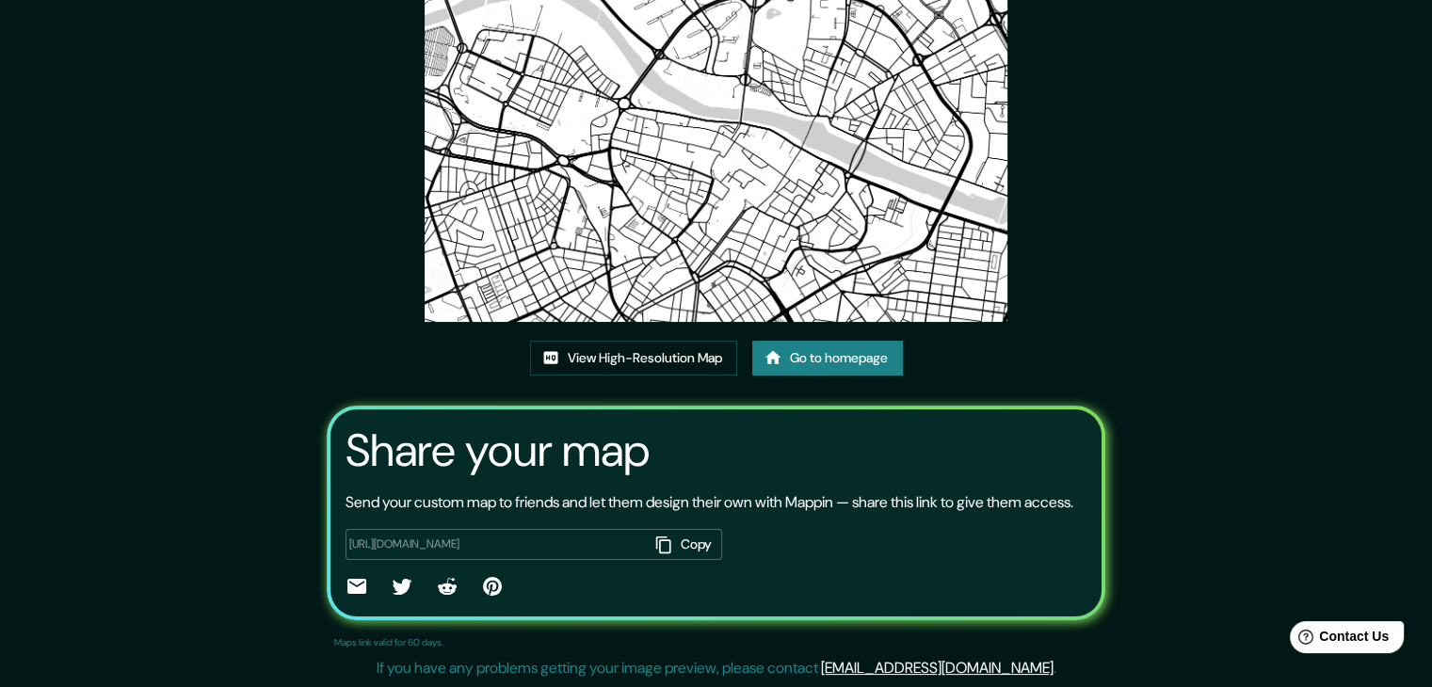
click at [874, 260] on img at bounding box center [716, 116] width 583 height 412
click at [666, 341] on link "View High-Resolution Map" at bounding box center [633, 358] width 207 height 35
